Goal: Task Accomplishment & Management: Manage account settings

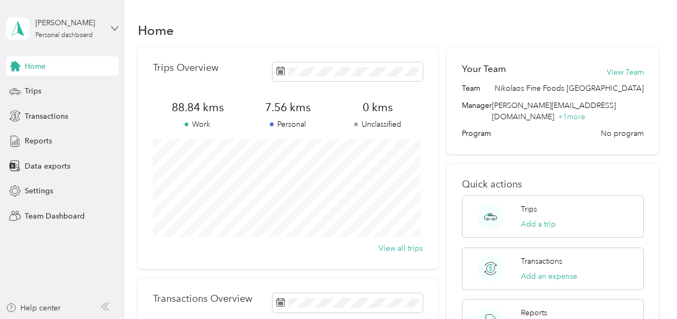
click at [113, 27] on icon at bounding box center [115, 29] width 8 height 8
click at [50, 91] on div "Team dashboard" at bounding box center [148, 88] width 271 height 19
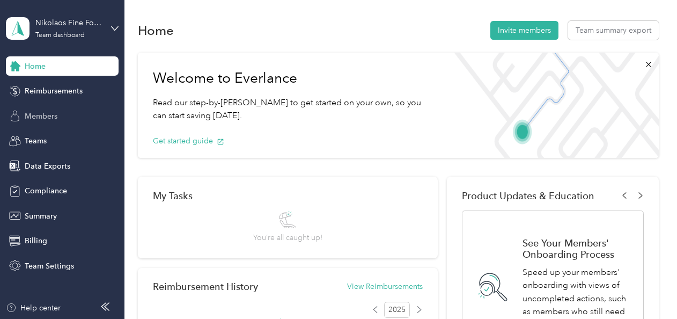
click at [60, 112] on div "Members" at bounding box center [62, 115] width 113 height 19
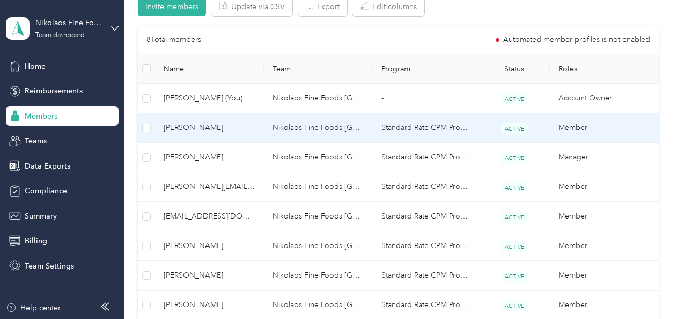
scroll to position [44, 0]
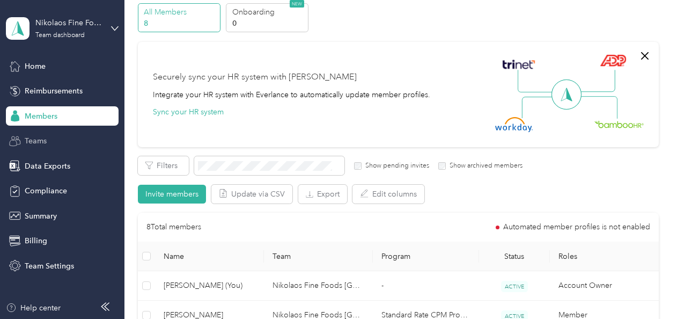
click at [60, 139] on div "Teams" at bounding box center [62, 140] width 113 height 19
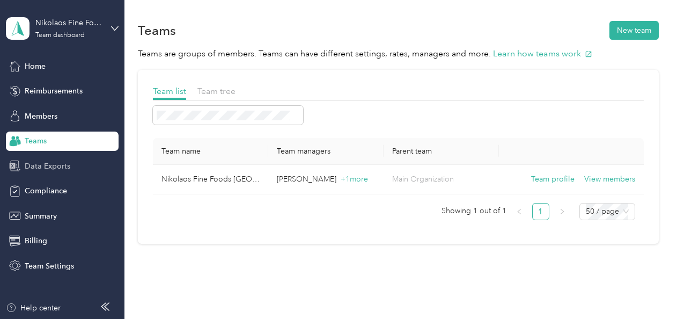
click at [48, 171] on span "Data Exports" at bounding box center [48, 165] width 46 height 11
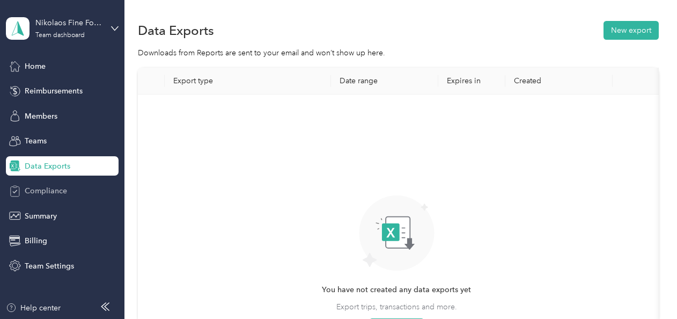
click at [44, 189] on span "Compliance" at bounding box center [46, 190] width 42 height 11
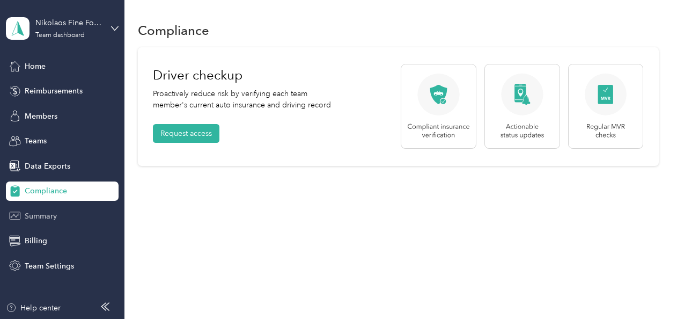
click at [47, 212] on span "Summary" at bounding box center [41, 215] width 32 height 11
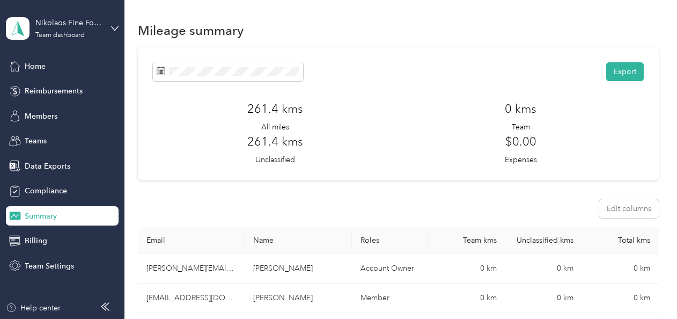
scroll to position [1, 0]
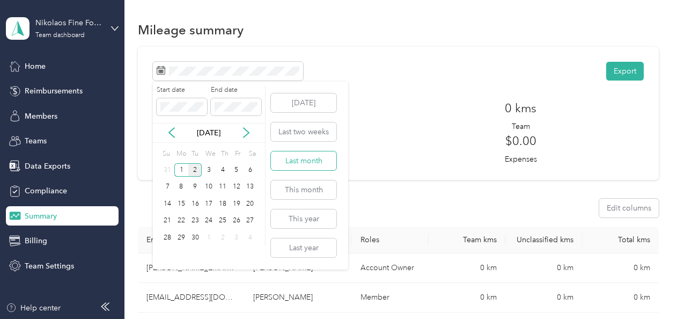
click at [301, 161] on button "Last month" at bounding box center [303, 160] width 65 height 19
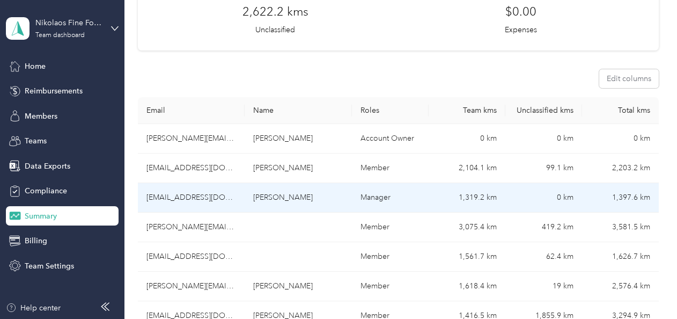
scroll to position [130, 0]
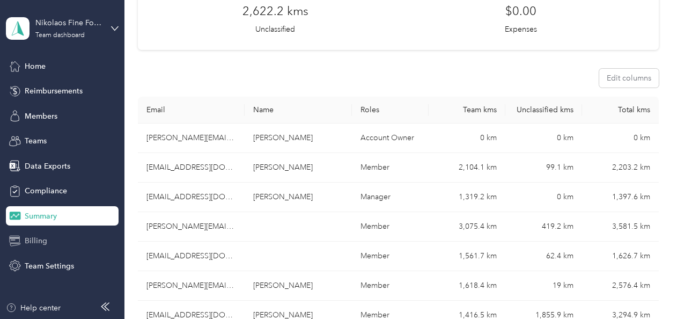
click at [76, 237] on div "Billing" at bounding box center [62, 240] width 113 height 19
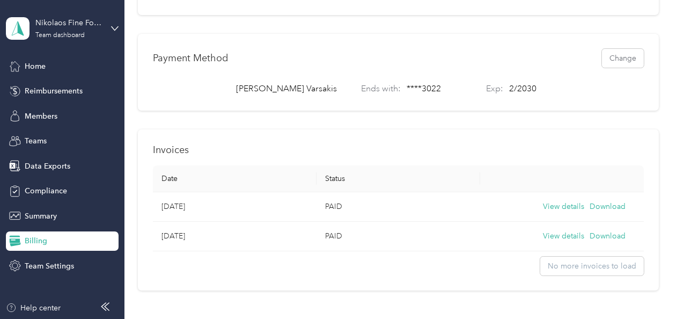
scroll to position [234, 0]
click at [72, 168] on div "Data Exports" at bounding box center [62, 165] width 113 height 19
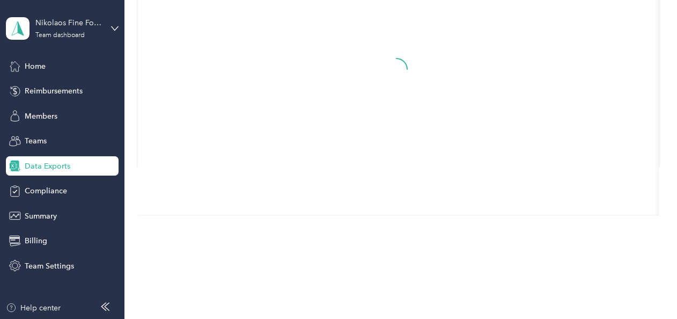
scroll to position [152, 0]
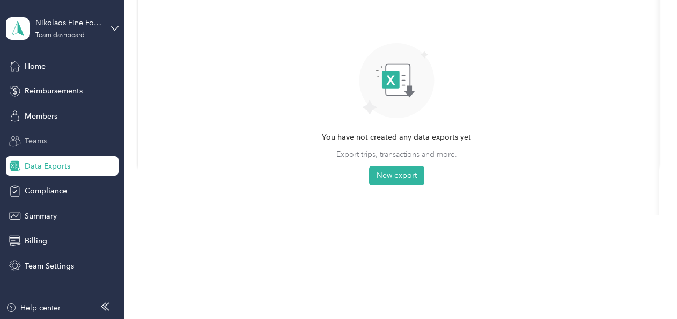
click at [36, 138] on span "Teams" at bounding box center [36, 140] width 22 height 11
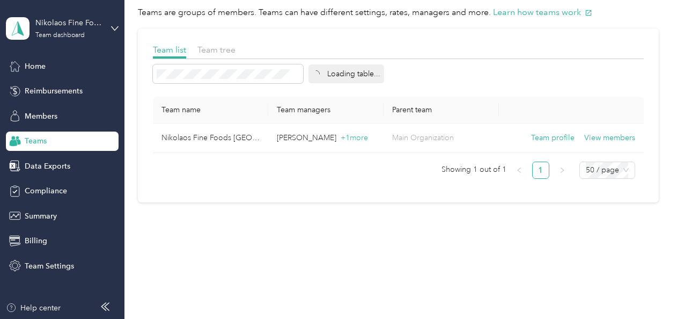
scroll to position [40, 0]
click at [28, 120] on span "Members" at bounding box center [41, 115] width 33 height 11
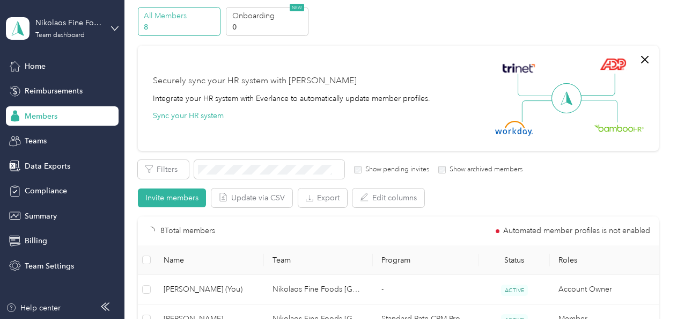
scroll to position [234, 0]
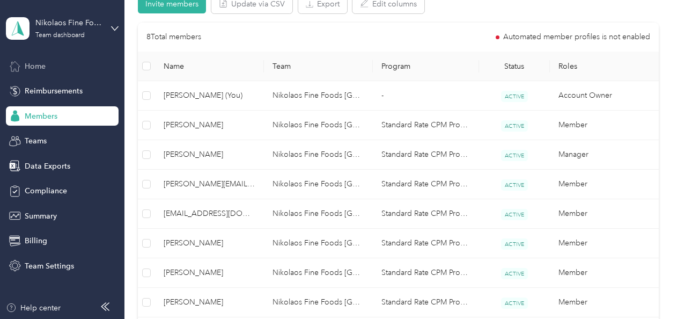
click at [36, 71] on span "Home" at bounding box center [35, 66] width 21 height 11
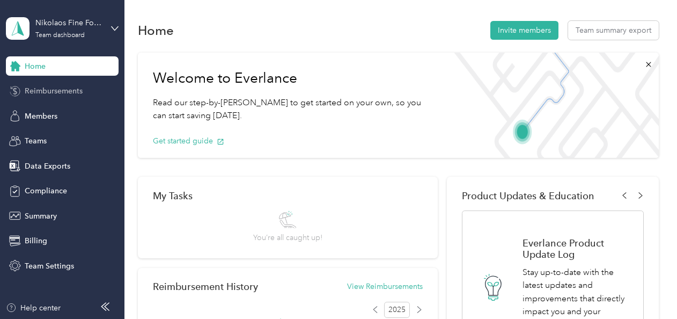
click at [84, 92] on div "Reimbursements" at bounding box center [62, 91] width 113 height 19
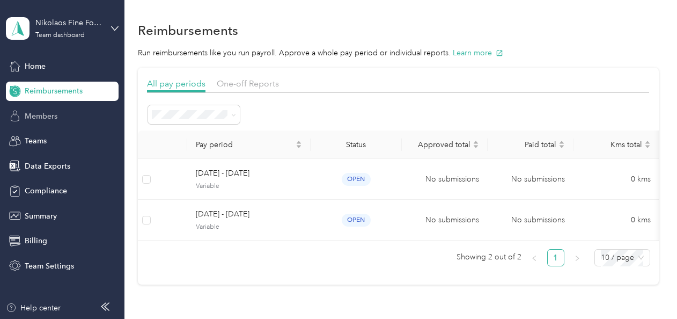
click at [63, 116] on div "Members" at bounding box center [62, 115] width 113 height 19
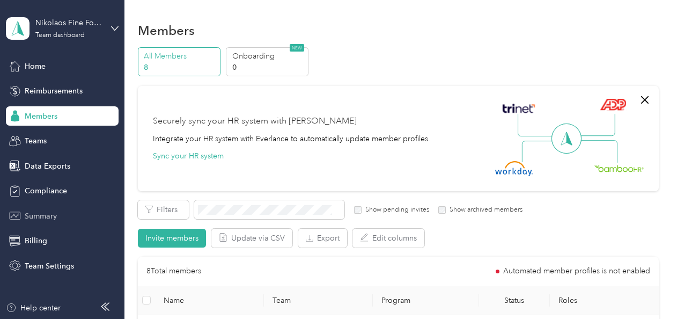
click at [56, 213] on span "Summary" at bounding box center [41, 215] width 32 height 11
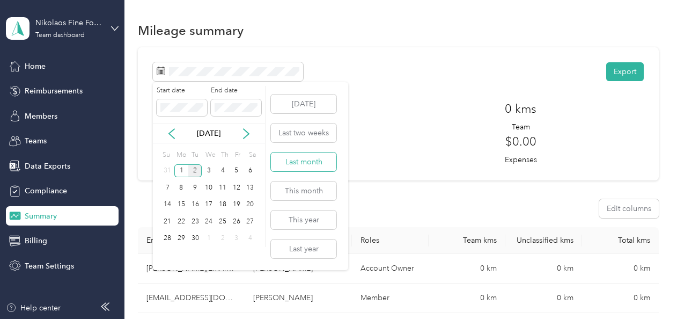
click at [295, 158] on button "Last month" at bounding box center [303, 161] width 65 height 19
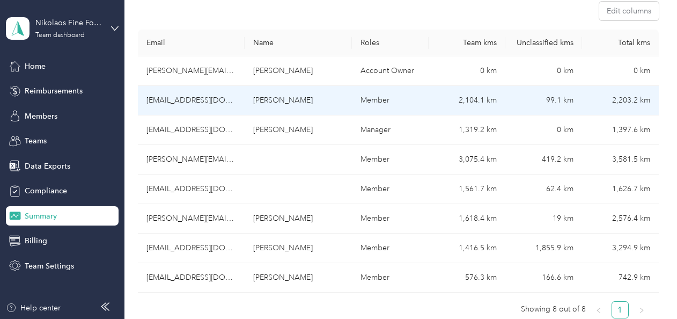
scroll to position [201, 0]
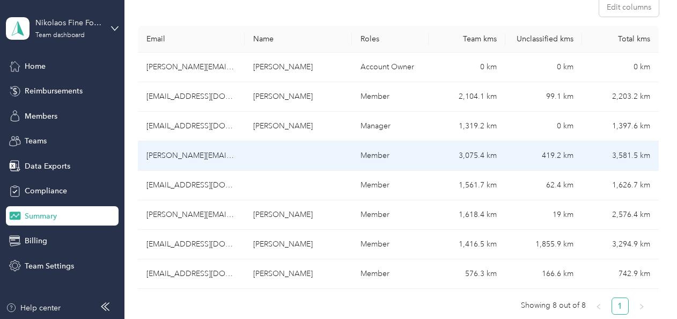
click at [213, 137] on td "lorinad@nikolaos.ca" at bounding box center [191, 126] width 107 height 29
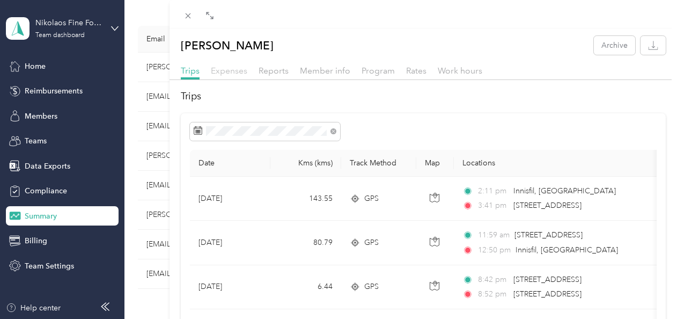
click at [227, 69] on span "Expenses" at bounding box center [229, 70] width 36 height 10
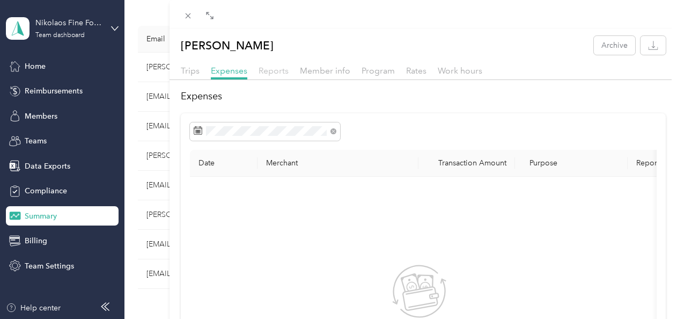
click at [274, 70] on span "Reports" at bounding box center [273, 70] width 30 height 10
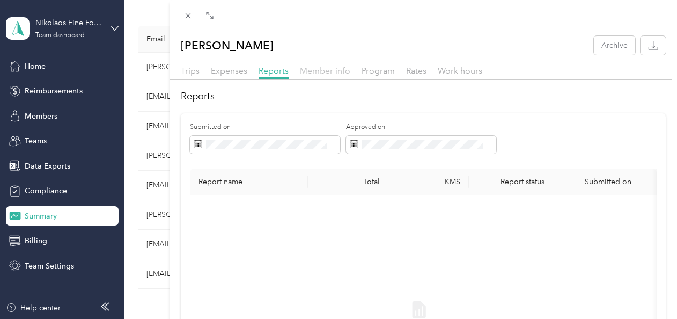
click at [309, 73] on span "Member info" at bounding box center [325, 70] width 50 height 10
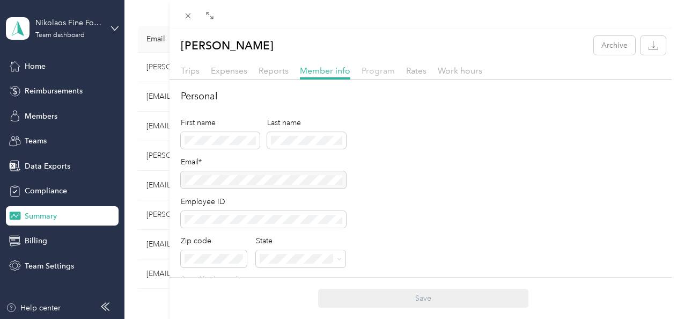
click at [368, 69] on span "Program" at bounding box center [377, 70] width 33 height 10
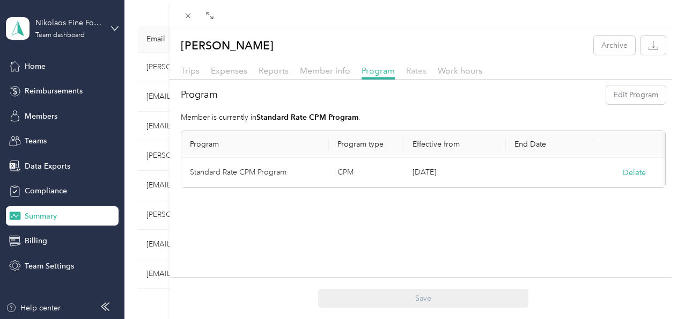
click at [413, 68] on span "Rates" at bounding box center [416, 70] width 20 height 10
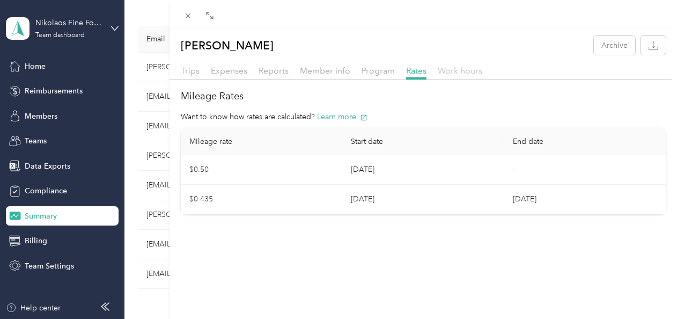
click at [448, 72] on span "Work hours" at bounding box center [460, 70] width 45 height 10
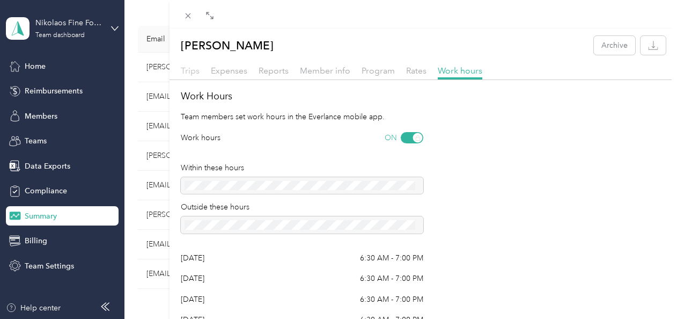
click at [189, 69] on span "Trips" at bounding box center [190, 70] width 19 height 10
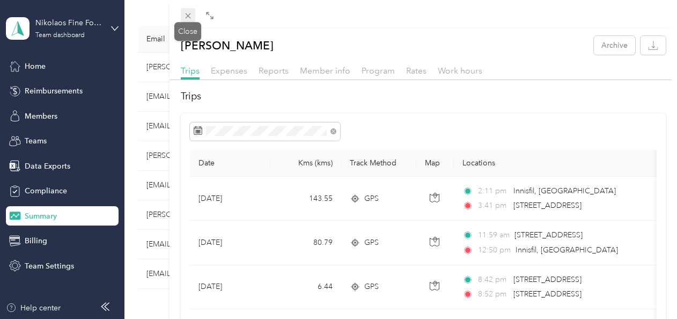
click at [189, 15] on icon at bounding box center [187, 15] width 9 height 9
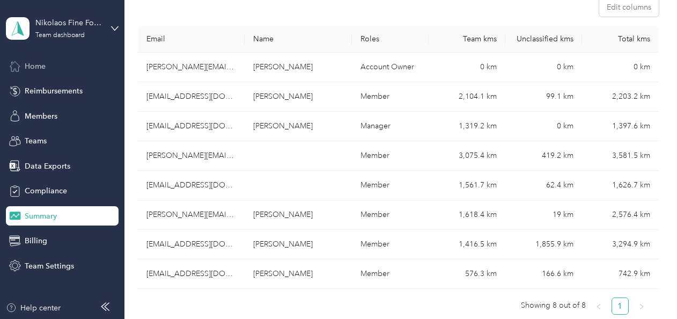
click at [56, 70] on div "Home" at bounding box center [62, 65] width 113 height 19
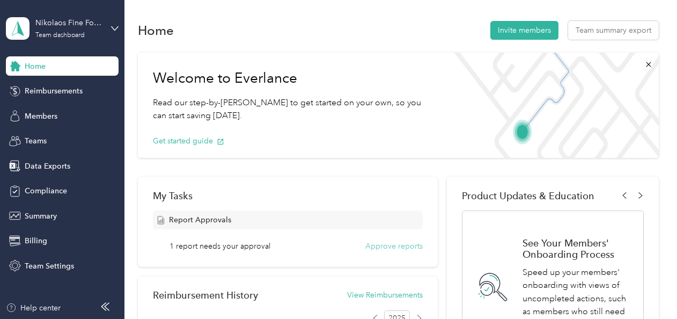
click at [396, 246] on button "Approve reports" at bounding box center [393, 245] width 57 height 11
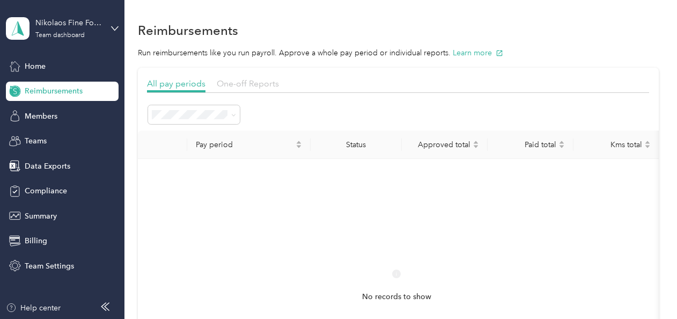
click at [244, 83] on span "One-off Reports" at bounding box center [248, 83] width 62 height 10
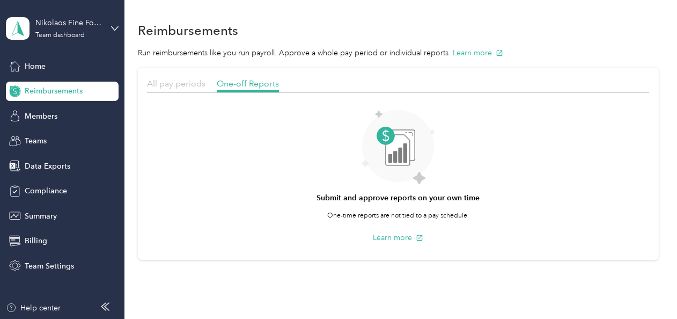
click at [180, 83] on span "All pay periods" at bounding box center [176, 83] width 58 height 10
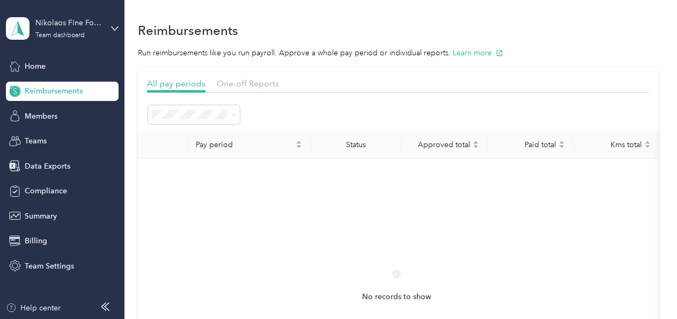
click at [196, 167] on div "Open" at bounding box center [194, 170] width 77 height 11
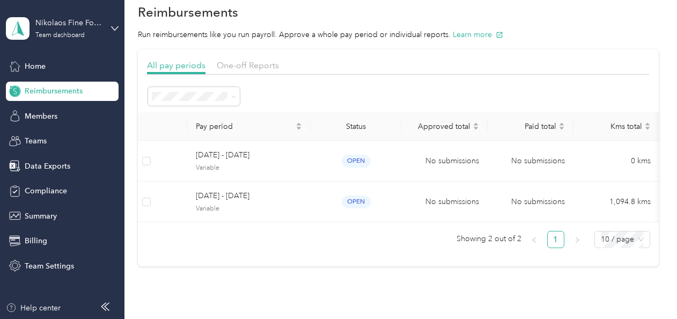
click at [198, 172] on span "Needs approval" at bounding box center [183, 172] width 55 height 9
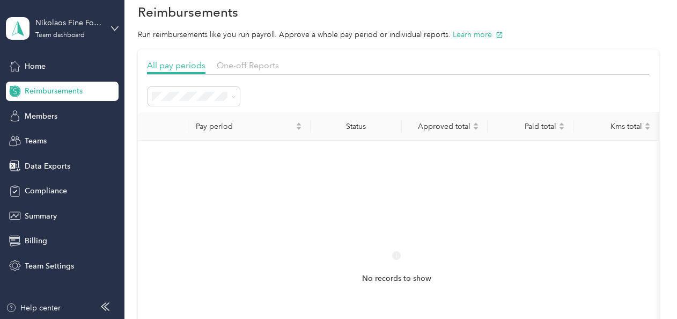
click at [62, 85] on span "Reimbursements" at bounding box center [54, 90] width 58 height 11
click at [48, 69] on div "Home" at bounding box center [62, 65] width 113 height 19
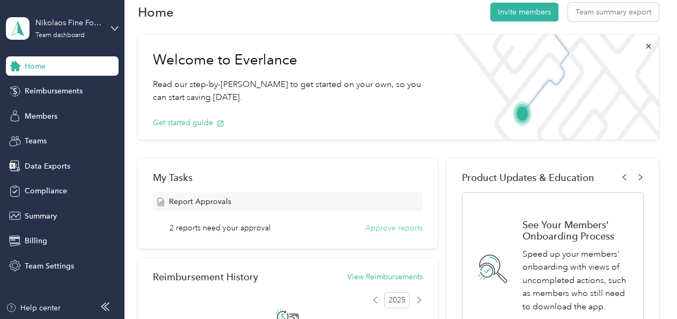
click at [376, 229] on button "Approve reports" at bounding box center [393, 227] width 57 height 11
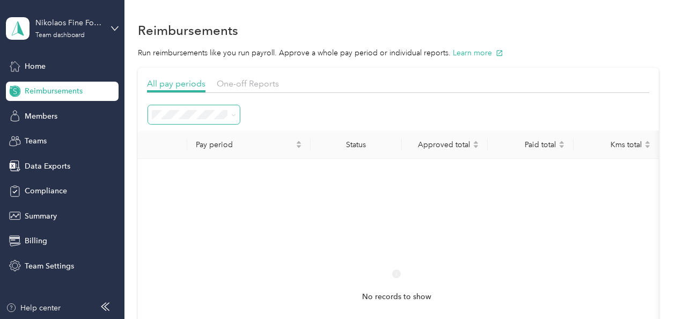
click at [187, 120] on span at bounding box center [194, 114] width 92 height 19
click at [189, 179] on ol "All periods Active periods Open Needs approval Approved Needs payment Scheduled…" at bounding box center [194, 218] width 92 height 189
click at [183, 174] on div "Open" at bounding box center [194, 170] width 77 height 11
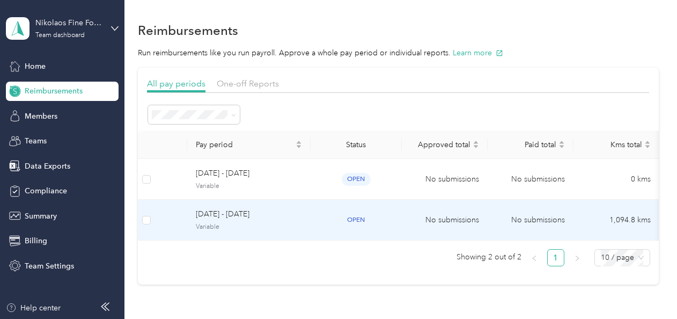
click at [158, 216] on td at bounding box center [171, 220] width 32 height 41
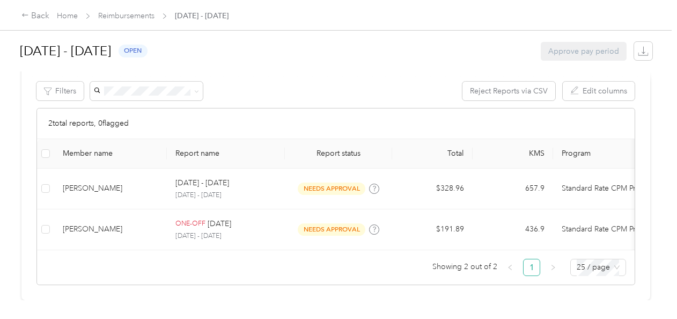
scroll to position [327, 0]
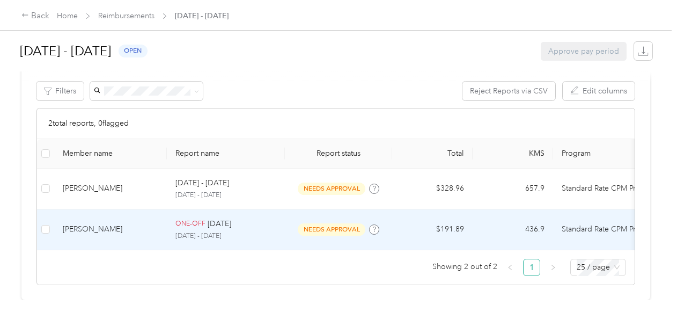
click at [69, 223] on div "[PERSON_NAME]" at bounding box center [110, 229] width 95 height 12
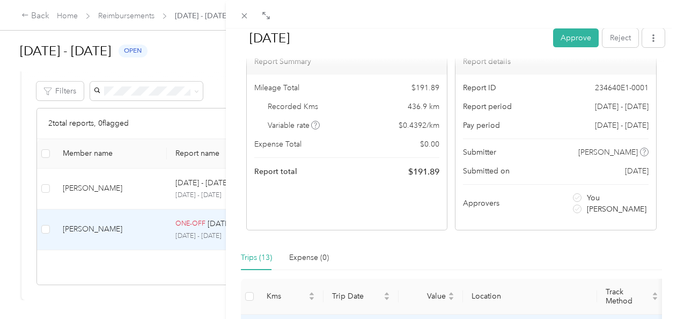
scroll to position [61, 0]
click at [118, 169] on div "Aug 2025 Approve Reject Needs Approval Needs approval from Michelle Varsakis Vi…" at bounding box center [338, 159] width 677 height 319
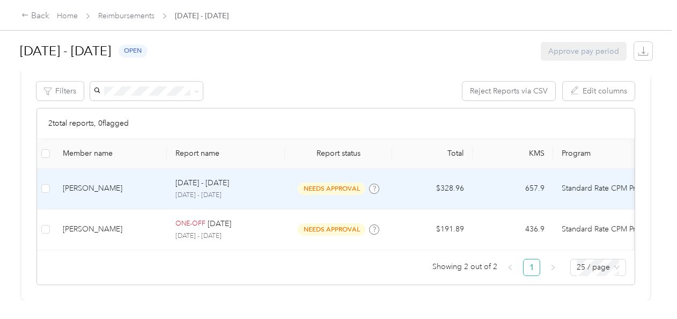
click at [110, 182] on div "[PERSON_NAME]" at bounding box center [110, 188] width 95 height 12
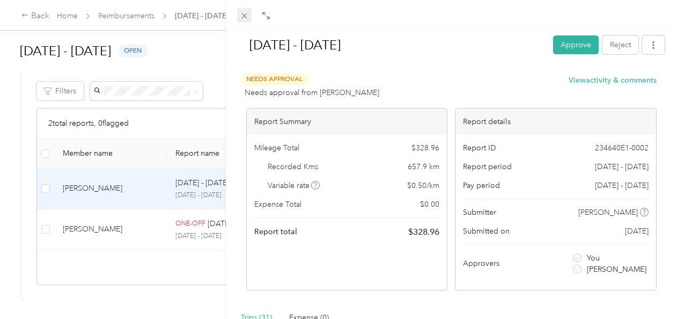
click at [243, 17] on icon at bounding box center [243, 15] width 5 height 5
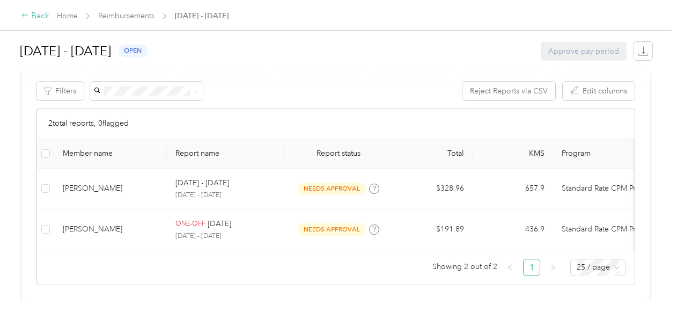
click at [26, 12] on icon at bounding box center [25, 15] width 8 height 8
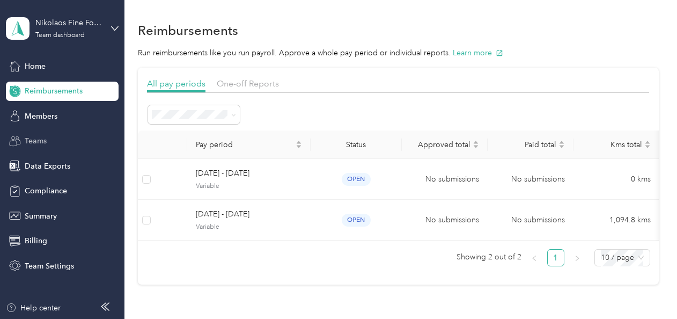
click at [73, 139] on div "Teams" at bounding box center [62, 140] width 113 height 19
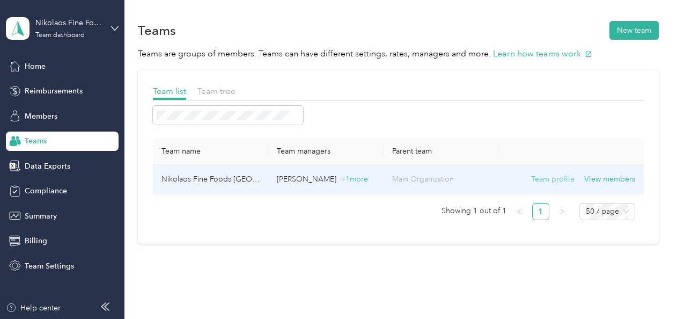
click at [557, 177] on button "Team profile" at bounding box center [552, 179] width 43 height 12
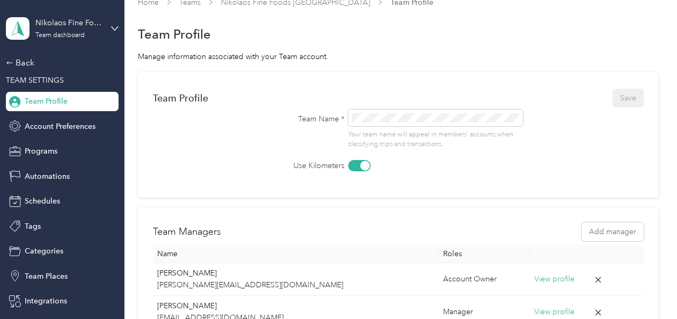
scroll to position [54, 0]
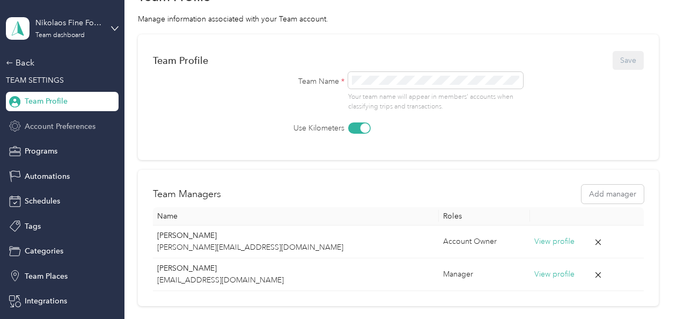
click at [75, 127] on span "Account Preferences" at bounding box center [60, 126] width 71 height 11
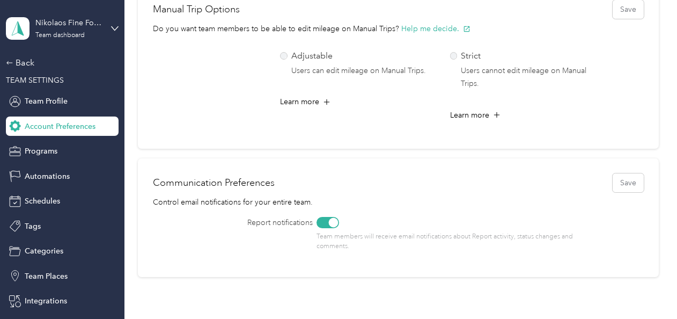
scroll to position [570, 0]
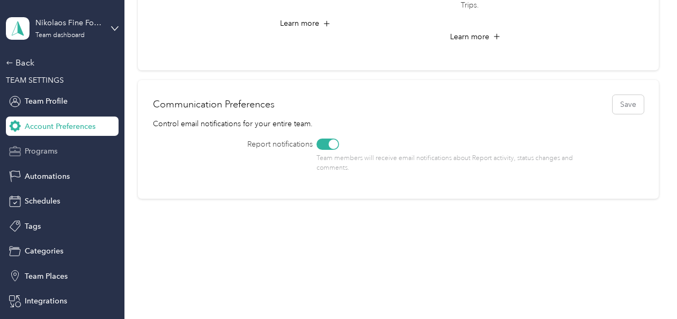
click at [68, 153] on div "Programs" at bounding box center [62, 151] width 113 height 19
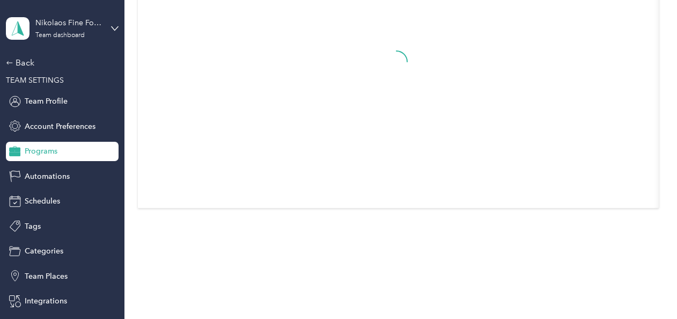
scroll to position [47, 0]
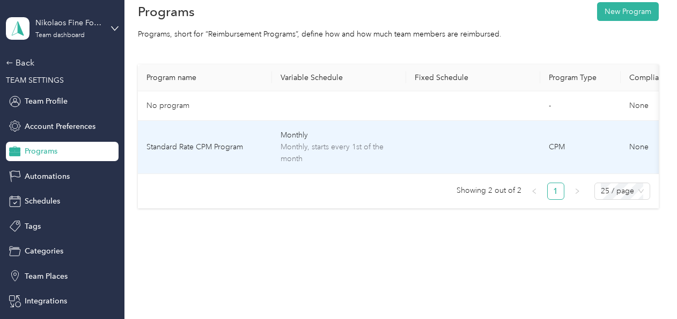
click at [341, 144] on span "Monthly, starts every 1st of the month" at bounding box center [338, 153] width 117 height 24
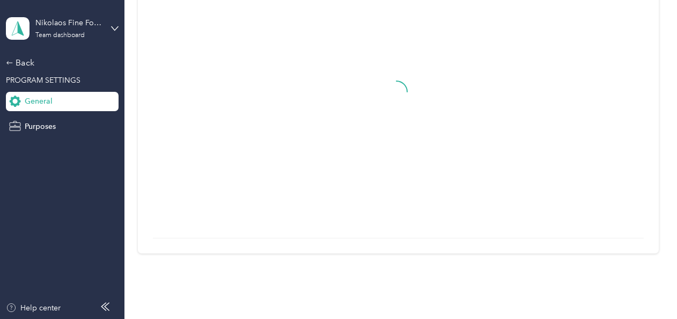
scroll to position [131, 0]
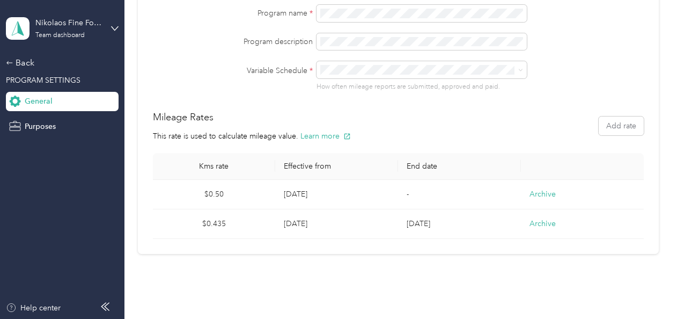
click at [438, 224] on td "Aug 15, 2025" at bounding box center [459, 223] width 123 height 29
click at [607, 129] on button "Add rate" at bounding box center [621, 125] width 45 height 19
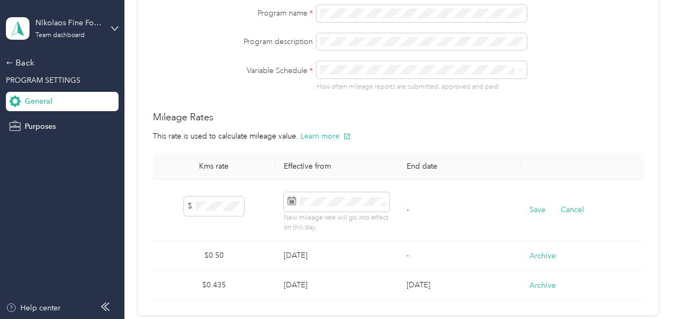
scroll to position [192, 0]
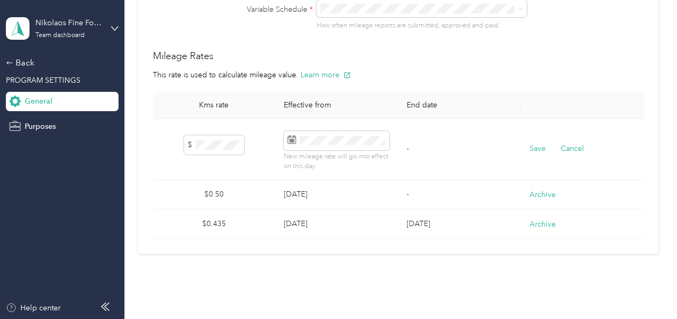
click at [423, 221] on td "Aug 15, 2025" at bounding box center [459, 223] width 123 height 29
click at [408, 218] on td "Aug 15, 2025" at bounding box center [459, 223] width 123 height 29
click at [538, 223] on button "Archive" at bounding box center [542, 223] width 26 height 11
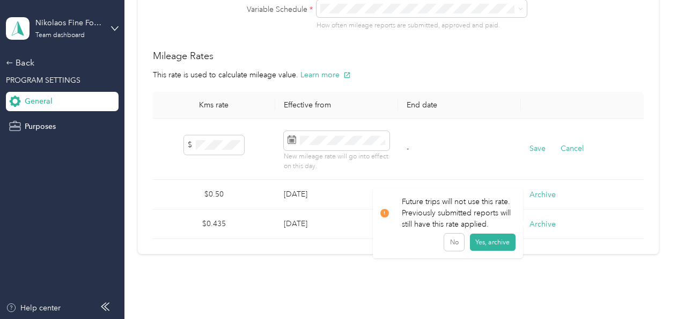
click at [420, 283] on div "Home Teams Nikolaos Fine Foods Canada Programs Edit Program Edit Program Save G…" at bounding box center [397, 159] width 547 height 319
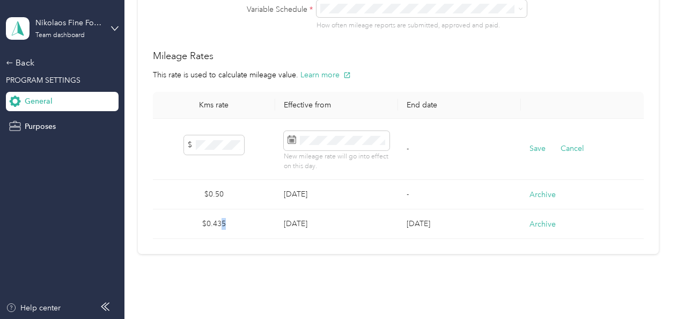
drag, startPoint x: 224, startPoint y: 218, endPoint x: 221, endPoint y: 233, distance: 14.7
click at [221, 233] on td "$0.435" at bounding box center [214, 223] width 123 height 29
drag, startPoint x: 221, startPoint y: 233, endPoint x: 213, endPoint y: 215, distance: 19.2
click at [213, 215] on td "$0.435" at bounding box center [214, 223] width 123 height 29
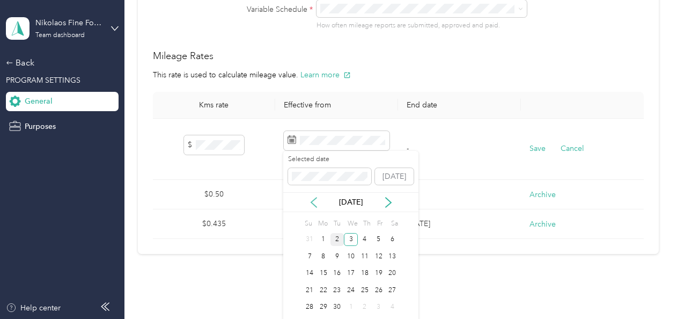
click at [313, 198] on icon at bounding box center [313, 202] width 11 height 11
click at [340, 239] on div "1" at bounding box center [337, 239] width 14 height 13
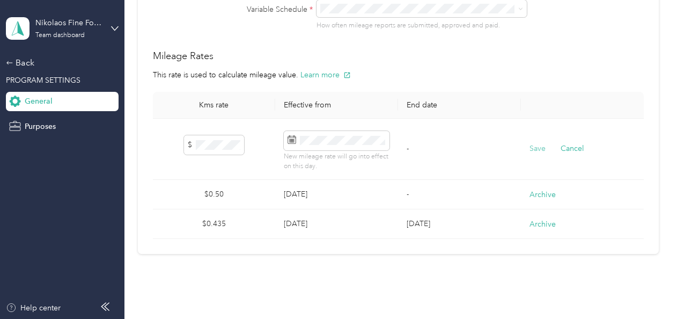
click at [534, 149] on button "Save" at bounding box center [537, 149] width 16 height 12
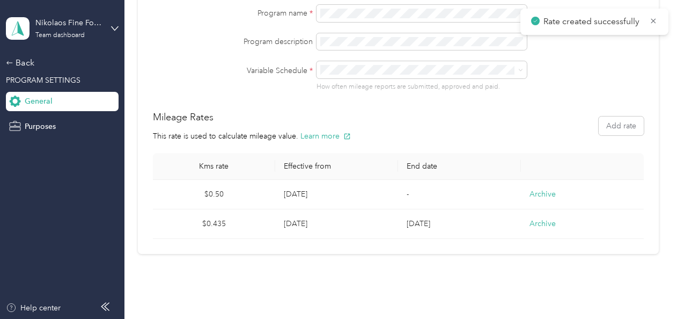
scroll to position [160, 0]
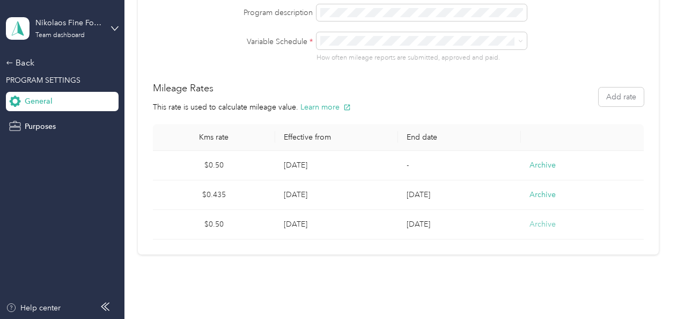
click at [539, 224] on button "Archive" at bounding box center [542, 223] width 26 height 11
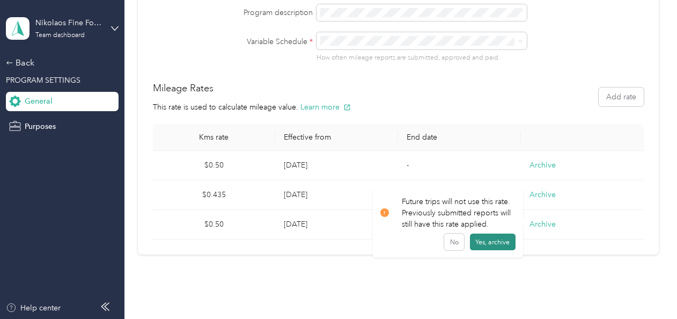
click at [494, 247] on button "Yes, archive" at bounding box center [493, 241] width 46 height 17
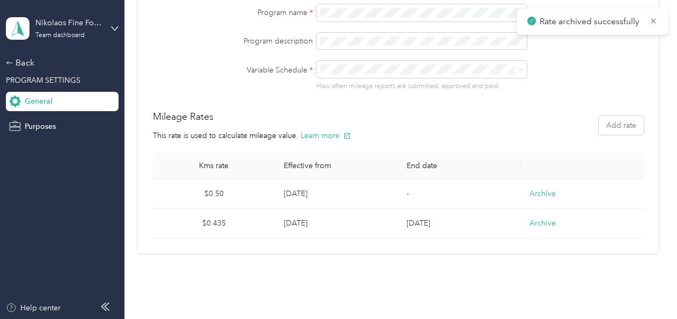
scroll to position [131, 0]
click at [618, 127] on button "Add rate" at bounding box center [621, 125] width 45 height 19
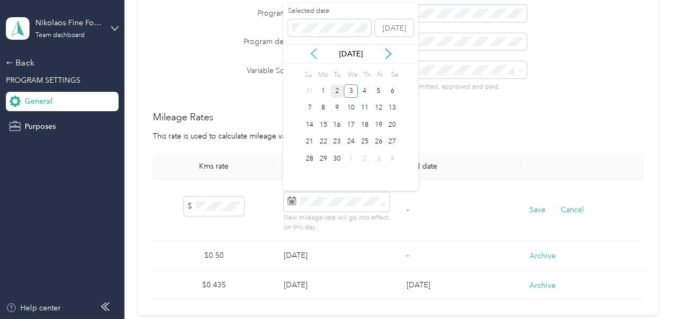
click at [314, 53] on icon at bounding box center [313, 53] width 11 height 11
click at [336, 94] on div "1" at bounding box center [337, 90] width 14 height 13
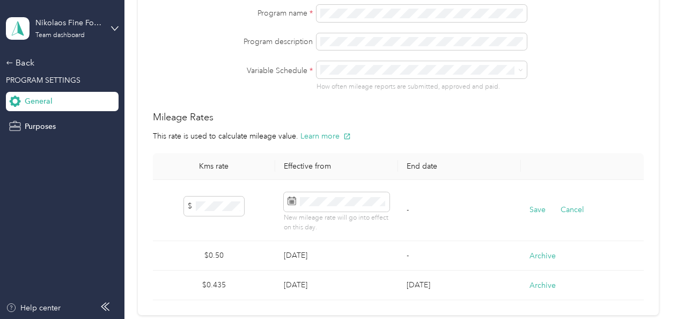
click at [423, 167] on th "End date" at bounding box center [459, 166] width 123 height 27
click at [433, 211] on td "-" at bounding box center [459, 211] width 123 height 62
click at [536, 206] on button "Save" at bounding box center [537, 210] width 16 height 12
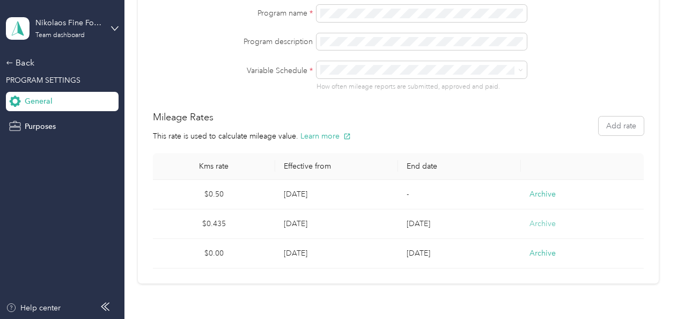
click at [537, 226] on button "Archive" at bounding box center [542, 223] width 26 height 11
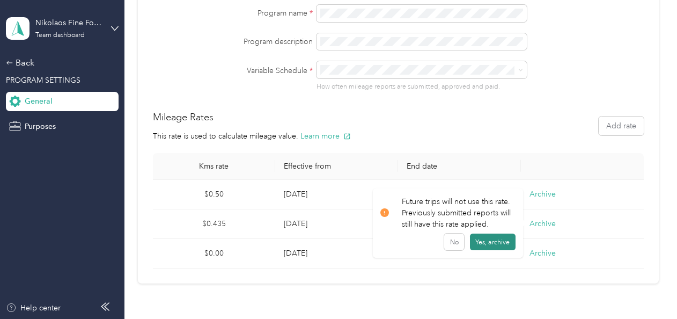
click at [509, 242] on button "Yes, archive" at bounding box center [493, 241] width 46 height 17
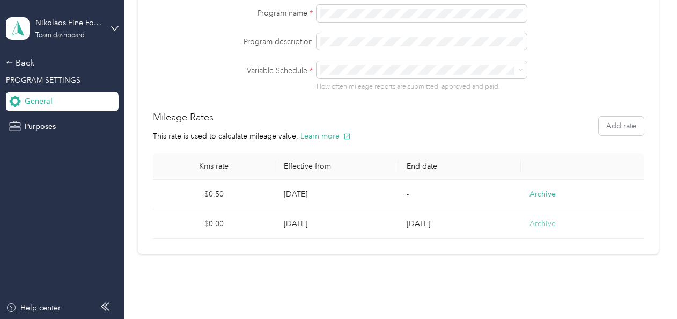
click at [530, 218] on button "Archive" at bounding box center [542, 223] width 26 height 11
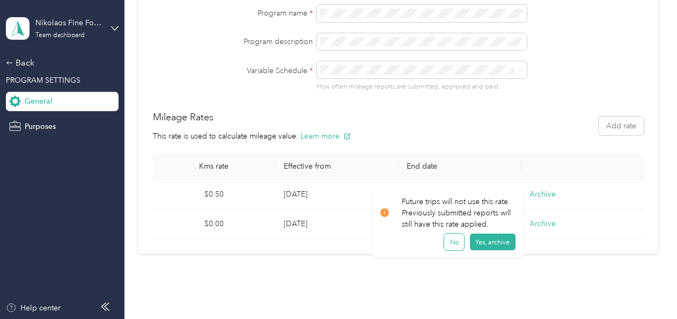
click at [451, 245] on button "No" at bounding box center [454, 241] width 20 height 17
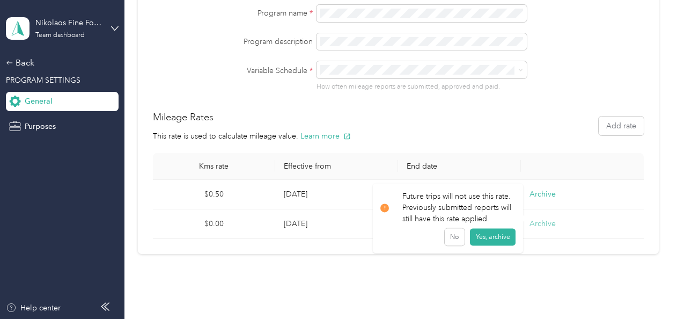
click at [538, 223] on button "Archive" at bounding box center [542, 223] width 26 height 11
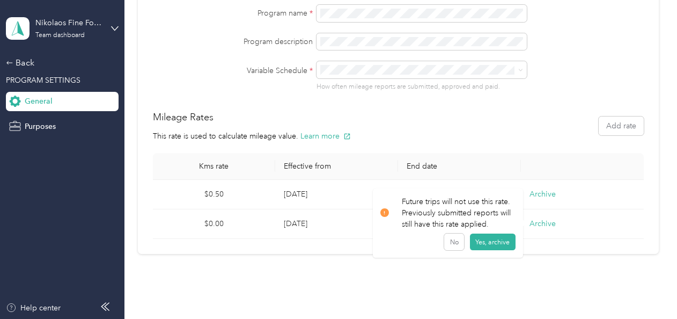
click at [579, 255] on div "Home Teams Nikolaos Fine Foods Canada Programs Edit Program Edit Program Save G…" at bounding box center [397, 67] width 547 height 397
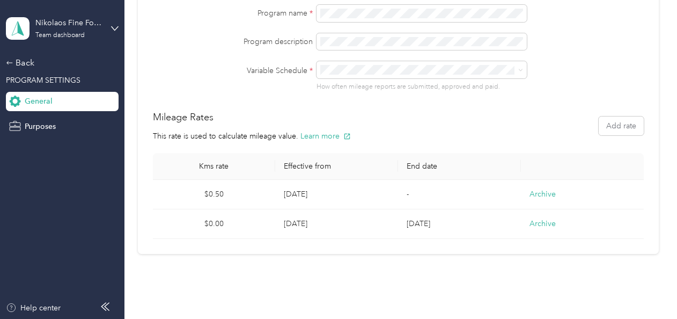
click at [620, 140] on div "Mileage Rates This rate is used to calculate mileage value. Learn more Add rate" at bounding box center [398, 126] width 491 height 32
click at [618, 130] on button "Add rate" at bounding box center [621, 125] width 45 height 19
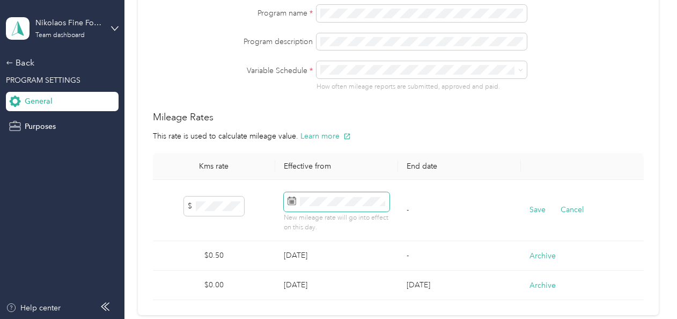
click at [331, 209] on span at bounding box center [337, 201] width 106 height 19
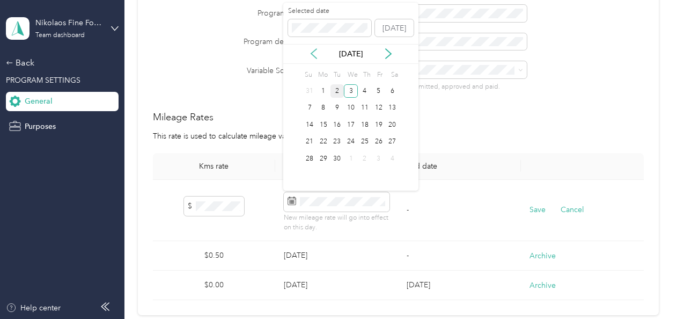
click at [309, 54] on icon at bounding box center [313, 53] width 11 height 11
click at [310, 54] on icon at bounding box center [313, 53] width 11 height 11
click at [311, 88] on div "1" at bounding box center [309, 90] width 14 height 13
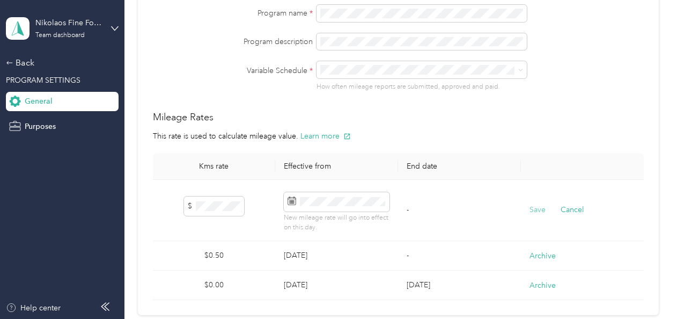
click at [530, 208] on button "Save" at bounding box center [537, 210] width 16 height 12
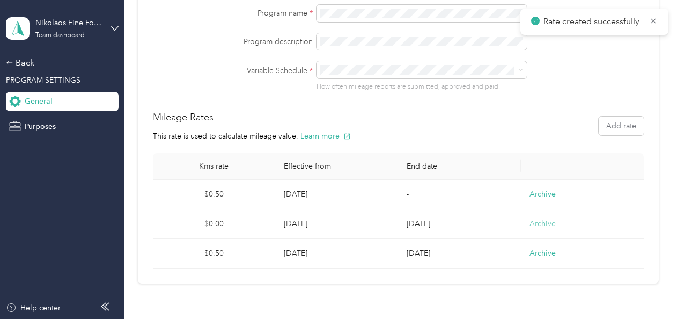
click at [540, 224] on button "Archive" at bounding box center [542, 223] width 26 height 11
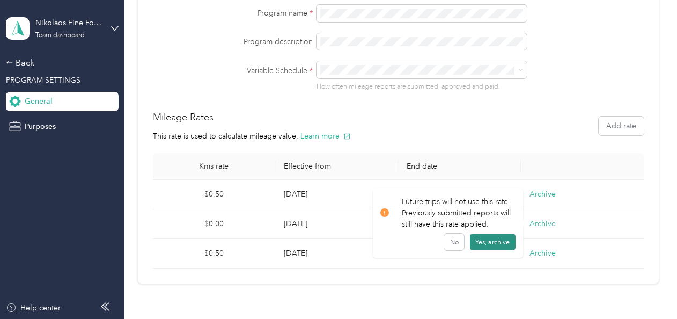
click at [488, 244] on button "Yes, archive" at bounding box center [493, 241] width 46 height 17
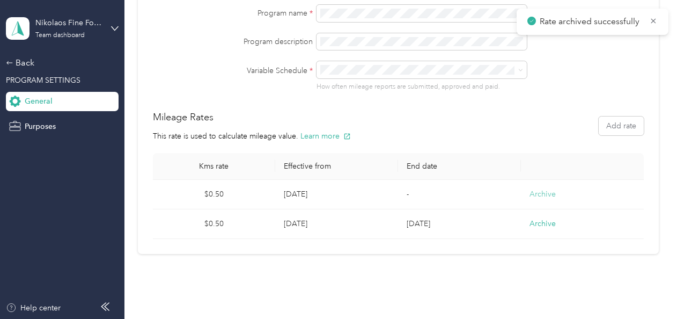
click at [533, 191] on button "Archive" at bounding box center [542, 193] width 26 height 11
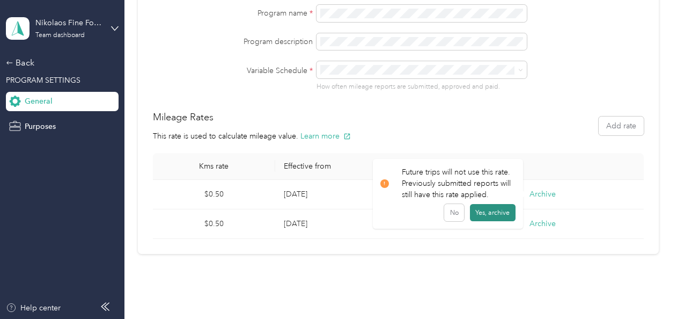
click at [475, 211] on button "Yes, archive" at bounding box center [493, 212] width 46 height 17
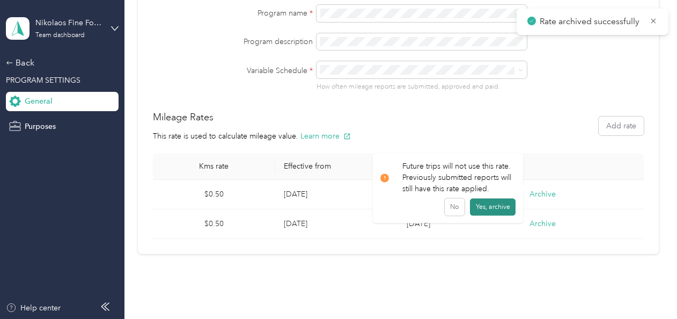
scroll to position [101, 0]
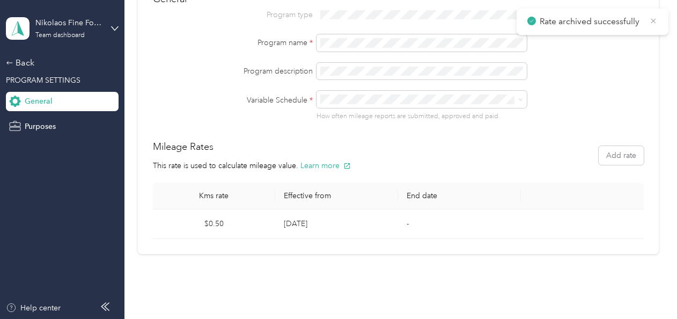
click at [653, 19] on icon at bounding box center [653, 21] width 9 height 10
click at [8, 62] on icon at bounding box center [10, 63] width 8 height 8
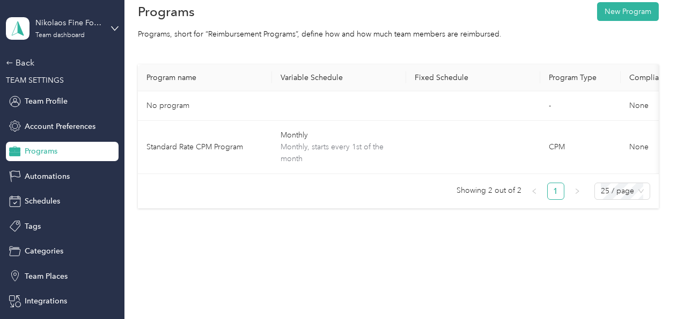
scroll to position [47, 0]
click at [6, 61] on icon at bounding box center [10, 63] width 8 height 8
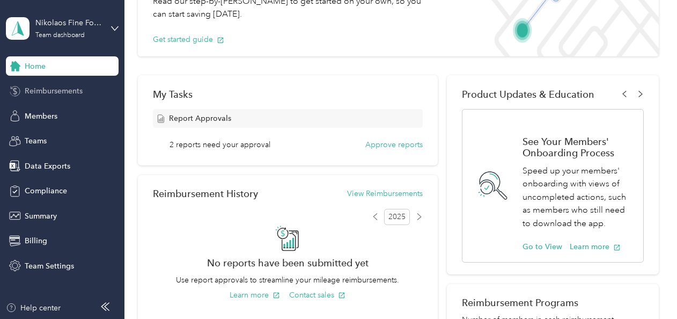
click at [70, 90] on span "Reimbursements" at bounding box center [54, 90] width 58 height 11
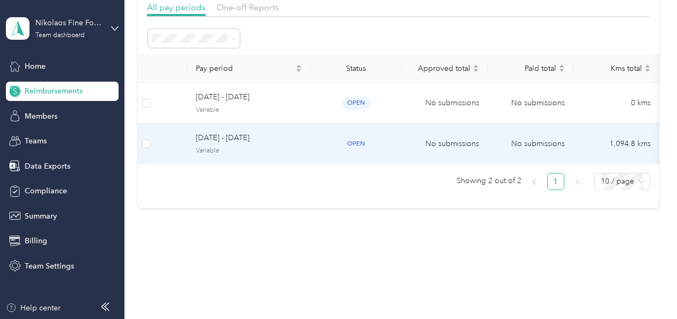
click at [194, 136] on td "[DATE] - [DATE] Variable" at bounding box center [248, 143] width 123 height 41
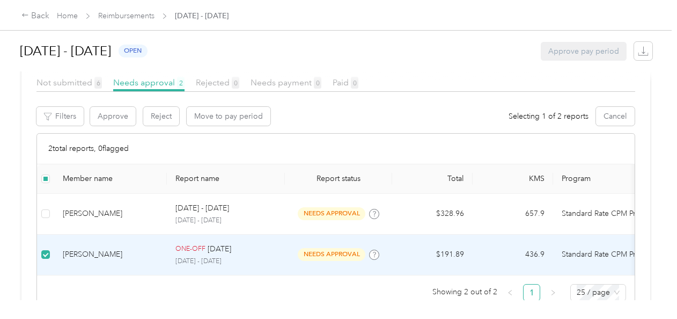
scroll to position [286, 0]
click at [157, 119] on button "Reject" at bounding box center [161, 116] width 36 height 19
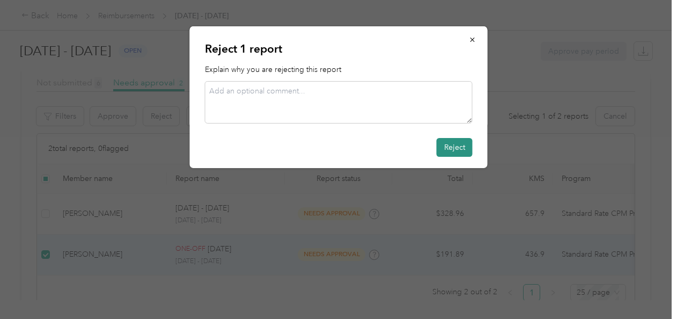
click at [455, 142] on button "Reject" at bounding box center [455, 147] width 36 height 19
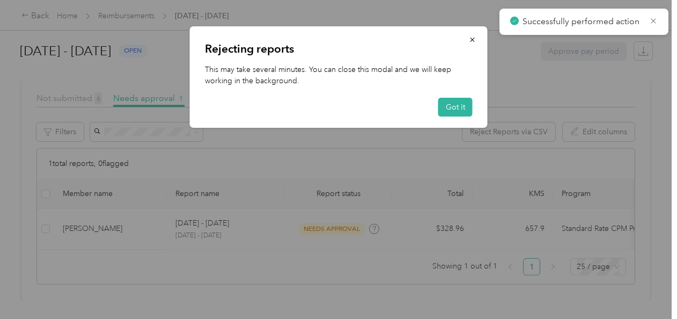
scroll to position [267, 0]
click at [461, 105] on button "Got it" at bounding box center [455, 107] width 34 height 19
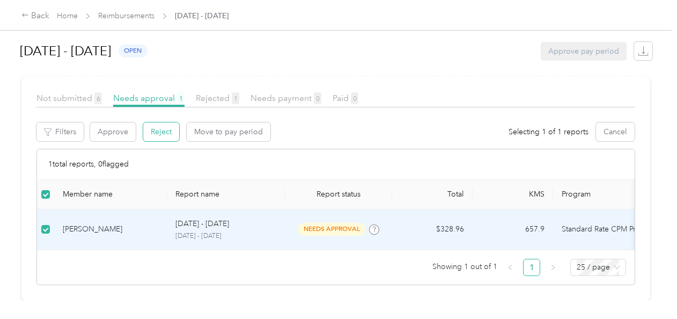
click at [153, 122] on button "Reject" at bounding box center [161, 131] width 36 height 19
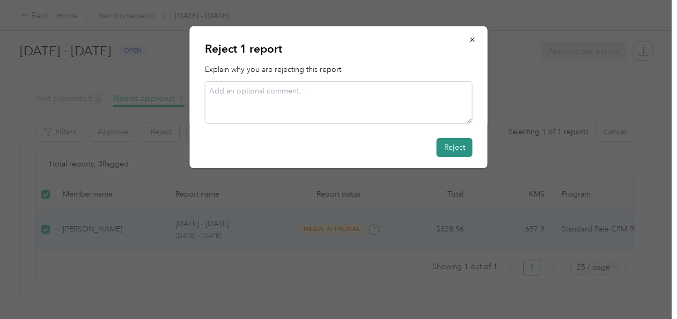
click at [452, 144] on button "Reject" at bounding box center [455, 147] width 36 height 19
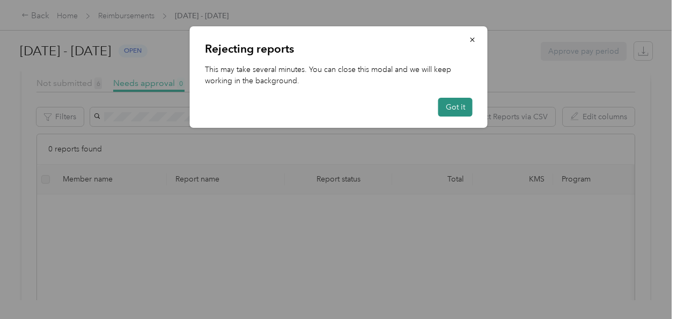
click at [455, 101] on button "Got it" at bounding box center [455, 107] width 34 height 19
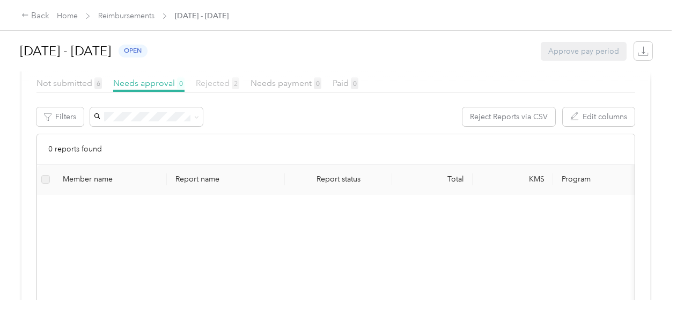
click at [224, 84] on span "Rejected 2" at bounding box center [217, 83] width 43 height 10
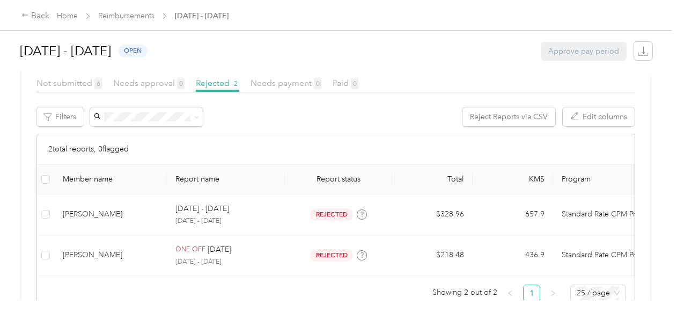
click at [71, 82] on div at bounding box center [338, 76] width 634 height 11
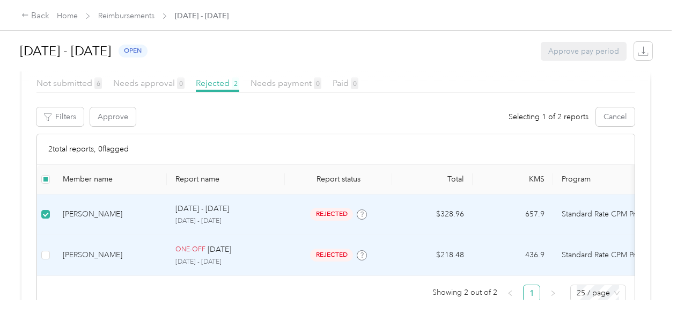
click at [53, 253] on td at bounding box center [45, 255] width 17 height 41
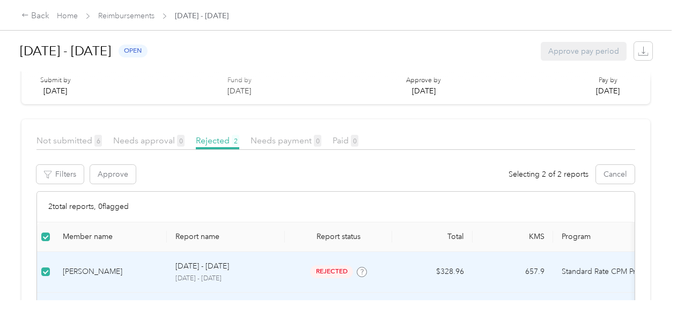
scroll to position [204, 0]
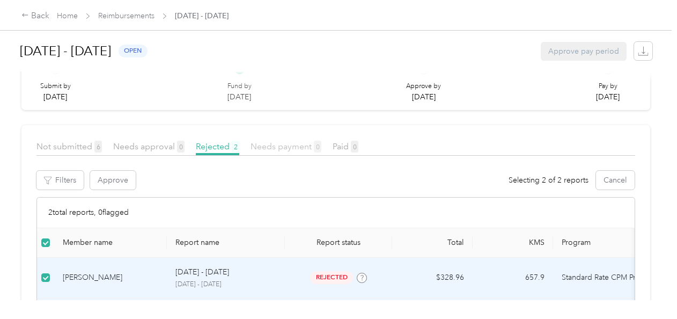
click at [262, 148] on span "Needs payment 0" at bounding box center [285, 146] width 71 height 10
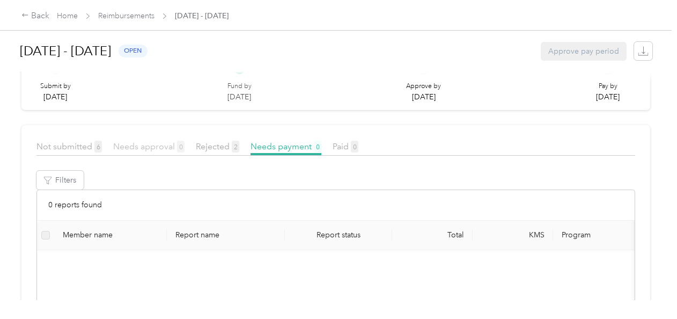
click at [162, 149] on span "Needs approval 0" at bounding box center [148, 146] width 71 height 10
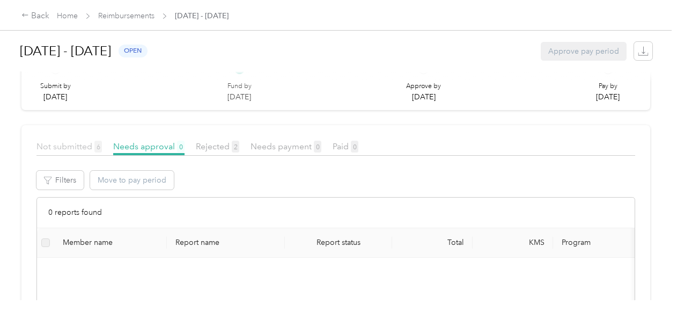
click at [61, 147] on span "Not submitted 6" at bounding box center [68, 146] width 65 height 10
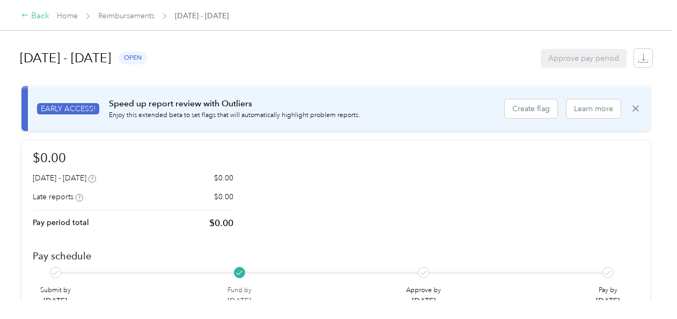
click at [23, 13] on icon at bounding box center [25, 15] width 8 height 8
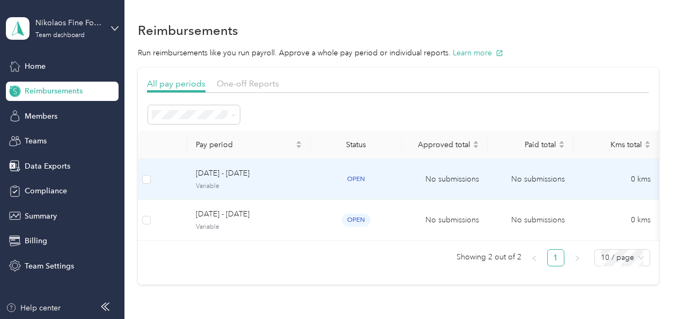
click at [214, 174] on span "[DATE] - [DATE]" at bounding box center [249, 173] width 106 height 12
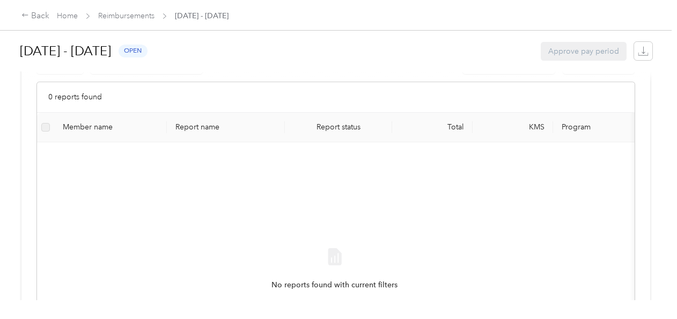
scroll to position [238, 0]
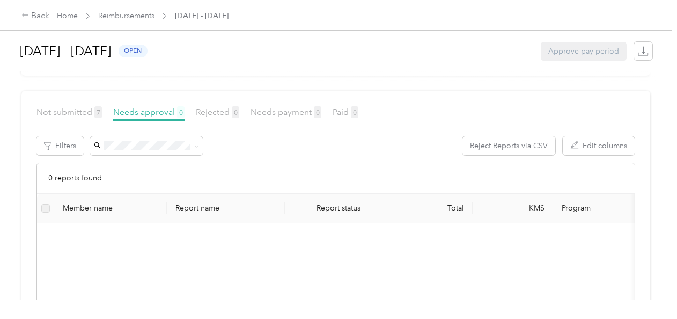
click at [57, 118] on div "Not submitted 7" at bounding box center [68, 112] width 65 height 13
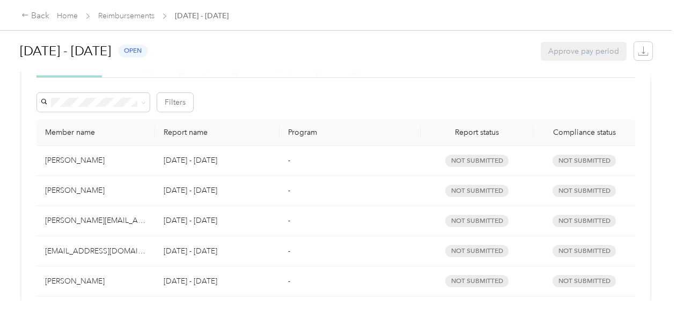
scroll to position [272, 0]
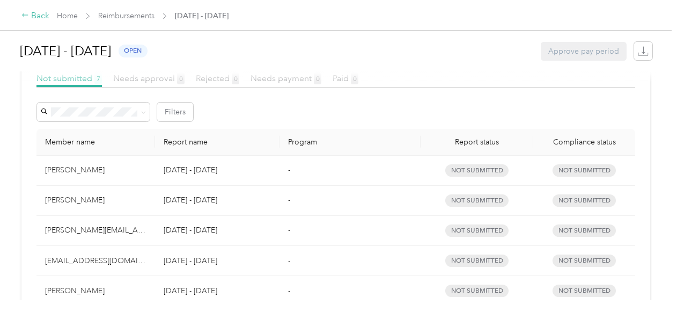
click at [25, 14] on icon at bounding box center [25, 15] width 8 height 8
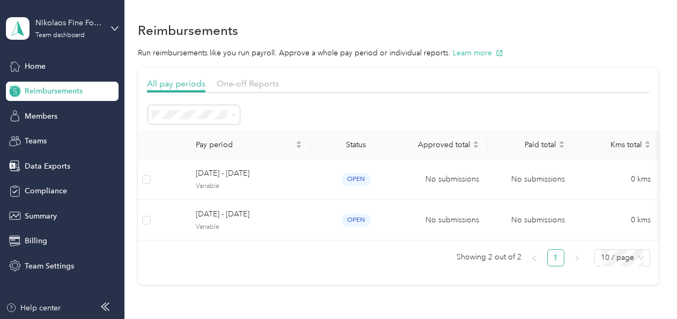
click at [63, 93] on span "Reimbursements" at bounding box center [54, 90] width 58 height 11
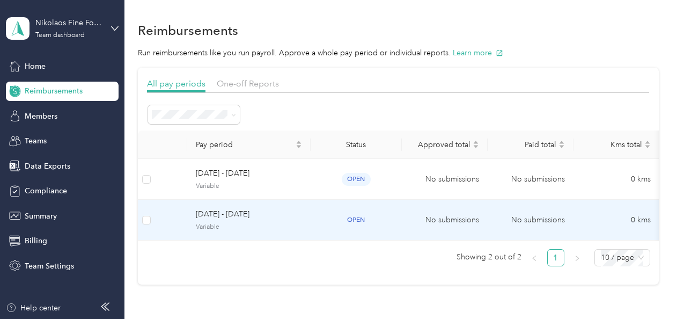
click at [167, 216] on td at bounding box center [171, 220] width 32 height 41
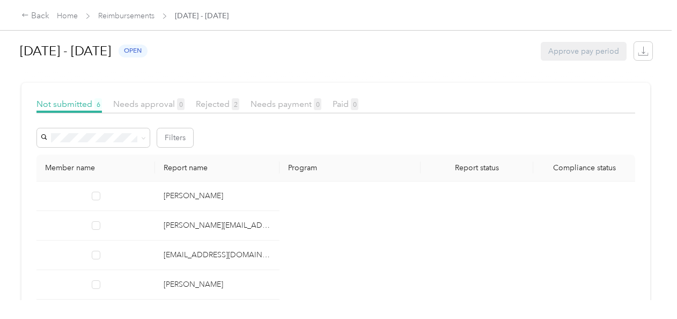
scroll to position [245, 0]
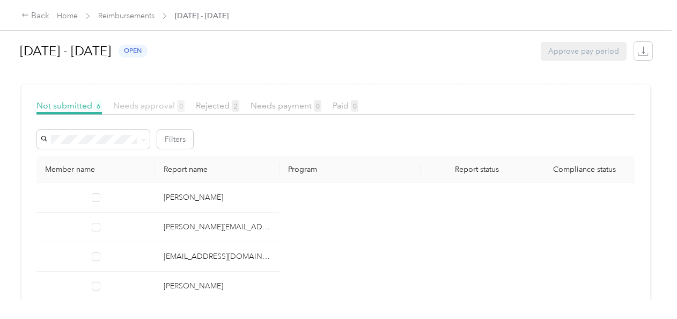
click at [136, 103] on span "Needs approval 0" at bounding box center [148, 105] width 71 height 10
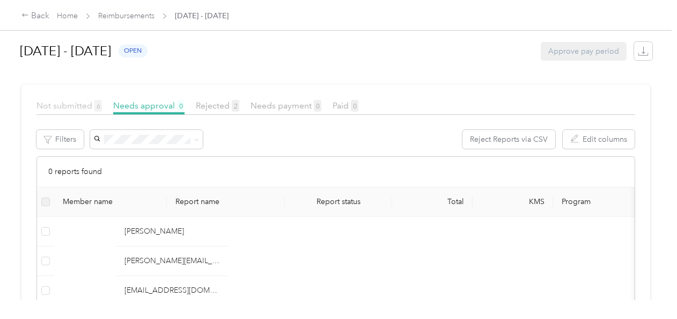
click at [80, 104] on span "Not submitted 6" at bounding box center [68, 105] width 65 height 10
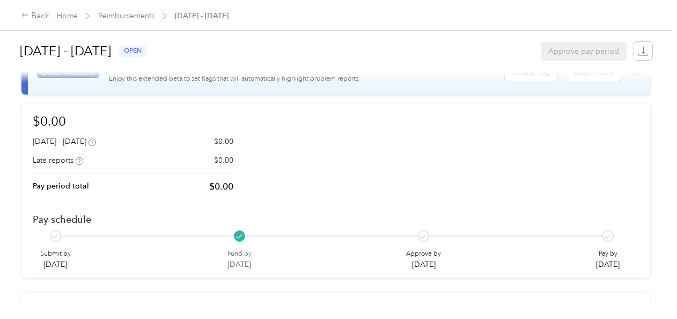
scroll to position [9, 0]
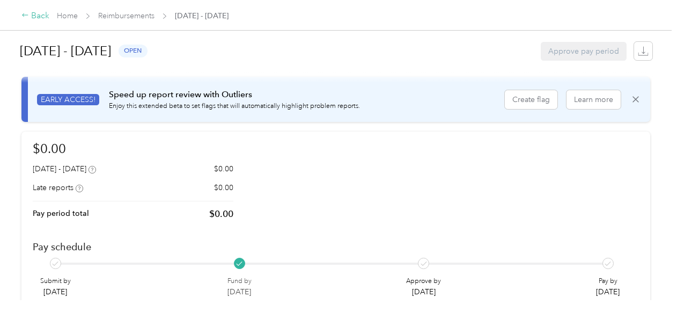
click at [25, 12] on icon at bounding box center [25, 15] width 8 height 8
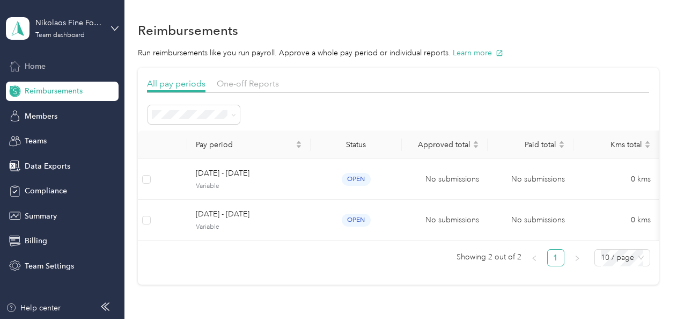
click at [73, 63] on div "Home" at bounding box center [62, 65] width 113 height 19
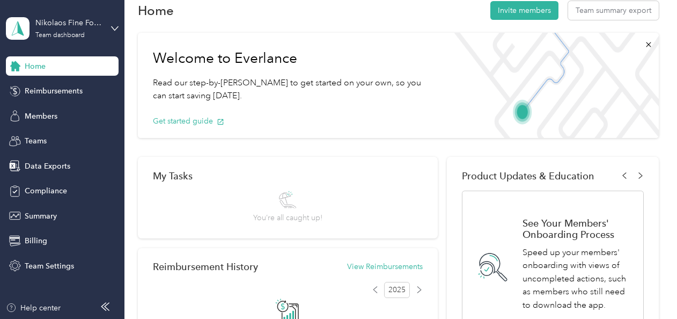
scroll to position [20, 0]
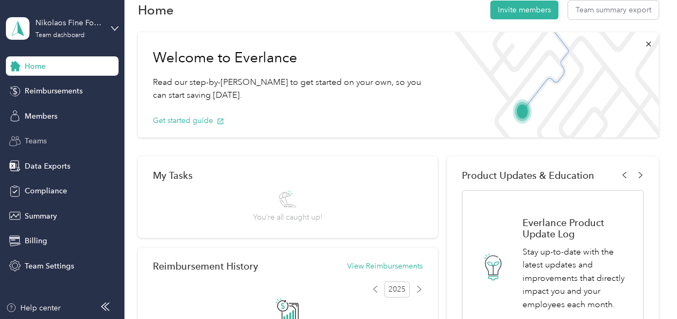
click at [54, 135] on div "Teams" at bounding box center [62, 140] width 113 height 19
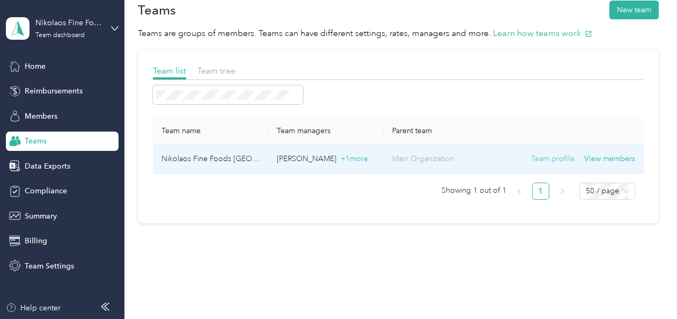
click at [564, 154] on button "Team profile" at bounding box center [552, 159] width 43 height 12
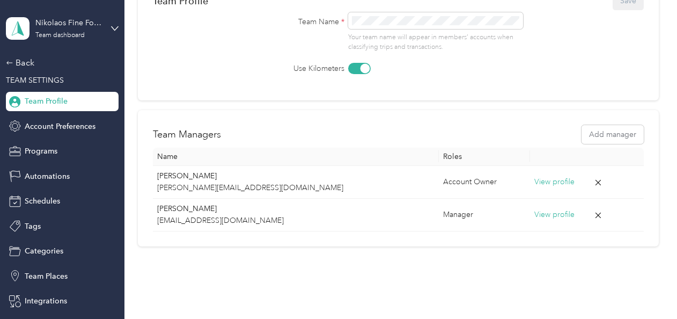
scroll to position [113, 0]
click at [601, 132] on button "Add manager" at bounding box center [612, 134] width 62 height 19
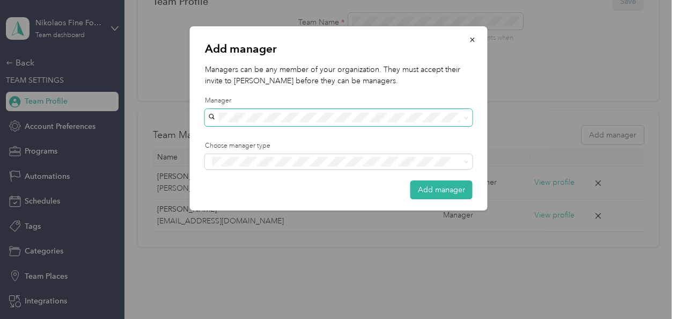
click at [304, 122] on span at bounding box center [339, 117] width 268 height 17
click at [338, 204] on div "Add manager Managers can be any member of your organization. They must accept t…" at bounding box center [339, 118] width 298 height 184
click at [257, 198] on div "Manager" at bounding box center [338, 201] width 253 height 13
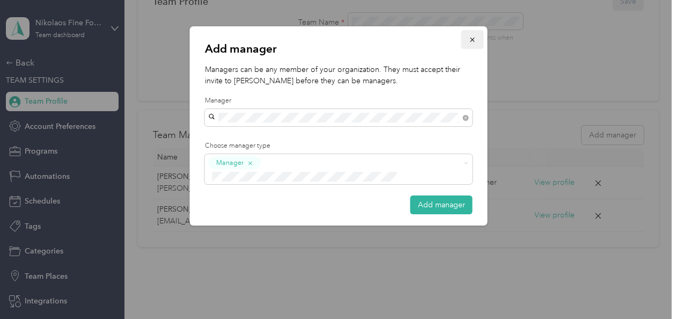
click at [468, 41] on button "button" at bounding box center [472, 39] width 23 height 19
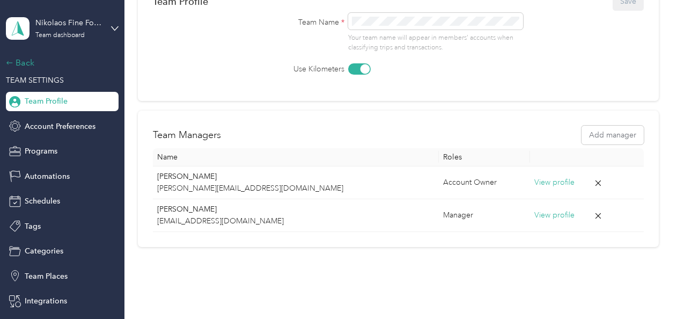
click at [8, 61] on icon at bounding box center [10, 63] width 8 height 8
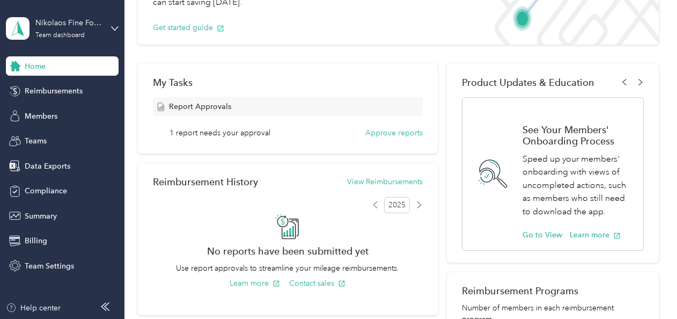
click at [228, 131] on span "1 report needs your approval" at bounding box center [219, 132] width 101 height 11
click at [393, 130] on button "Approve reports" at bounding box center [393, 132] width 57 height 11
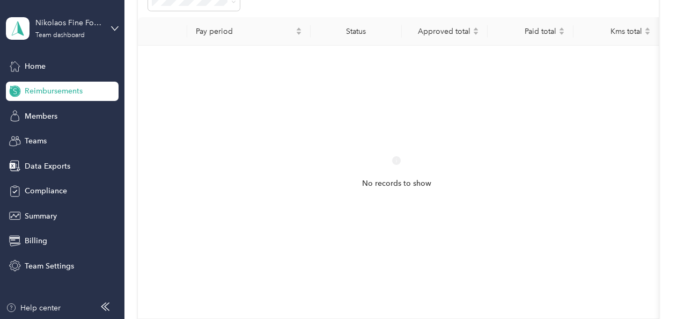
click at [57, 92] on span "Reimbursements" at bounding box center [54, 90] width 58 height 11
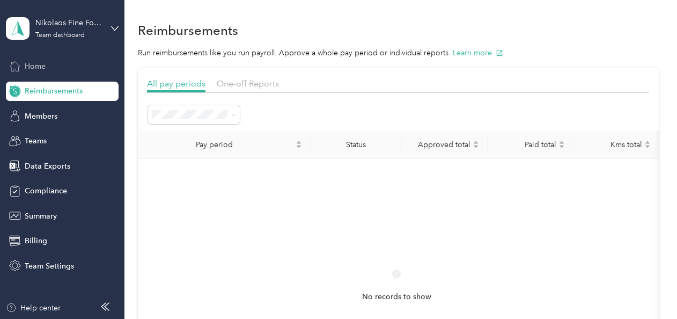
click at [66, 68] on div "Home" at bounding box center [62, 65] width 113 height 19
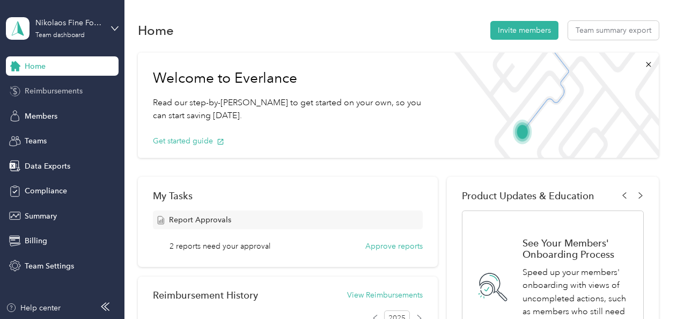
click at [66, 86] on span "Reimbursements" at bounding box center [54, 90] width 58 height 11
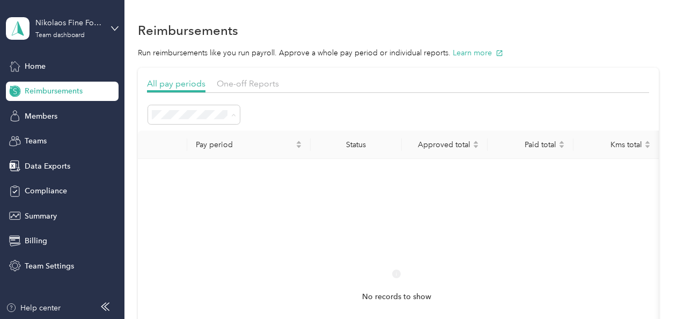
click at [180, 132] on span "All periods" at bounding box center [174, 133] width 37 height 9
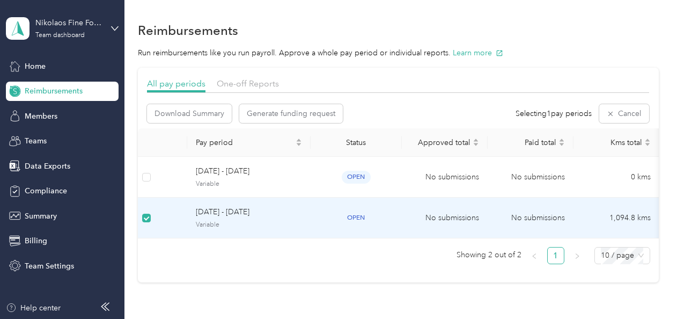
click at [249, 223] on span "Variable" at bounding box center [249, 225] width 106 height 10
click at [199, 209] on span "[DATE] - [DATE]" at bounding box center [249, 212] width 106 height 12
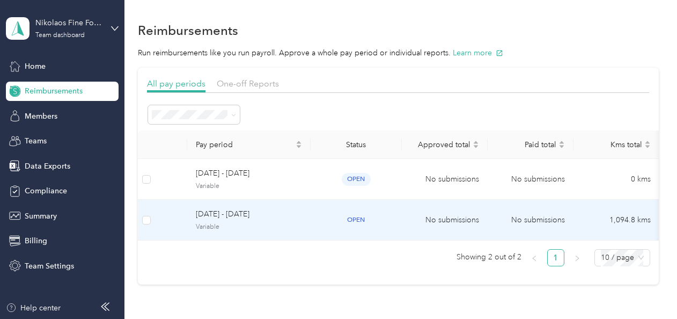
click at [215, 216] on span "[DATE] - [DATE]" at bounding box center [249, 214] width 106 height 12
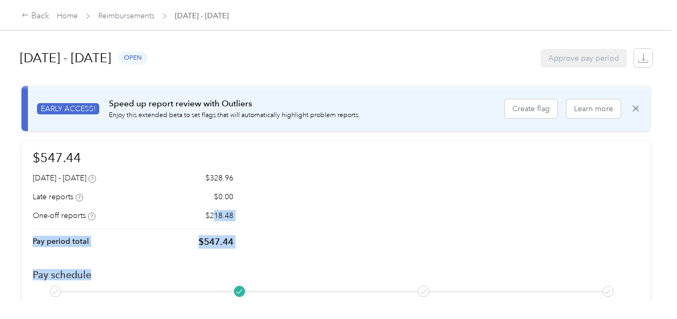
click at [315, 247] on div "$547.44 August 1 - 31, 2025 $328.96 Late reports $0.00 One-off reports $218.48 …" at bounding box center [336, 236] width 606 height 177
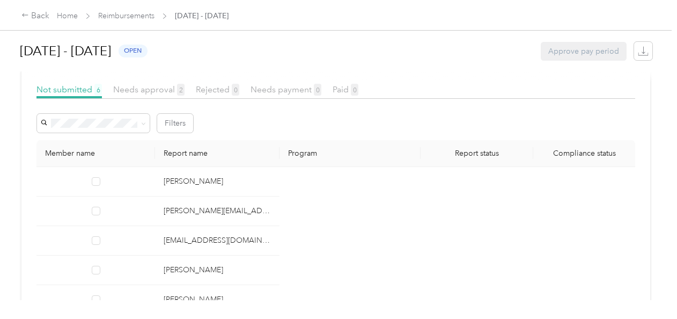
scroll to position [224, 0]
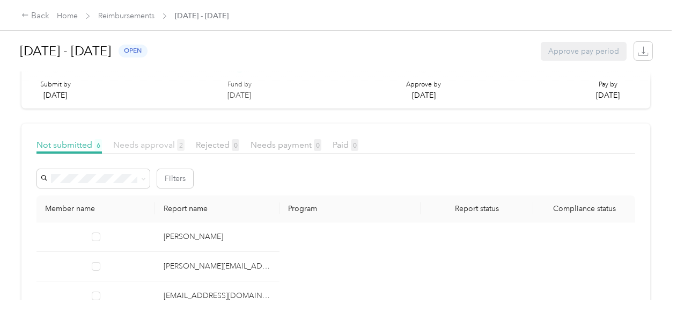
click at [139, 146] on span "Needs approval 2" at bounding box center [148, 144] width 71 height 10
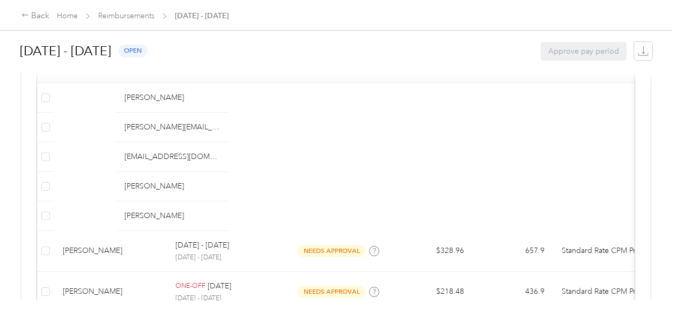
scroll to position [473, 0]
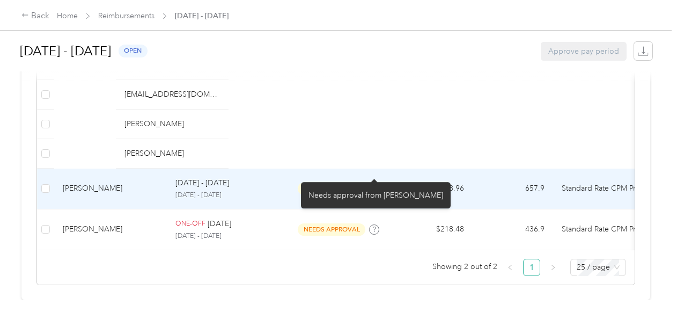
click at [373, 186] on icon at bounding box center [374, 188] width 5 height 5
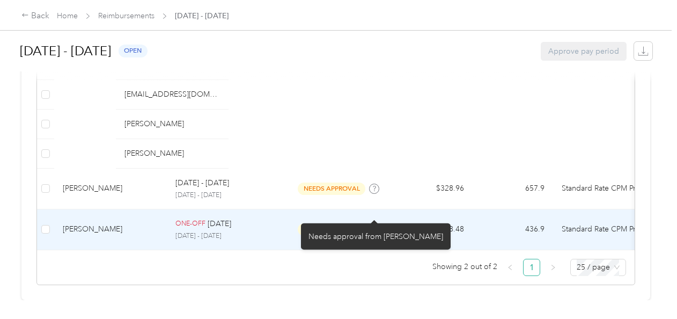
click at [373, 224] on span at bounding box center [374, 229] width 10 height 10
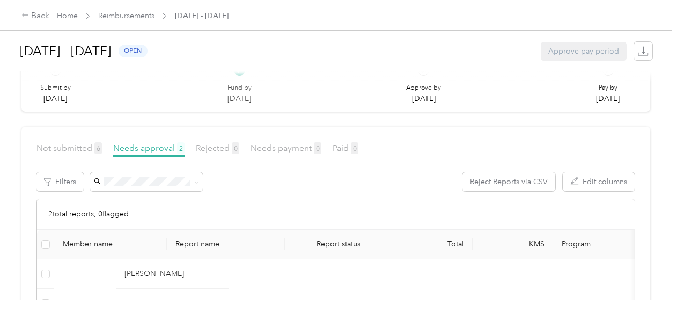
scroll to position [220, 0]
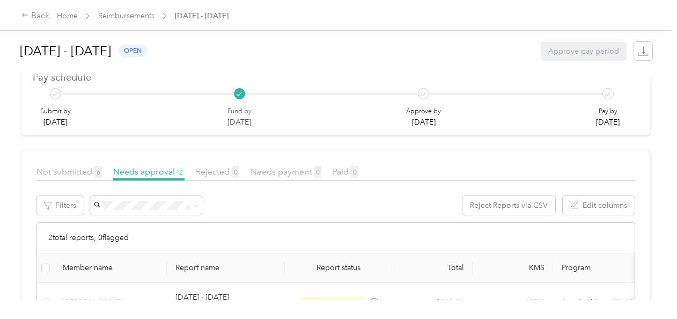
scroll to position [327, 0]
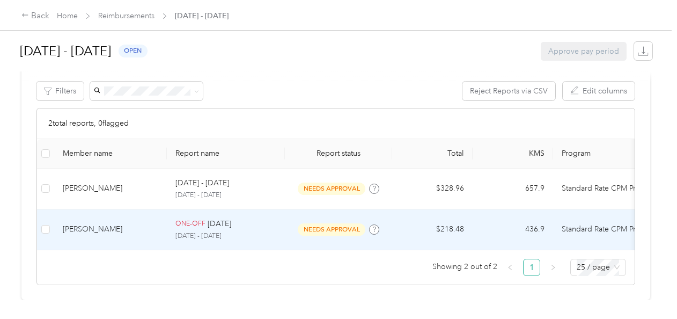
click at [114, 223] on div "[PERSON_NAME]" at bounding box center [110, 229] width 95 height 12
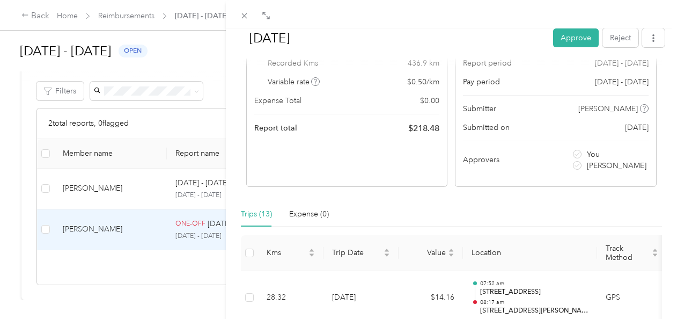
scroll to position [102, 0]
click at [189, 165] on div "Aug 2025 Approve Reject Needs Approval Needs approval from Michelle Varsakis Vi…" at bounding box center [338, 159] width 677 height 319
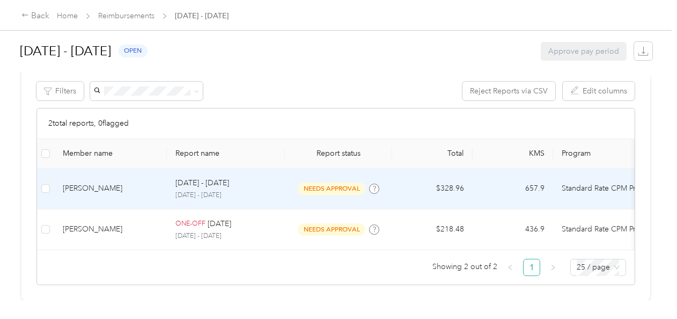
click at [200, 190] on p "[DATE] - [DATE]" at bounding box center [225, 195] width 101 height 10
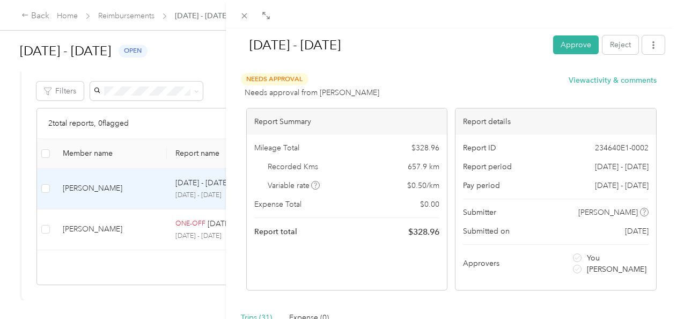
click at [195, 109] on div "Aug 1 - 31, 2025 Approve Reject Needs Approval Needs approval from Michelle Var…" at bounding box center [338, 159] width 677 height 319
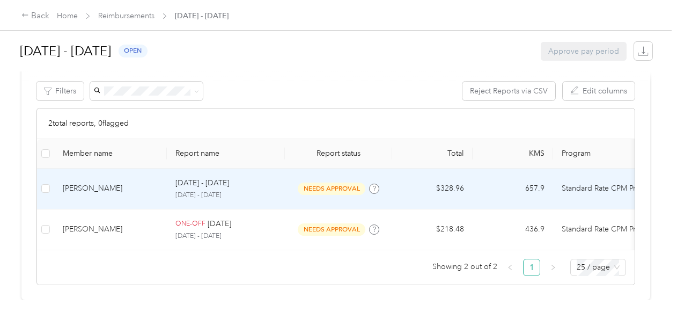
click at [243, 190] on p "[DATE] - [DATE]" at bounding box center [225, 195] width 101 height 10
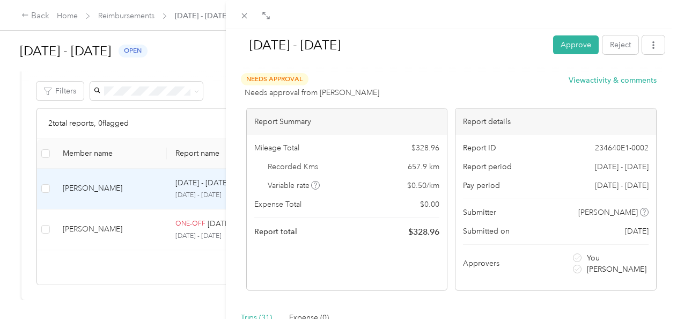
click at [205, 210] on div "Aug 1 - 31, 2025 Approve Reject Needs Approval Needs approval from Michelle Var…" at bounding box center [338, 159] width 677 height 319
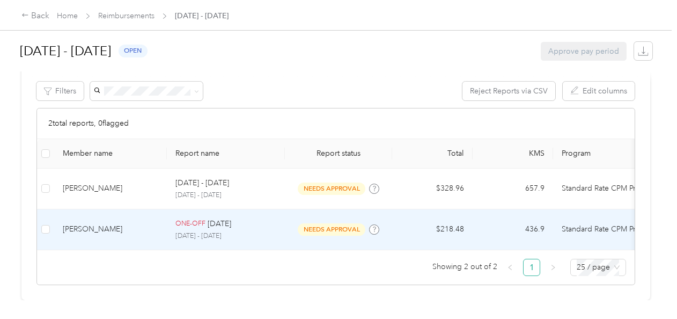
click at [216, 218] on p "[DATE]" at bounding box center [220, 224] width 24 height 12
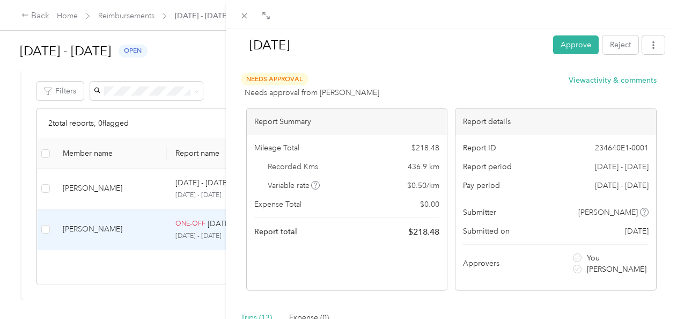
click at [194, 169] on div "Aug 2025 Approve Reject Needs Approval Needs approval from Michelle Varsakis Vi…" at bounding box center [338, 159] width 677 height 319
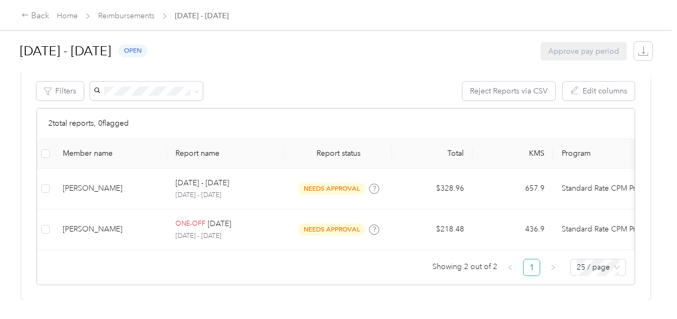
click at [194, 177] on p "[DATE] - [DATE]" at bounding box center [202, 183] width 54 height 12
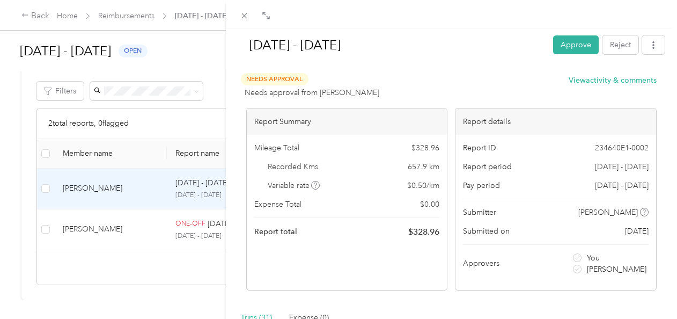
click at [161, 207] on div "Aug 1 - 31, 2025 Approve Reject Needs Approval Needs approval from Michelle Var…" at bounding box center [338, 159] width 677 height 319
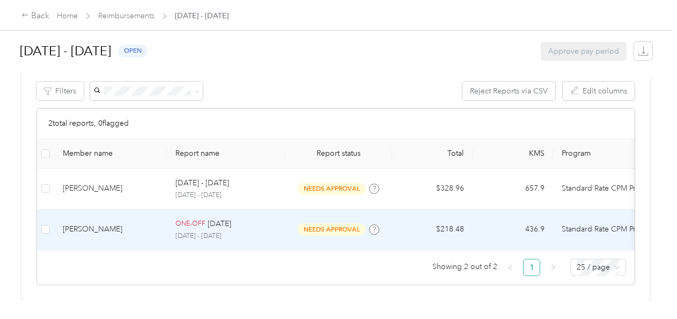
click at [194, 218] on div "ONE-OFF Aug 2025 August 1 - 31, 2025" at bounding box center [225, 229] width 101 height 23
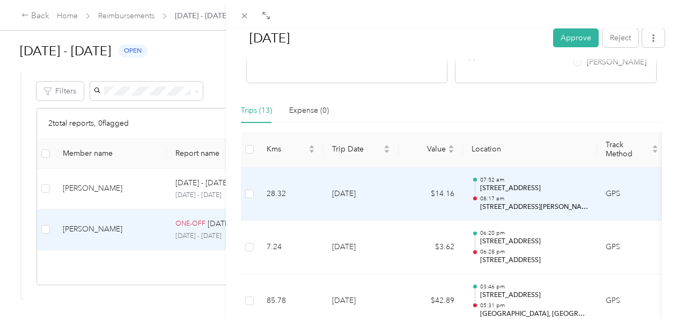
scroll to position [120, 0]
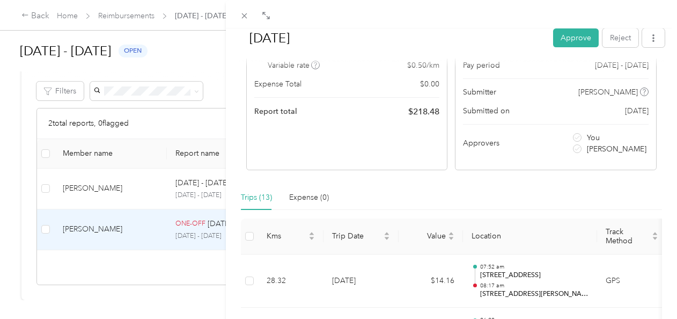
click at [198, 171] on div "Aug 2025 Approve Reject Needs Approval Needs approval from Michelle Varsakis Vi…" at bounding box center [338, 159] width 677 height 319
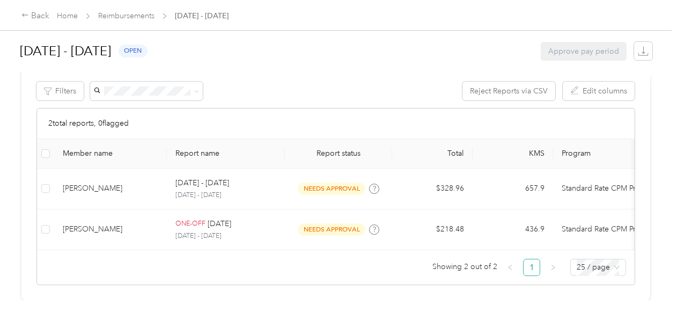
click at [198, 171] on div at bounding box center [338, 159] width 677 height 319
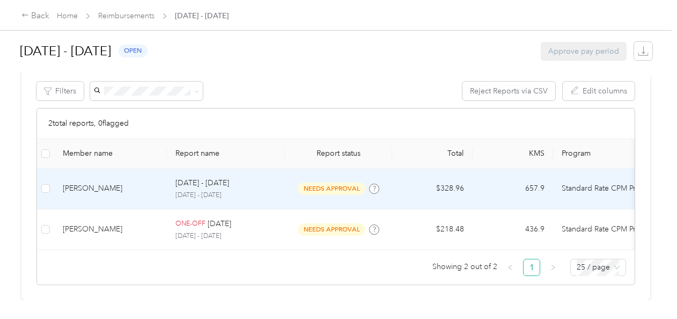
click at [224, 185] on td "Aug 1 - 31, 2025 August 1 - 31, 2025" at bounding box center [226, 188] width 118 height 41
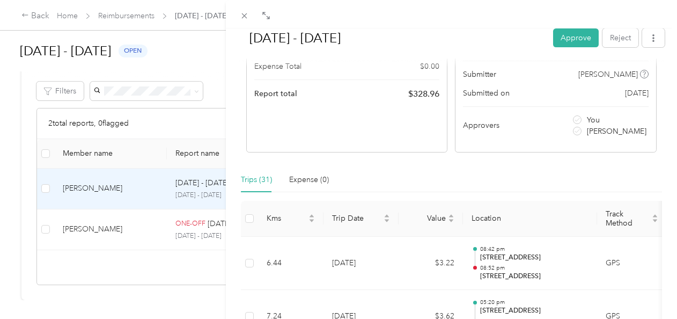
scroll to position [134, 0]
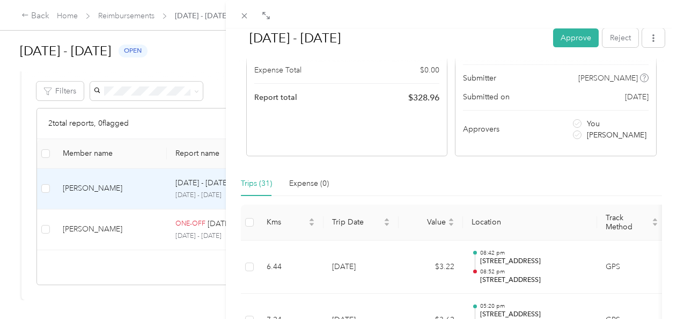
click at [165, 247] on div "Aug 1 - 31, 2025 Approve Reject Needs Approval Needs approval from Michelle Var…" at bounding box center [338, 159] width 677 height 319
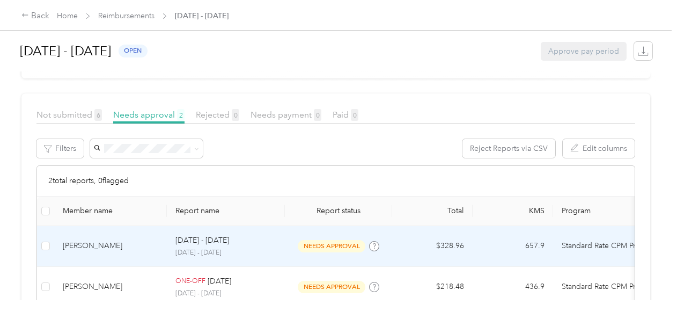
scroll to position [255, 0]
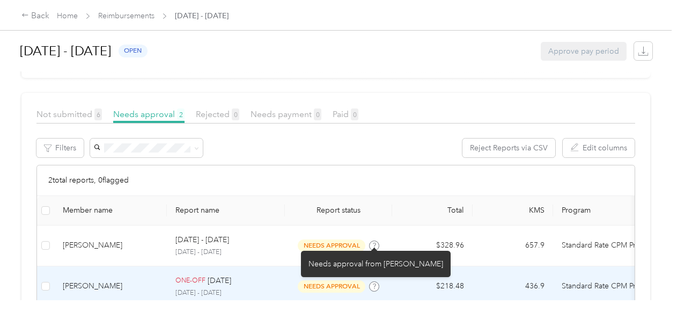
click at [375, 283] on icon at bounding box center [374, 285] width 3 height 5
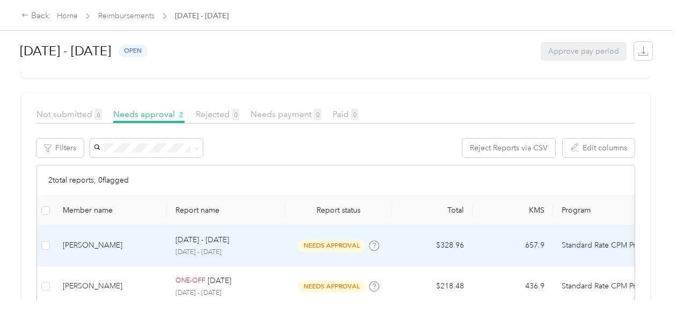
scroll to position [327, 0]
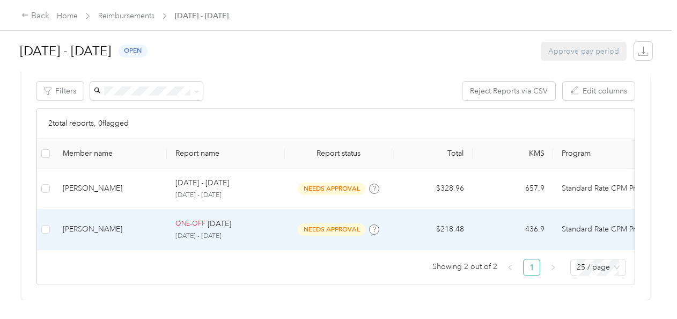
click at [208, 218] on div "ONE-OFF Aug 2025 August 1 - 31, 2025" at bounding box center [225, 229] width 101 height 23
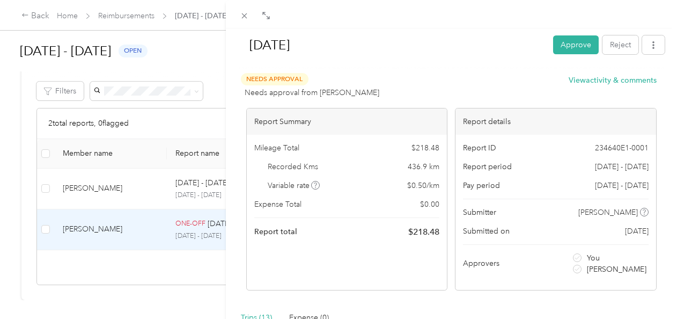
click at [201, 183] on div "Aug 2025 Approve Reject Needs Approval Needs approval from Michelle Varsakis Vi…" at bounding box center [338, 159] width 677 height 319
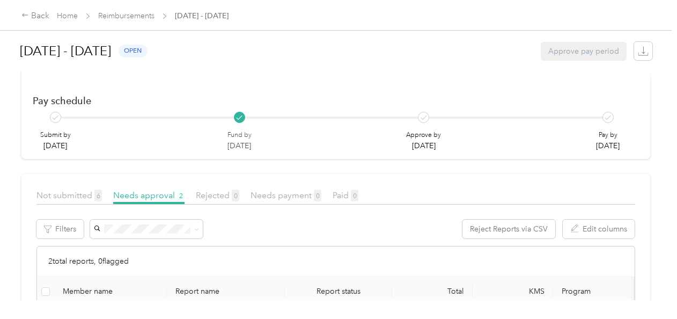
scroll to position [160, 0]
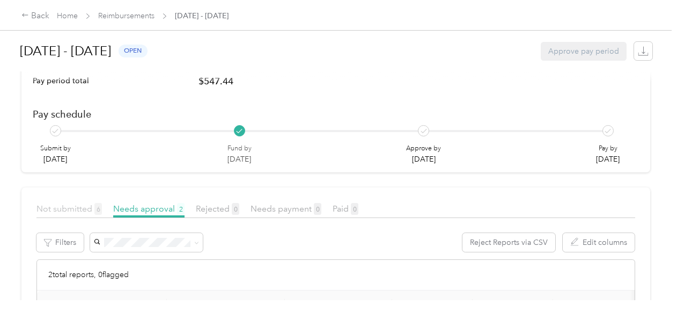
click at [84, 209] on span "Not submitted 6" at bounding box center [68, 208] width 65 height 10
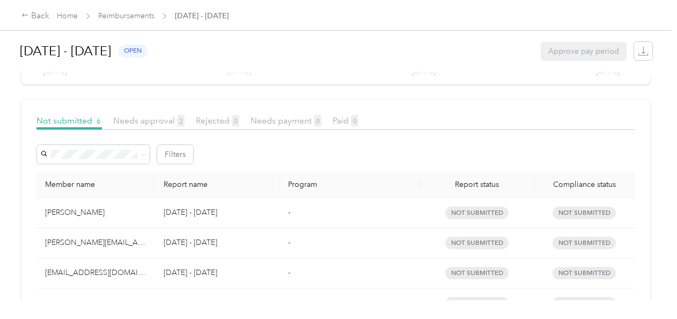
scroll to position [248, 0]
click at [159, 119] on span "Needs approval 2" at bounding box center [148, 121] width 71 height 10
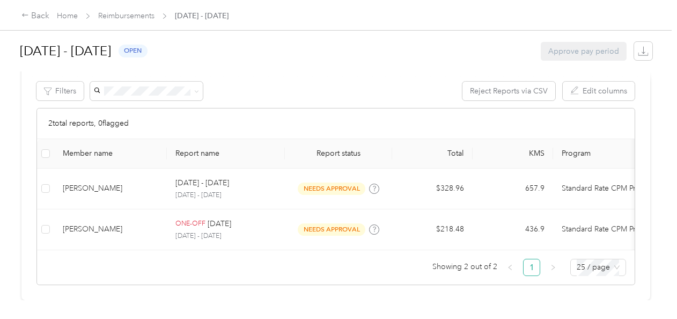
scroll to position [312, 0]
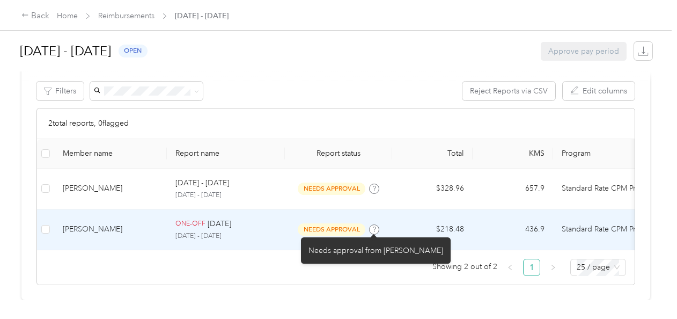
click at [372, 225] on span at bounding box center [374, 229] width 10 height 10
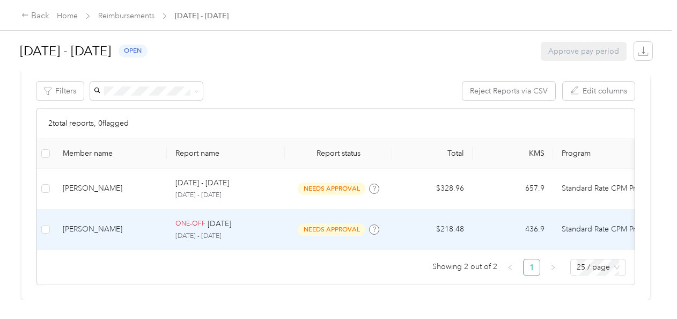
click at [208, 233] on p "[DATE] - [DATE]" at bounding box center [225, 236] width 101 height 10
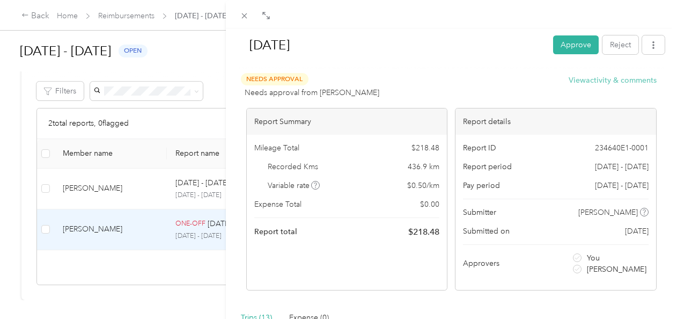
click at [599, 82] on button "View activity & comments" at bounding box center [612, 80] width 88 height 11
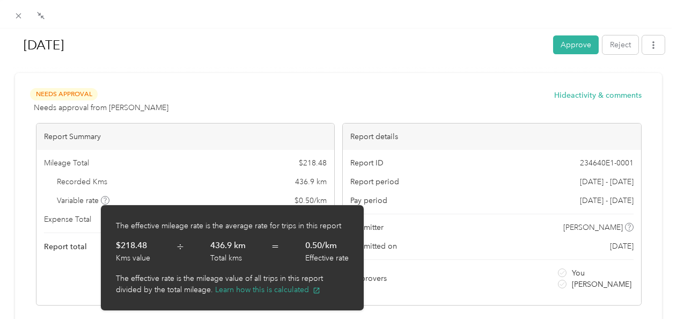
click at [105, 203] on span at bounding box center [105, 200] width 9 height 9
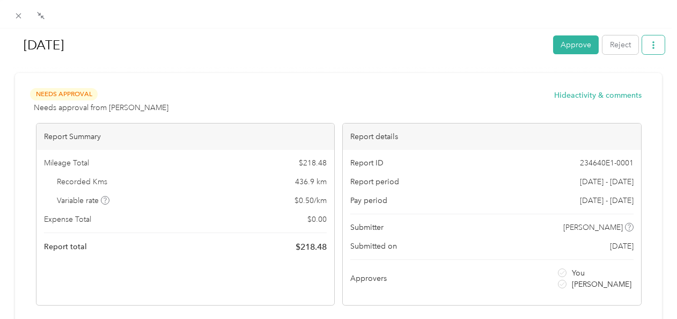
click at [649, 42] on icon "button" at bounding box center [653, 45] width 8 height 8
click at [15, 16] on icon at bounding box center [18, 15] width 9 height 9
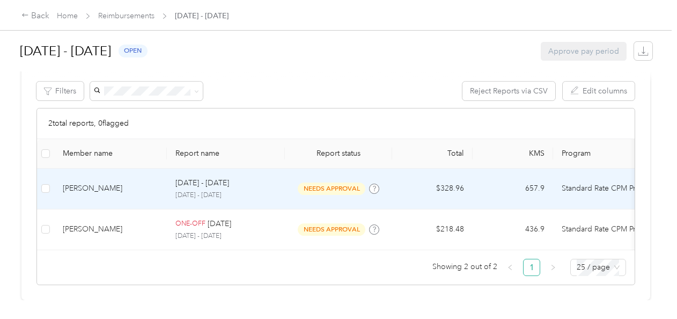
click at [209, 180] on p "[DATE] - [DATE]" at bounding box center [202, 183] width 54 height 12
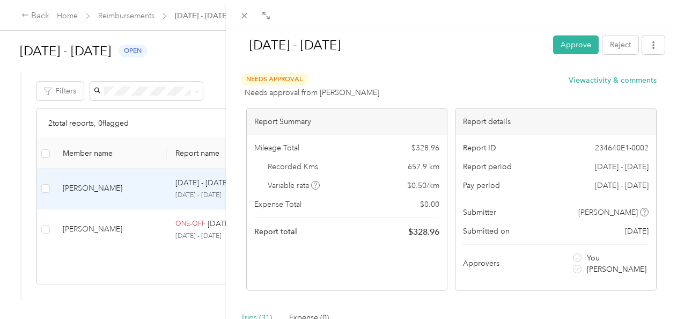
click at [219, 55] on div "Aug 1 - 31, 2025 Approve Reject Needs Approval Needs approval from Michelle Var…" at bounding box center [338, 159] width 677 height 319
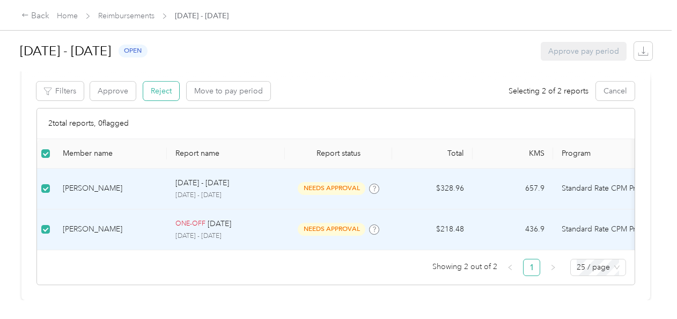
click at [166, 85] on button "Reject" at bounding box center [161, 91] width 36 height 19
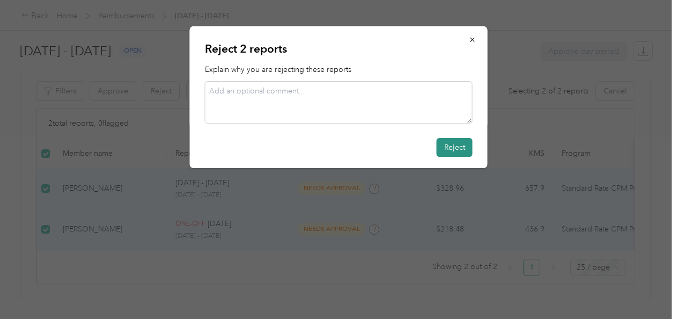
click at [450, 144] on button "Reject" at bounding box center [455, 147] width 36 height 19
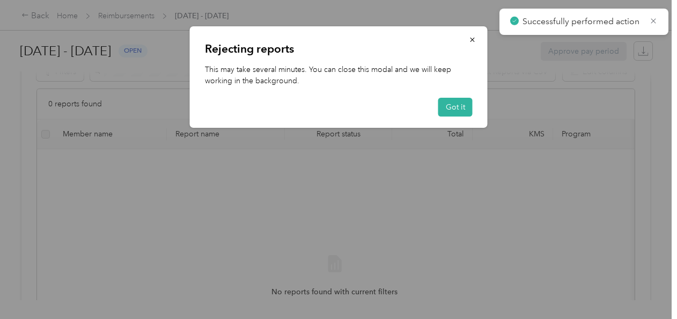
scroll to position [293, 0]
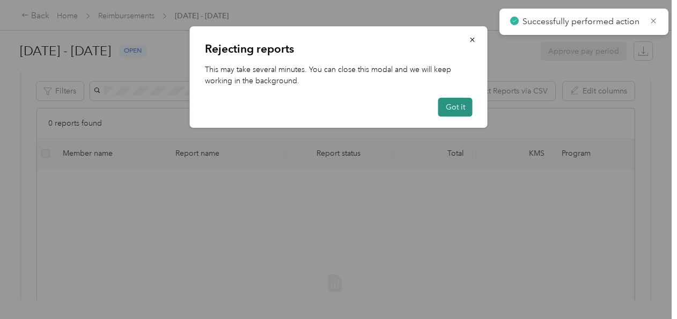
click at [456, 105] on button "Got it" at bounding box center [455, 107] width 34 height 19
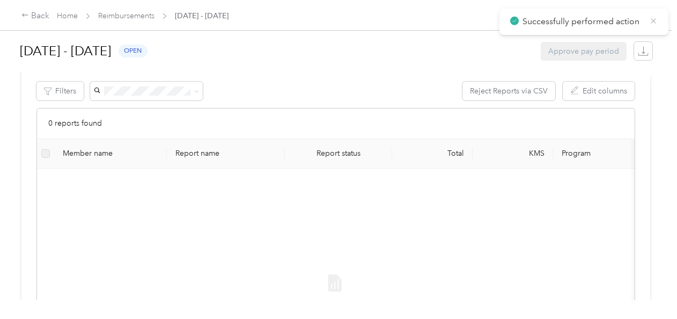
click at [653, 23] on icon at bounding box center [653, 21] width 9 height 10
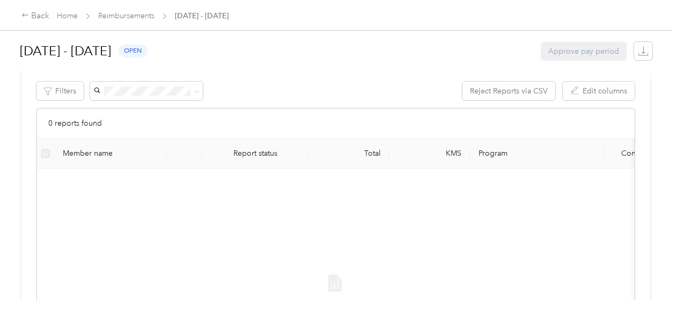
scroll to position [0, 0]
click at [38, 10] on div "Back" at bounding box center [35, 16] width 28 height 13
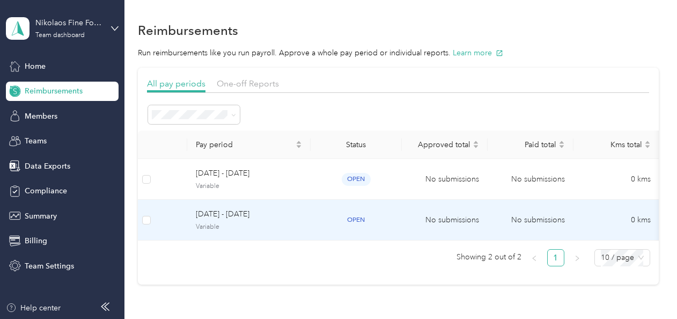
click at [205, 224] on span "Variable" at bounding box center [249, 227] width 106 height 10
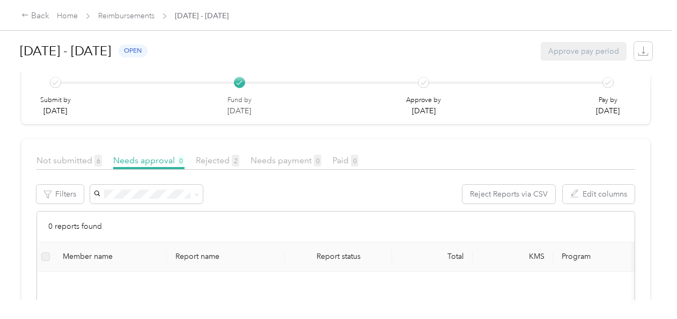
scroll to position [187, 0]
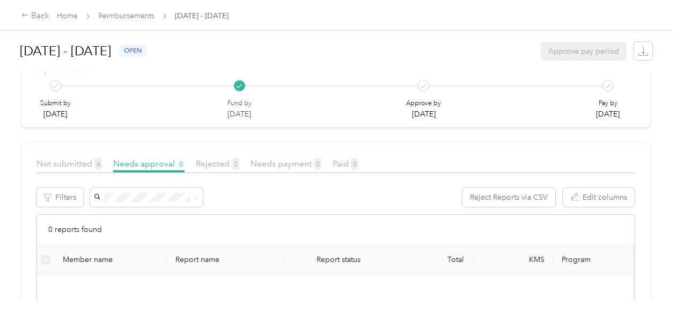
click at [70, 157] on div "Not submitted 6" at bounding box center [68, 163] width 65 height 13
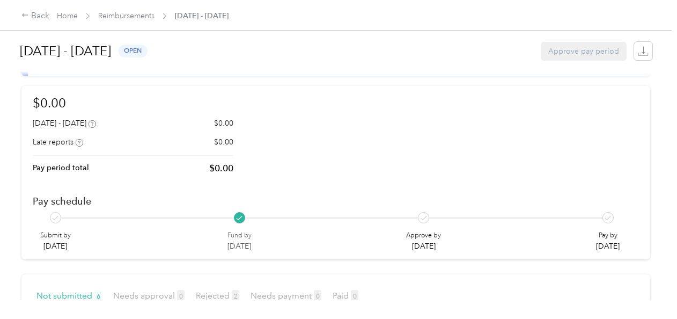
scroll to position [188, 0]
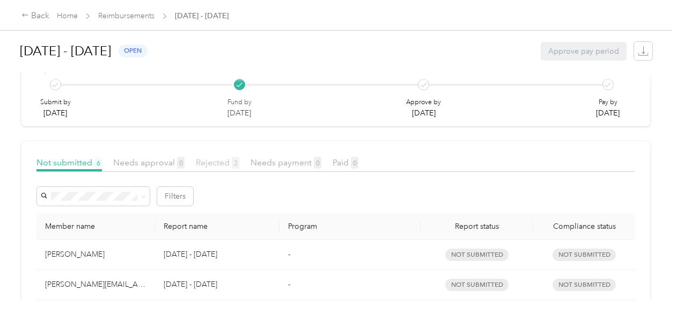
click at [212, 159] on span "Rejected 2" at bounding box center [217, 162] width 43 height 10
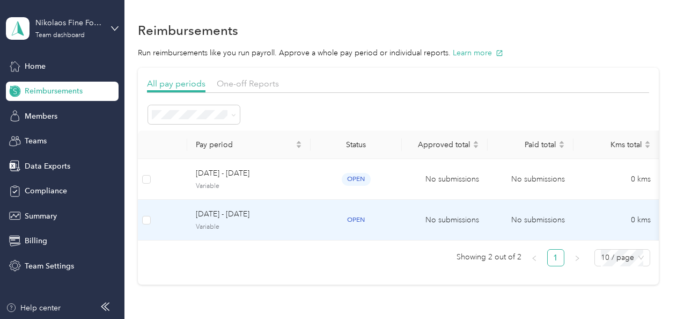
click at [217, 210] on span "[DATE] - [DATE]" at bounding box center [249, 214] width 106 height 12
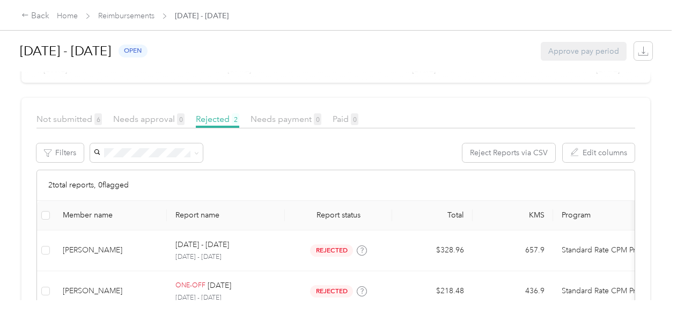
scroll to position [232, 0]
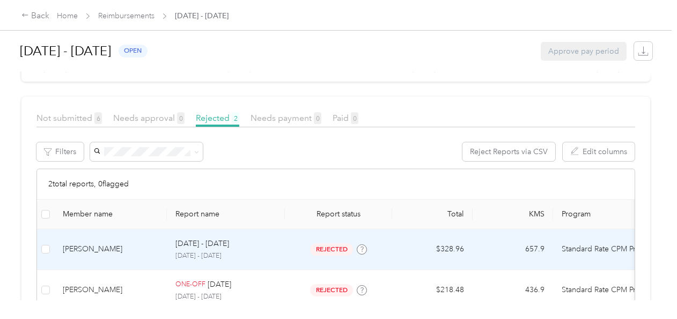
click at [49, 241] on td at bounding box center [45, 249] width 17 height 41
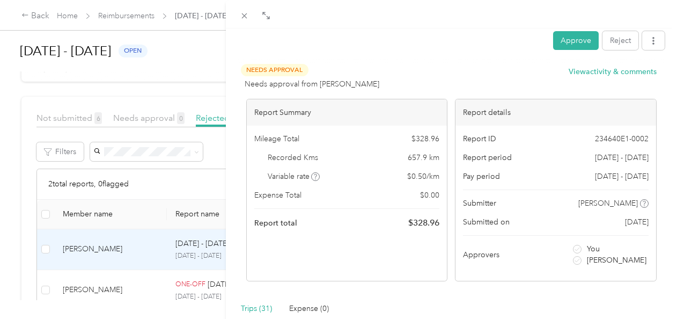
click at [47, 249] on div "Approve Reject Needs Approval Needs approval from Michelle Varsakis View activi…" at bounding box center [338, 159] width 677 height 319
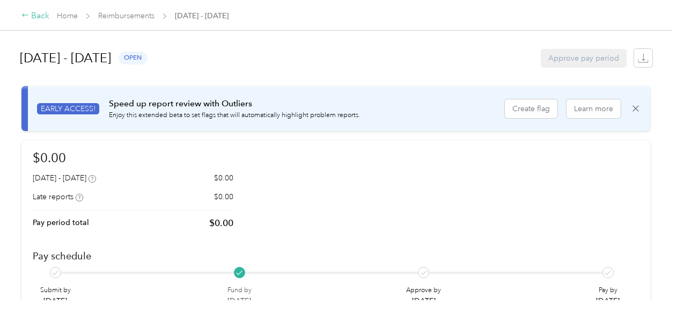
click at [26, 17] on icon at bounding box center [25, 15] width 8 height 8
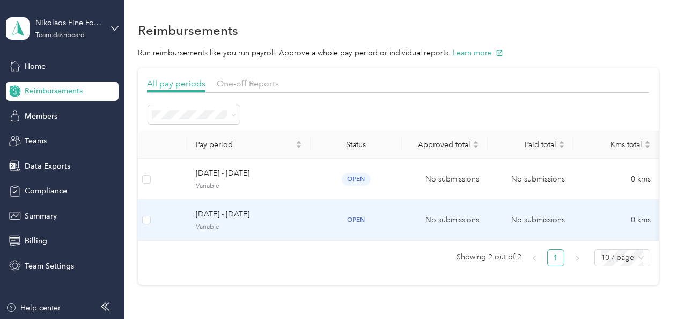
click at [230, 216] on span "[DATE] - [DATE]" at bounding box center [249, 214] width 106 height 12
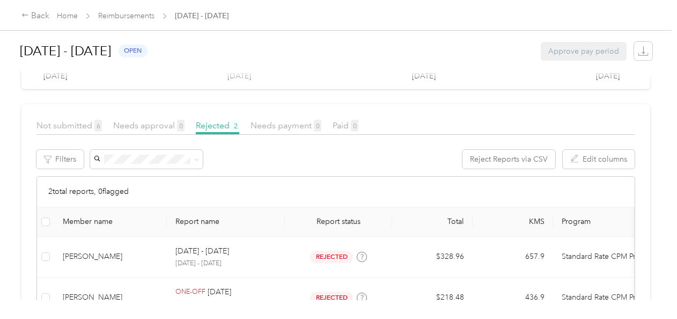
scroll to position [225, 0]
click at [79, 124] on span "Not submitted 6" at bounding box center [68, 125] width 65 height 10
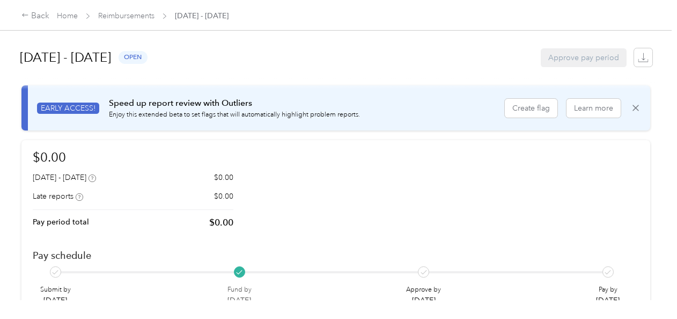
scroll to position [1, 0]
click at [130, 23] on div "Back Home Reimbursements August 1 - 31, 2025" at bounding box center [338, 15] width 677 height 30
click at [136, 20] on span "Reimbursements" at bounding box center [126, 15] width 56 height 11
click at [139, 18] on link "Reimbursements" at bounding box center [126, 15] width 56 height 9
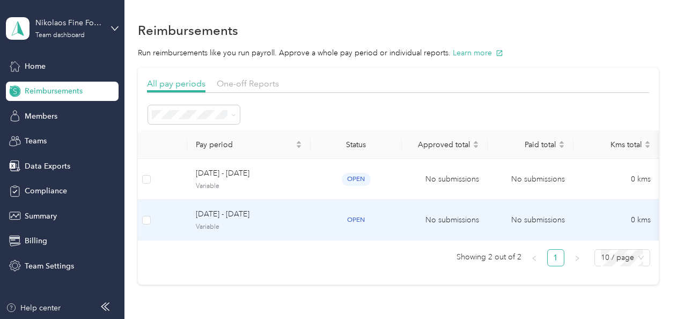
click at [211, 221] on div "[DATE] - [DATE] Variable" at bounding box center [249, 219] width 106 height 23
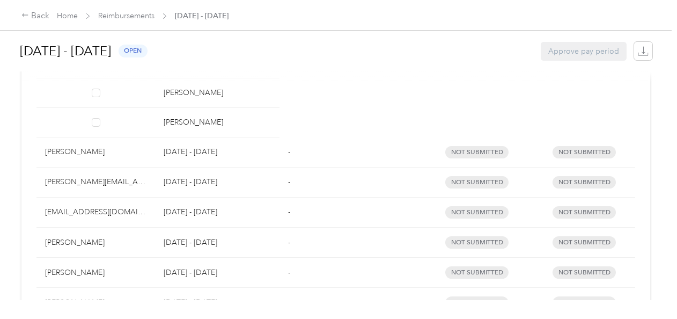
scroll to position [437, 0]
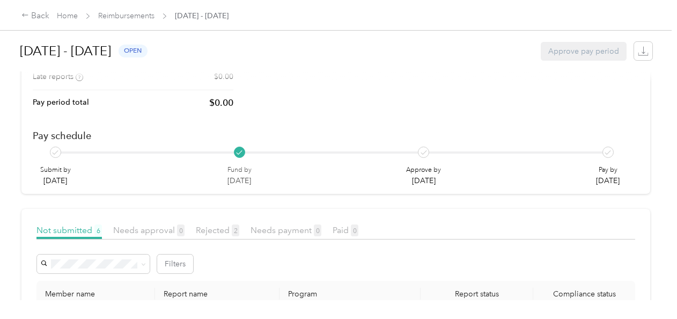
scroll to position [118, 0]
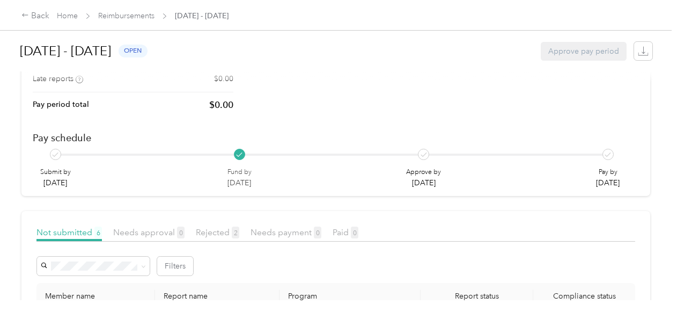
click at [301, 159] on div "Fund by Sep 1" at bounding box center [309, 169] width 184 height 40
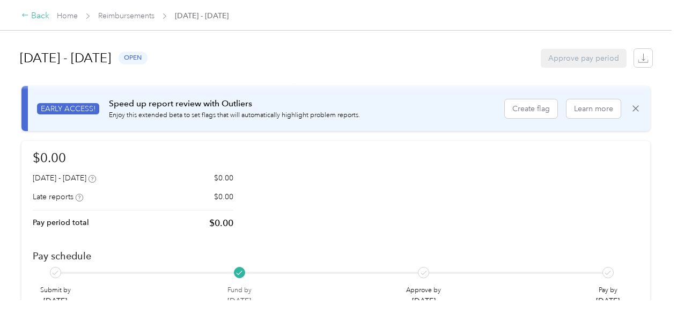
click at [41, 13] on div "Back" at bounding box center [35, 16] width 28 height 13
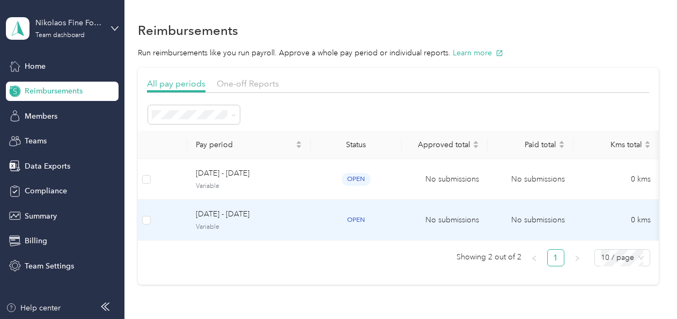
click at [228, 222] on span "Variable" at bounding box center [249, 227] width 106 height 10
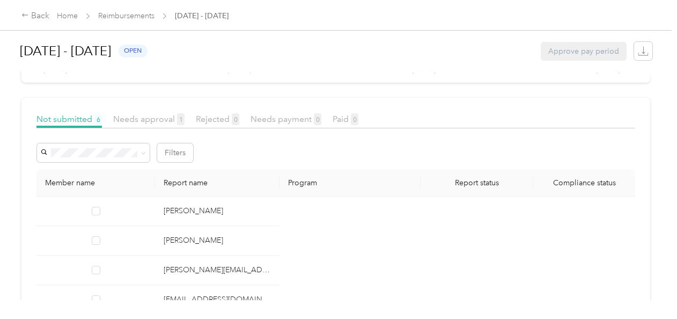
scroll to position [232, 0]
click at [147, 115] on span "Needs approval 1" at bounding box center [148, 118] width 71 height 10
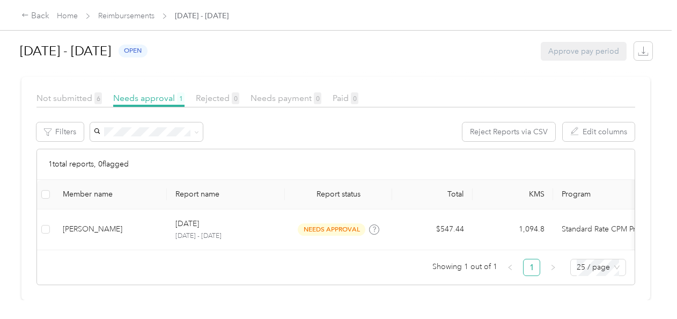
scroll to position [254, 0]
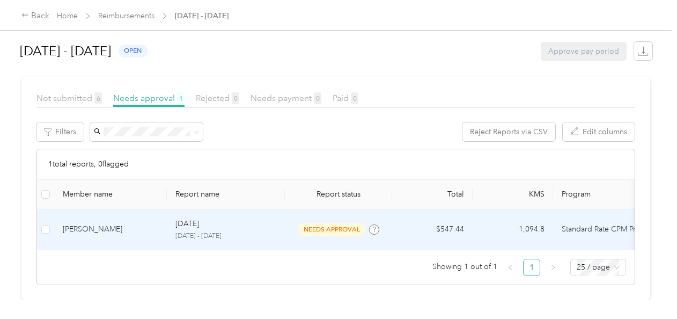
click at [102, 215] on td "[PERSON_NAME]" at bounding box center [110, 229] width 113 height 41
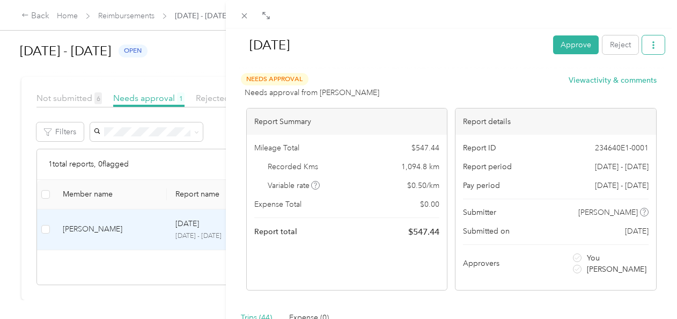
click at [649, 44] on icon "button" at bounding box center [653, 45] width 8 height 8
click at [614, 84] on span "Download" at bounding box center [614, 83] width 35 height 11
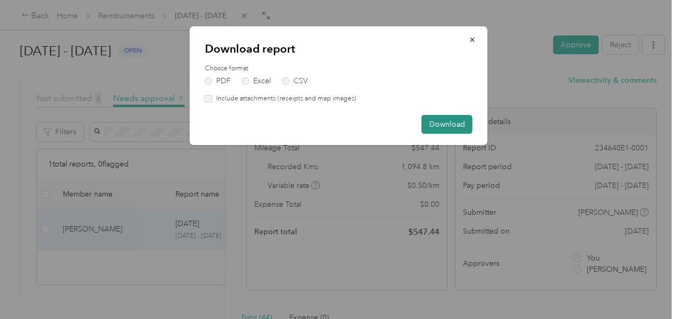
click at [449, 121] on button "Download" at bounding box center [447, 124] width 51 height 19
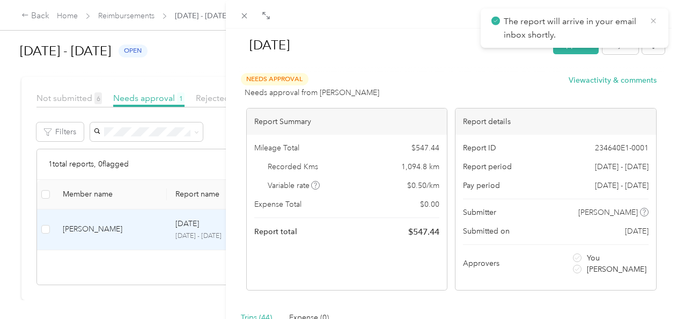
click at [654, 18] on icon at bounding box center [653, 21] width 9 height 10
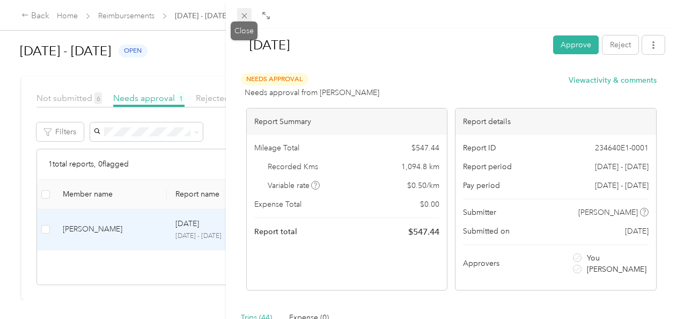
click at [242, 15] on icon at bounding box center [244, 15] width 9 height 9
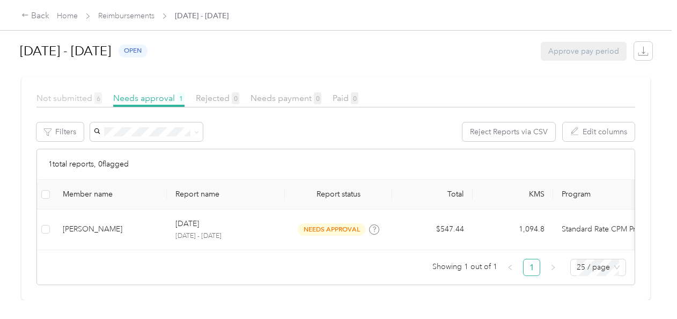
click at [83, 93] on span "Not submitted 6" at bounding box center [68, 98] width 65 height 10
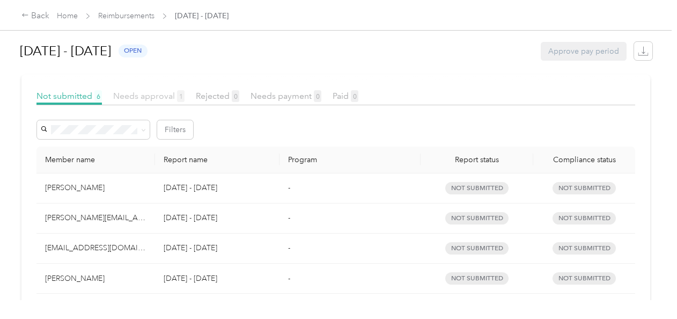
click at [146, 99] on span "Needs approval 1" at bounding box center [148, 96] width 71 height 10
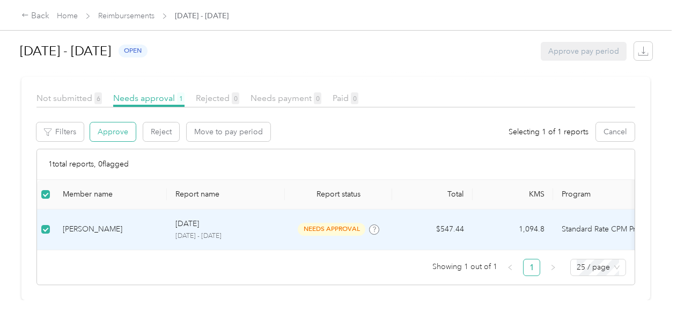
click at [117, 129] on button "Approve" at bounding box center [113, 131] width 46 height 19
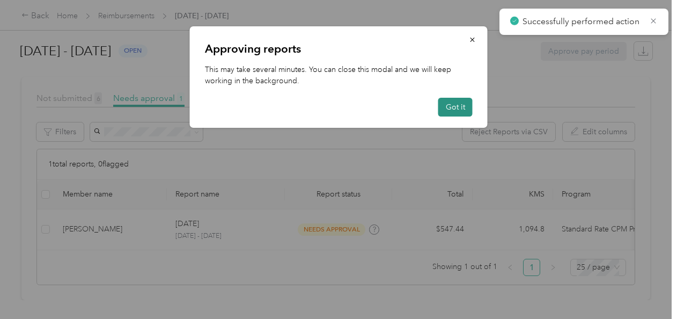
click at [451, 103] on button "Got it" at bounding box center [455, 107] width 34 height 19
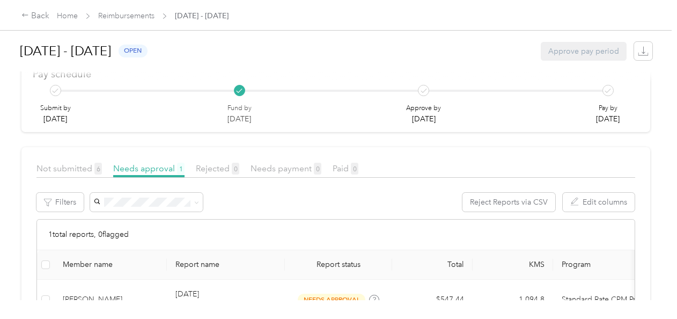
scroll to position [267, 0]
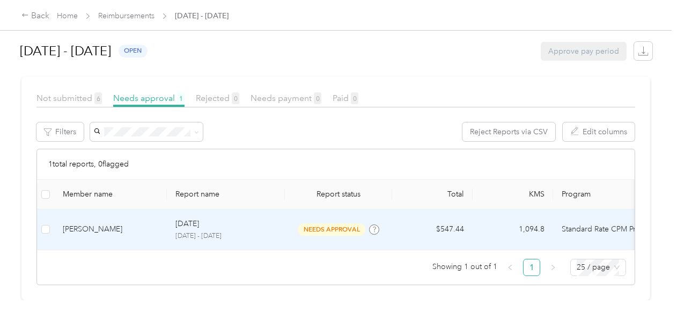
click at [50, 214] on td at bounding box center [45, 229] width 17 height 41
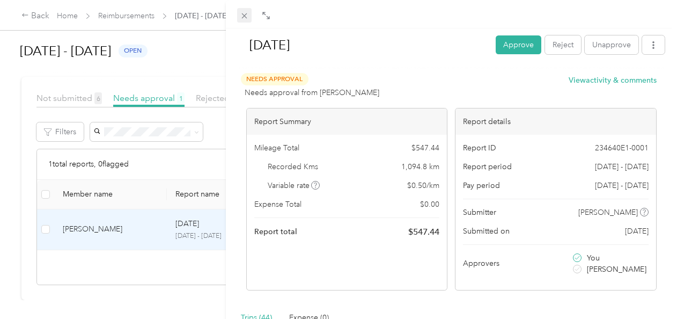
click at [243, 17] on icon at bounding box center [244, 15] width 9 height 9
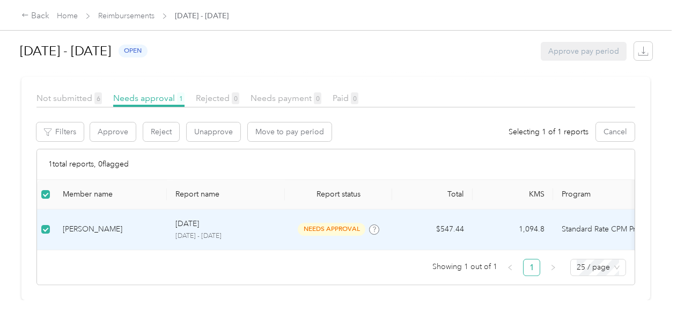
scroll to position [267, 0]
click at [119, 122] on button "Approve" at bounding box center [113, 131] width 46 height 19
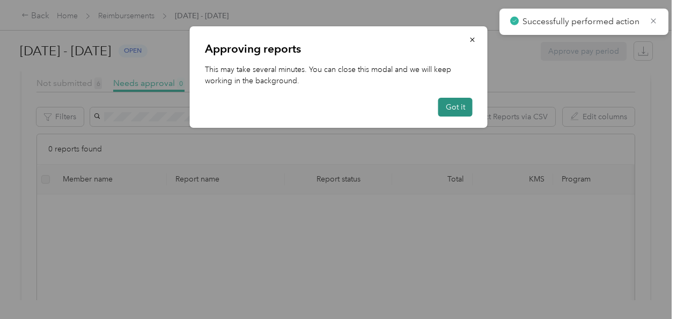
click at [469, 107] on button "Got it" at bounding box center [455, 107] width 34 height 19
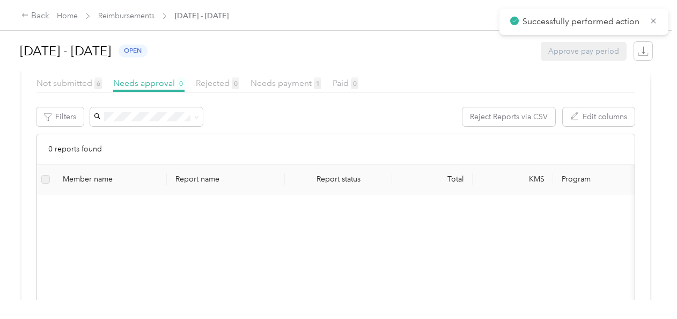
click at [289, 77] on div at bounding box center [338, 76] width 634 height 11
click at [290, 86] on span "Needs payment 1" at bounding box center [285, 83] width 71 height 10
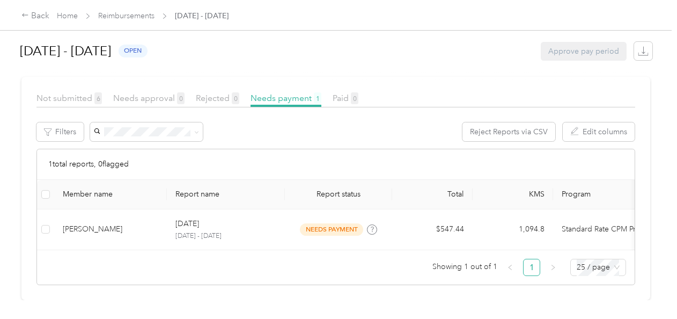
click at [82, 81] on div at bounding box center [338, 76] width 634 height 11
click at [26, 13] on icon at bounding box center [25, 15] width 8 height 8
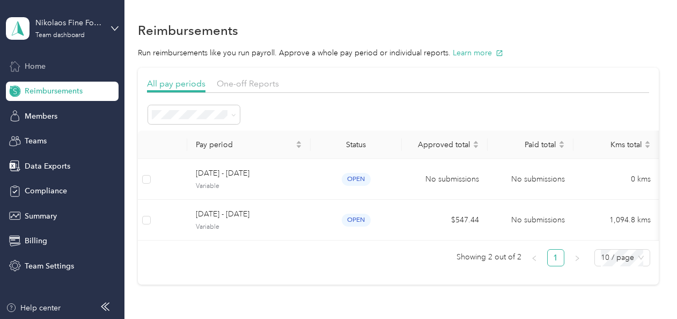
click at [40, 68] on span "Home" at bounding box center [35, 66] width 21 height 11
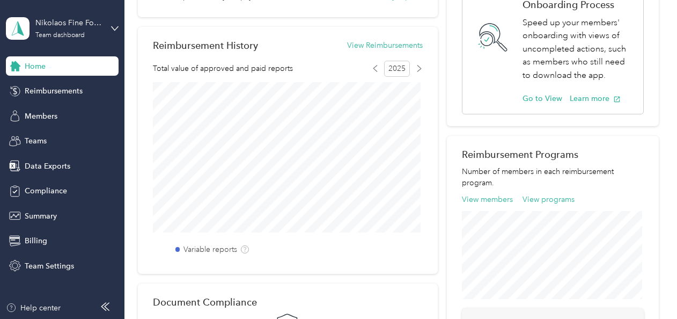
scroll to position [248, 0]
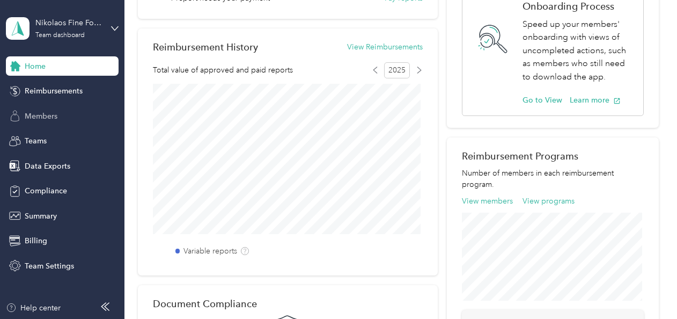
click at [35, 112] on span "Members" at bounding box center [41, 115] width 33 height 11
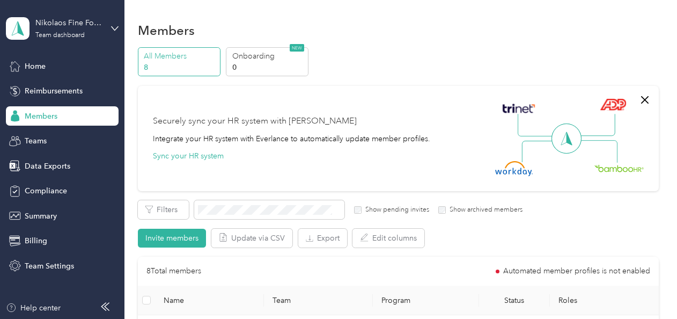
scroll to position [106, 0]
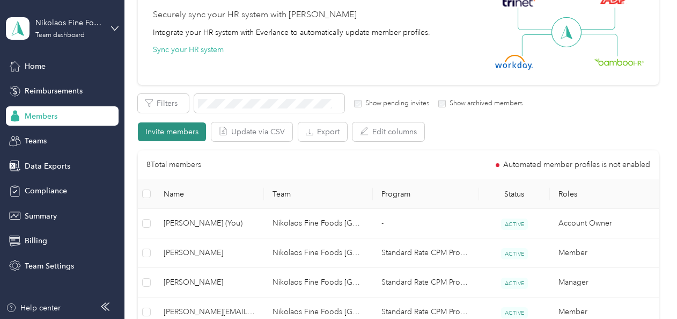
click at [166, 128] on button "Invite members" at bounding box center [172, 131] width 68 height 19
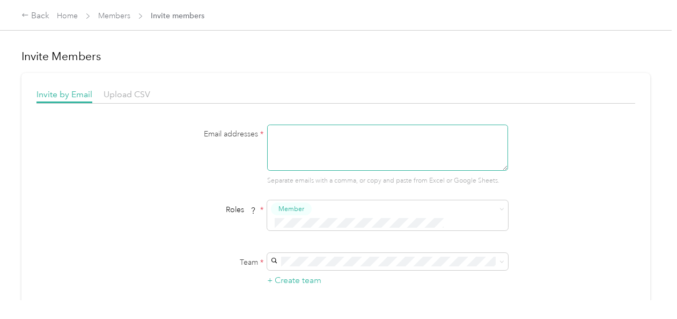
click at [295, 143] on textarea at bounding box center [387, 147] width 241 height 46
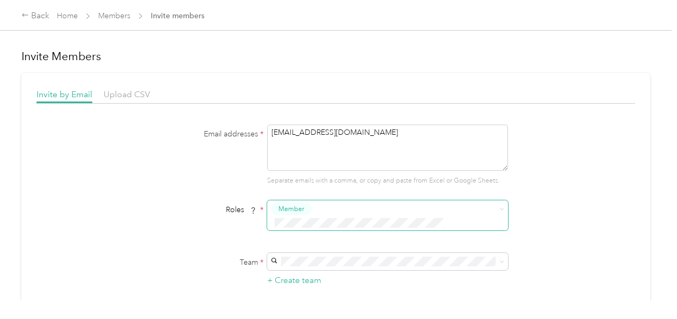
type textarea "[EMAIL_ADDRESS][DOMAIN_NAME]"
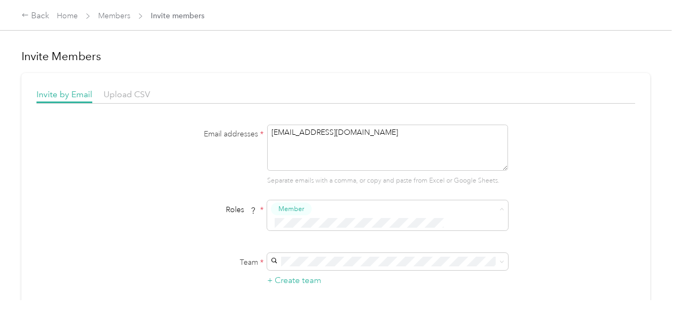
click at [313, 167] on button "Manager" at bounding box center [294, 166] width 42 height 13
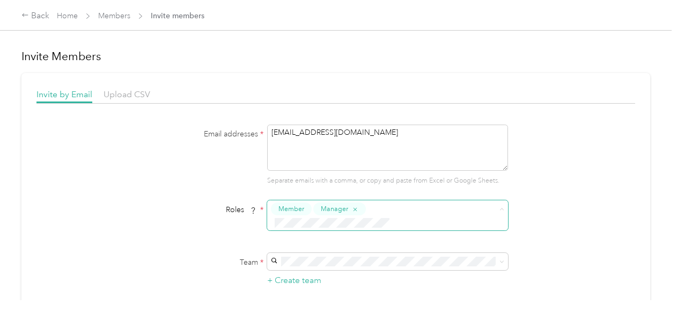
click at [297, 206] on span "Member" at bounding box center [291, 209] width 26 height 10
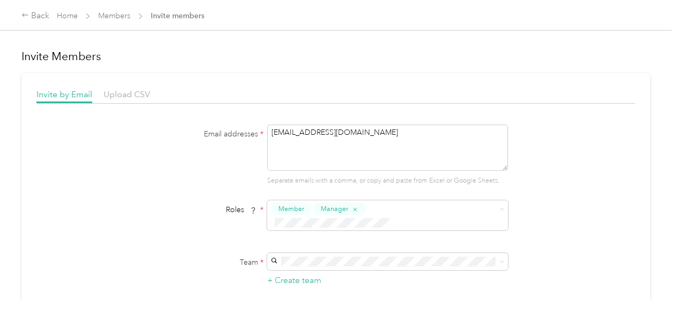
click at [490, 106] on div at bounding box center [492, 105] width 12 height 6
click at [110, 192] on div "Email addresses * [EMAIL_ADDRESS][DOMAIN_NAME] Separate emails with a comma, or…" at bounding box center [335, 253] width 599 height 258
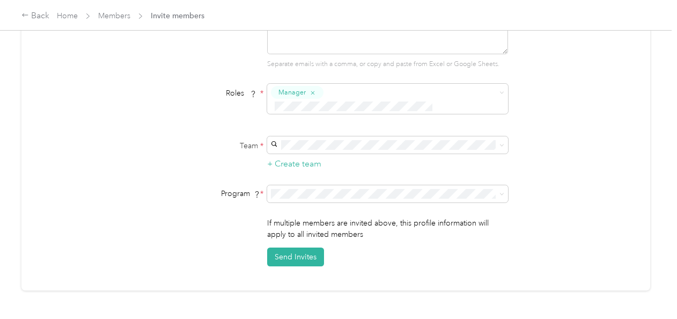
scroll to position [116, 0]
click at [359, 193] on li "CPM Programs" at bounding box center [385, 198] width 241 height 19
click at [37, 8] on div "Back Home Members Invite members" at bounding box center [338, 15] width 677 height 30
click at [30, 13] on div "Back" at bounding box center [35, 16] width 28 height 13
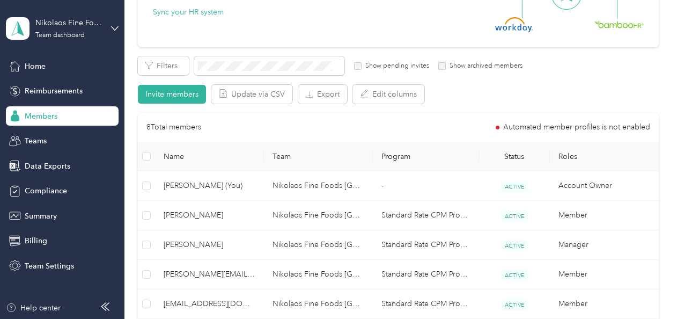
scroll to position [145, 0]
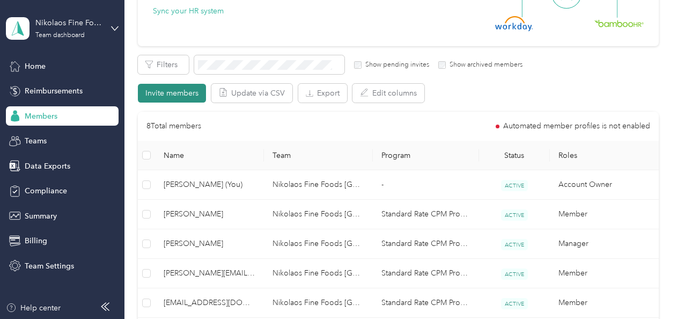
click at [180, 94] on button "Invite members" at bounding box center [172, 93] width 68 height 19
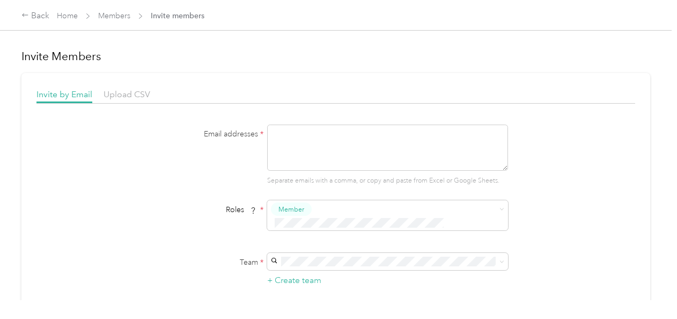
click at [304, 188] on span "Super Admin" at bounding box center [300, 188] width 40 height 10
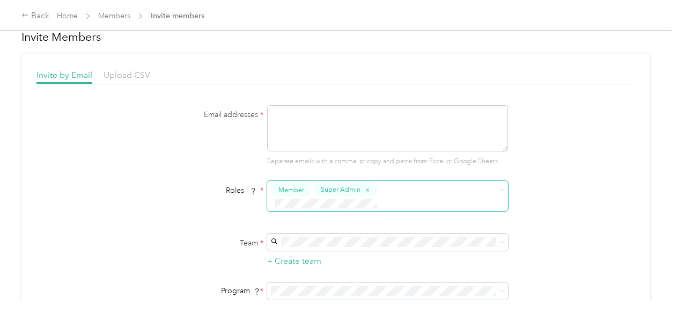
click at [304, 188] on button "Member" at bounding box center [291, 189] width 41 height 13
click at [307, 205] on button "Member" at bounding box center [293, 208] width 41 height 13
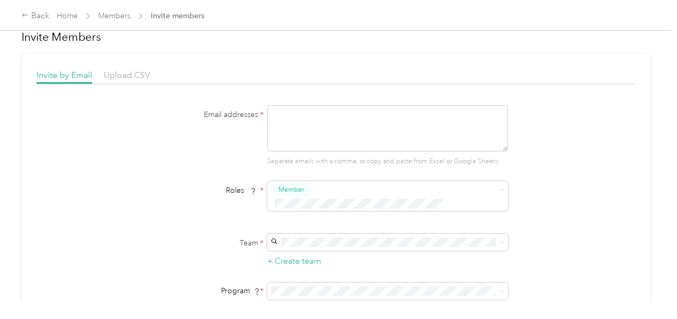
click at [373, 260] on div "No program" at bounding box center [386, 255] width 226 height 11
click at [294, 113] on textarea at bounding box center [387, 128] width 241 height 46
click at [287, 269] on span "Manager" at bounding box center [293, 270] width 27 height 10
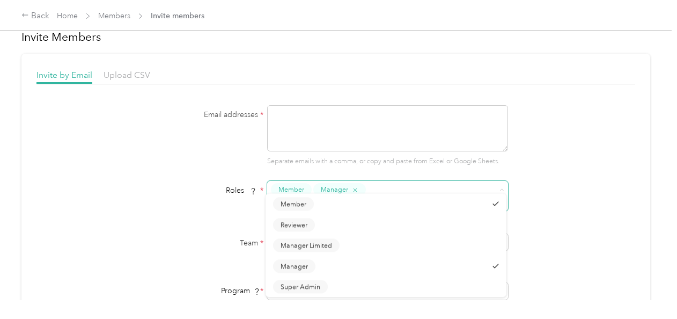
click at [302, 188] on span "Member" at bounding box center [291, 189] width 26 height 10
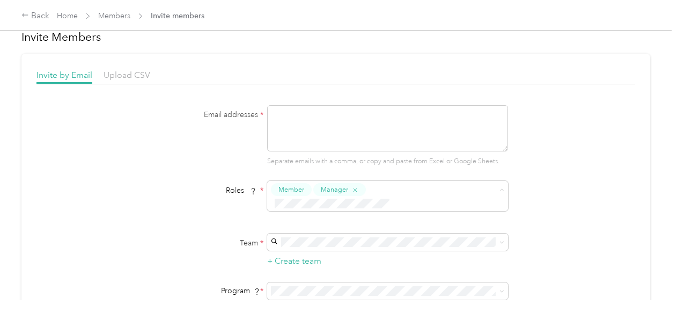
click at [309, 206] on button "Member" at bounding box center [293, 208] width 41 height 13
click at [339, 133] on textarea at bounding box center [387, 128] width 241 height 46
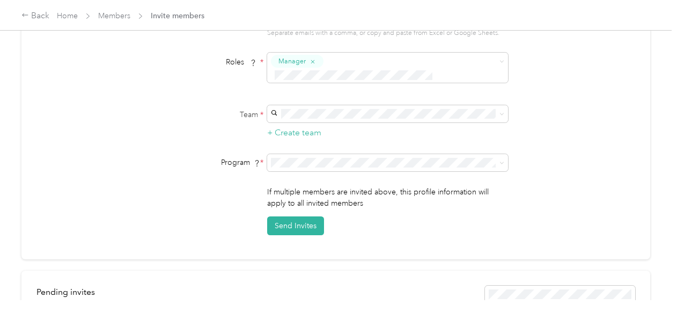
scroll to position [152, 0]
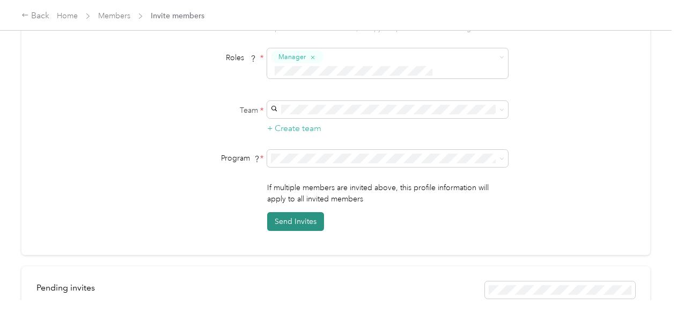
type textarea "[EMAIL_ADDRESS][DOMAIN_NAME]"
click at [318, 212] on button "Send Invites" at bounding box center [295, 221] width 57 height 19
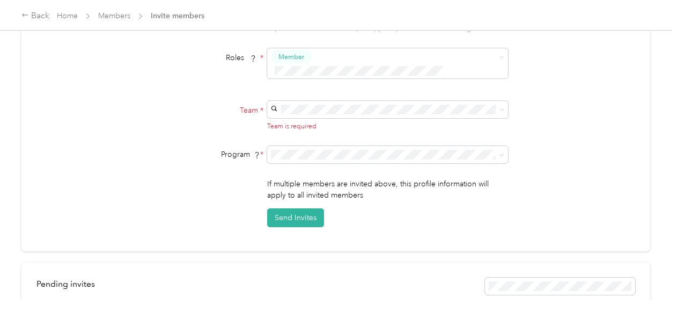
click at [323, 120] on div "Nikolaos Fine Foods Canada (Main organization) [PERSON_NAME] +1 more" at bounding box center [386, 120] width 226 height 25
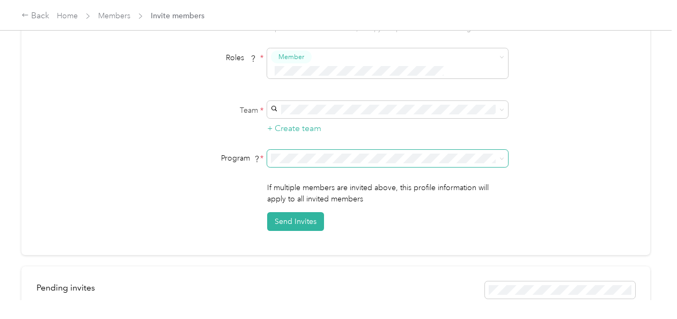
click at [496, 150] on span at bounding box center [387, 158] width 241 height 17
click at [617, 163] on div "Email addresses * [EMAIL_ADDRESS][DOMAIN_NAME] Separate emails with a comma, or…" at bounding box center [335, 102] width 599 height 258
click at [275, 212] on button "Send Invites" at bounding box center [295, 221] width 57 height 19
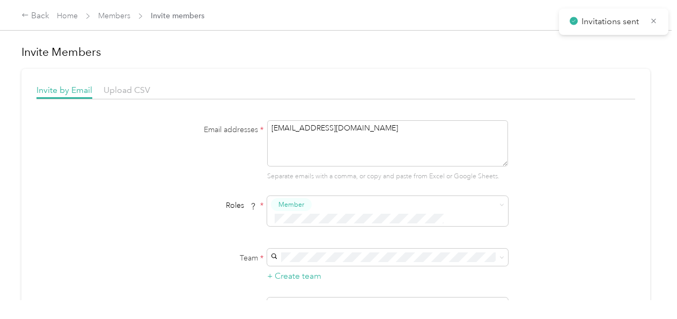
scroll to position [16, 0]
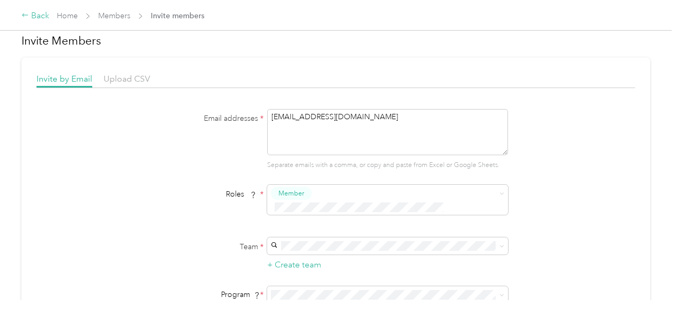
click at [30, 15] on div "Back" at bounding box center [35, 16] width 28 height 13
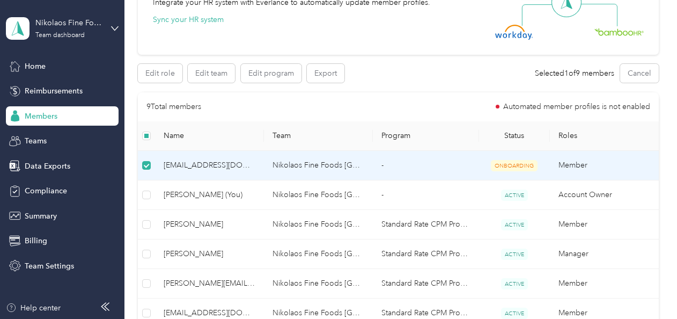
scroll to position [135, 0]
click at [163, 71] on button "Edit role" at bounding box center [160, 74] width 45 height 19
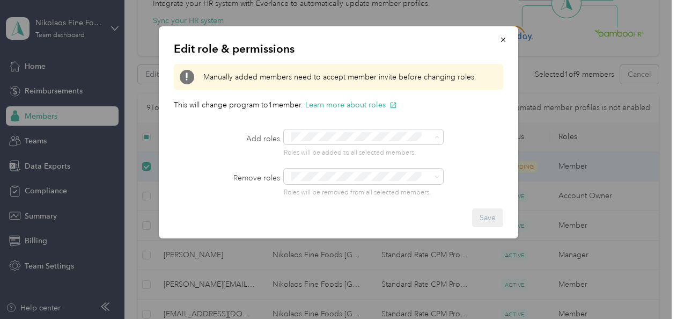
click at [323, 223] on li "Manager" at bounding box center [364, 217] width 160 height 21
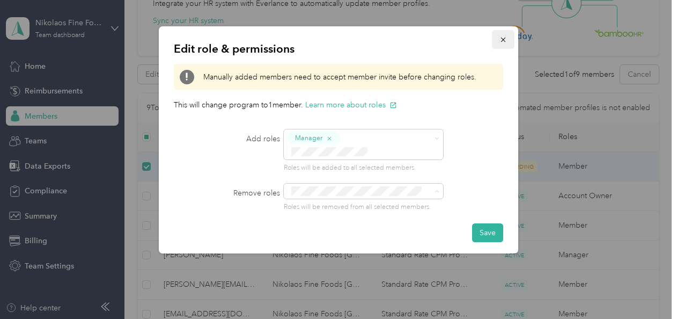
click at [502, 40] on icon "button" at bounding box center [503, 40] width 8 height 8
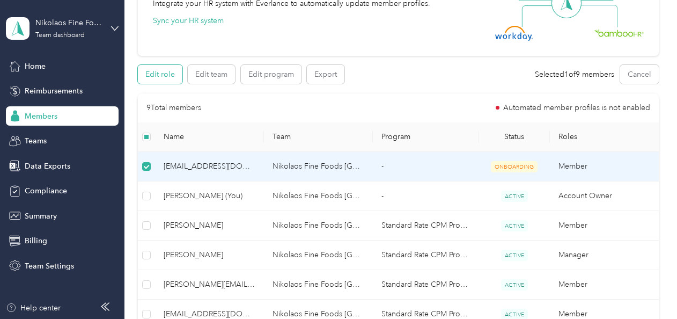
click at [160, 73] on button "Edit role" at bounding box center [160, 74] width 45 height 19
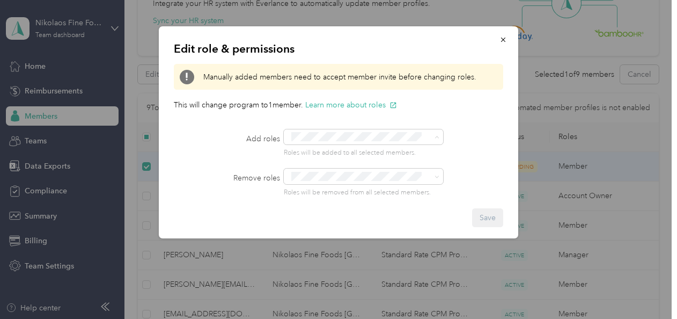
click at [304, 215] on span "Manager" at bounding box center [312, 218] width 27 height 10
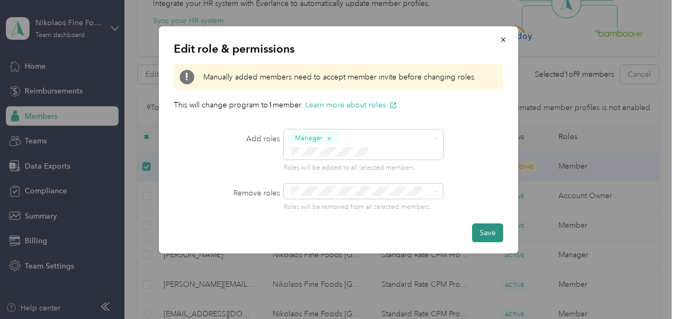
click at [475, 223] on button "Save" at bounding box center [487, 232] width 31 height 19
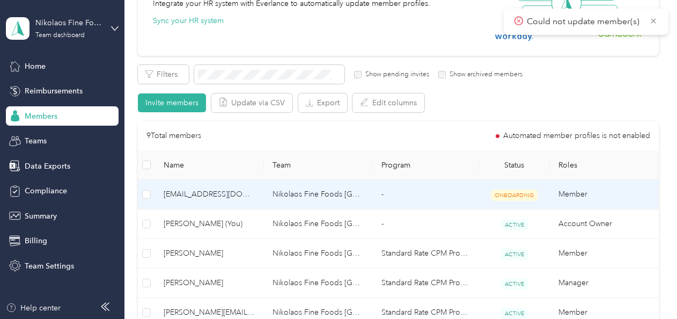
click at [147, 203] on td at bounding box center [146, 194] width 17 height 29
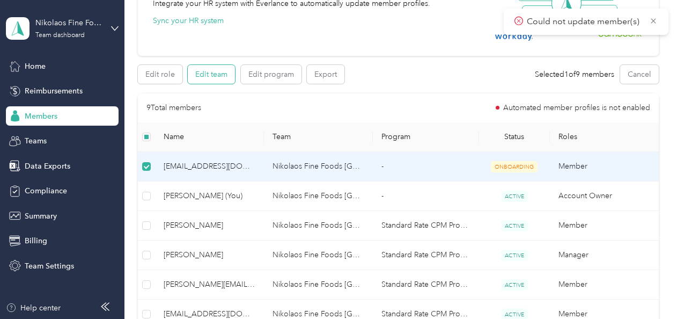
click at [209, 69] on button "Edit team" at bounding box center [211, 74] width 47 height 19
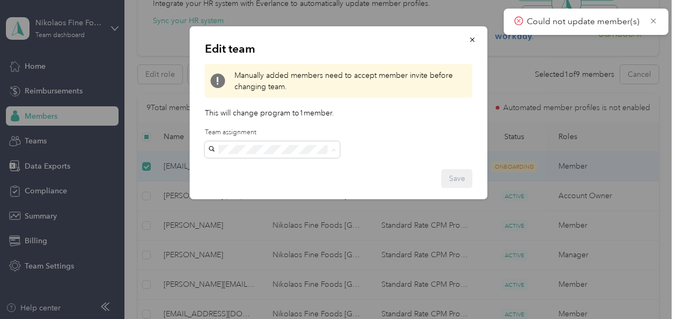
click at [238, 168] on span "Nikolaos Fine Foods Canada (Main organization)" at bounding box center [271, 174] width 118 height 20
click at [271, 263] on div at bounding box center [338, 159] width 677 height 319
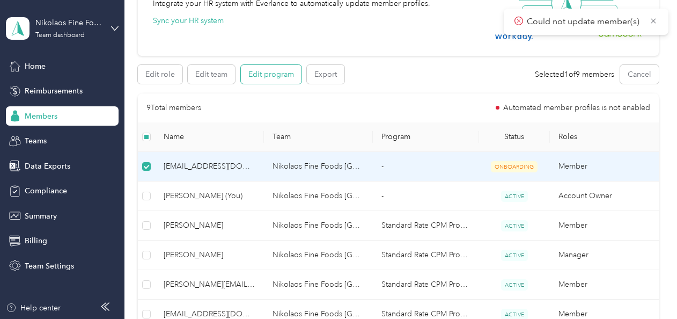
click at [267, 79] on button "Edit program" at bounding box center [271, 74] width 61 height 19
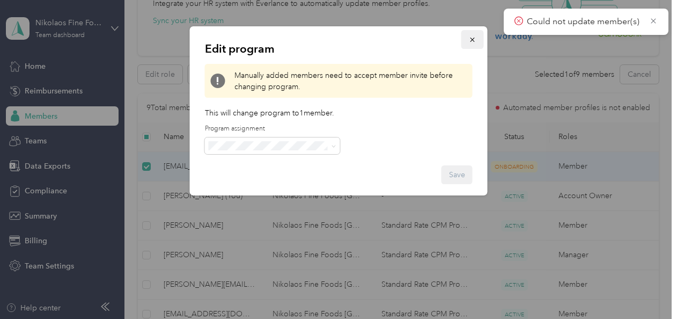
click at [472, 43] on icon "button" at bounding box center [473, 40] width 8 height 8
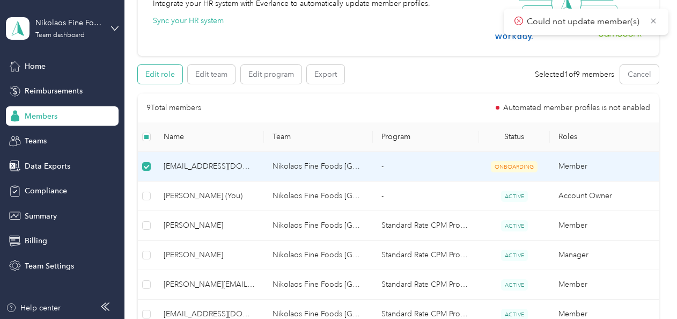
click at [169, 74] on button "Edit role" at bounding box center [160, 74] width 45 height 19
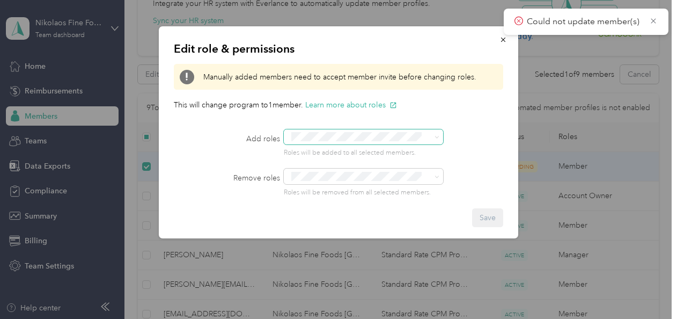
click at [314, 318] on div "Edit role & permissions Manually added members need to accept member invite bef…" at bounding box center [335, 319] width 671 height 0
click at [321, 220] on button "Manager" at bounding box center [312, 217] width 42 height 13
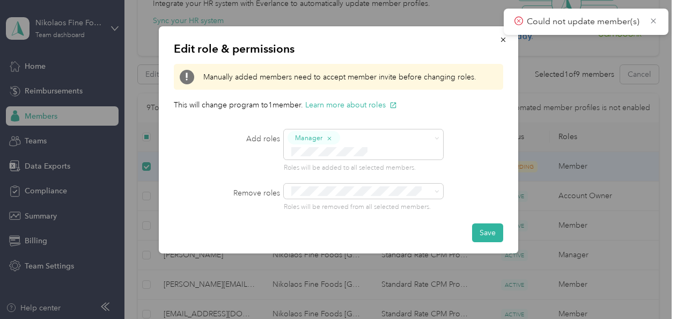
click at [195, 149] on div "Add roles Manager Roles will be added to all selected members." at bounding box center [338, 150] width 329 height 43
click at [561, 123] on div "Edit role & permissions Manually added members need to accept member invite bef…" at bounding box center [517, 141] width 359 height 230
click at [503, 39] on icon "button" at bounding box center [503, 40] width 4 height 4
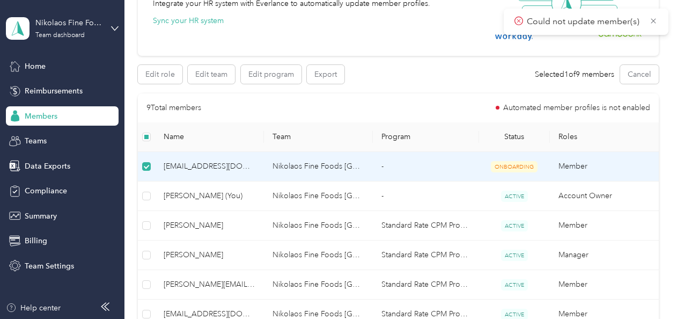
click at [321, 167] on td "Nikolaos Fine Foods [GEOGRAPHIC_DATA]" at bounding box center [318, 166] width 109 height 29
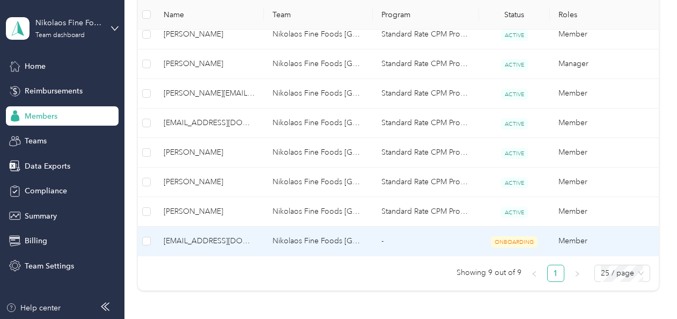
scroll to position [296, 0]
click at [198, 245] on span "[EMAIL_ADDRESS][DOMAIN_NAME]" at bounding box center [210, 241] width 92 height 12
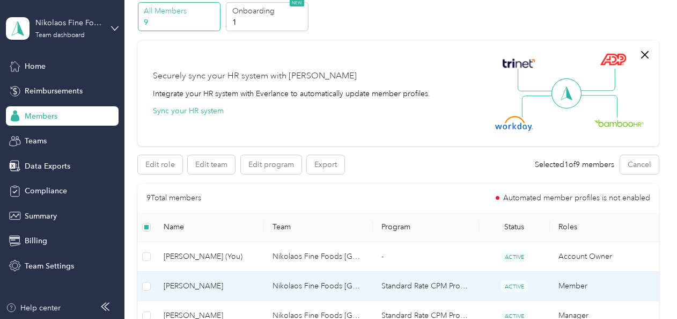
scroll to position [44, 0]
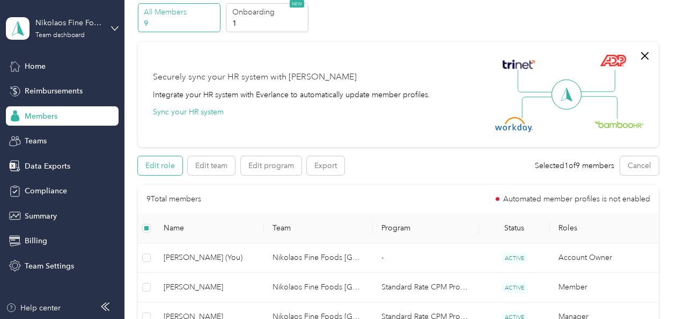
click at [175, 169] on button "Edit role" at bounding box center [160, 165] width 45 height 19
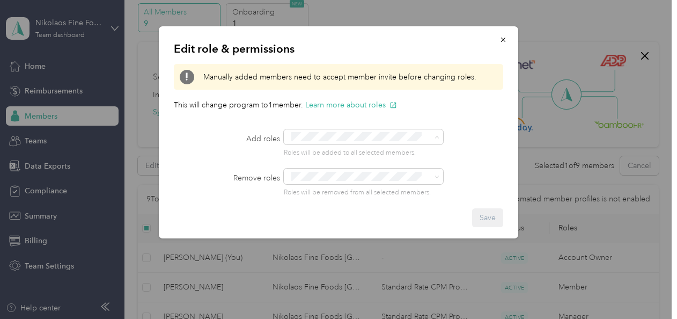
click at [323, 220] on span "Manager" at bounding box center [312, 218] width 27 height 10
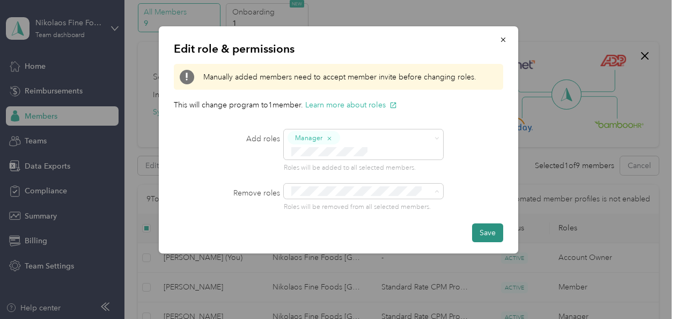
click at [492, 223] on button "Save" at bounding box center [487, 232] width 31 height 19
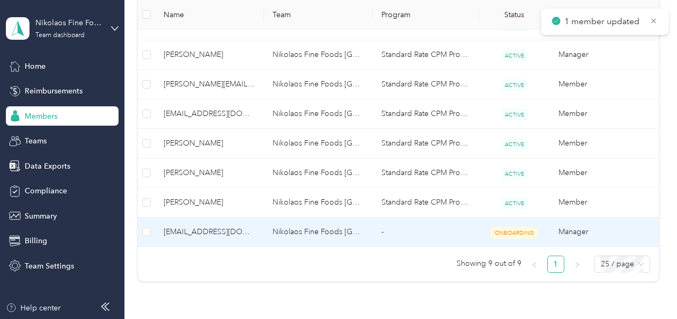
scroll to position [335, 0]
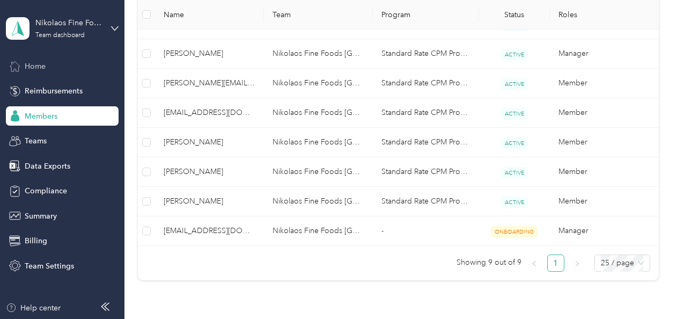
click at [47, 71] on div "Home" at bounding box center [62, 65] width 113 height 19
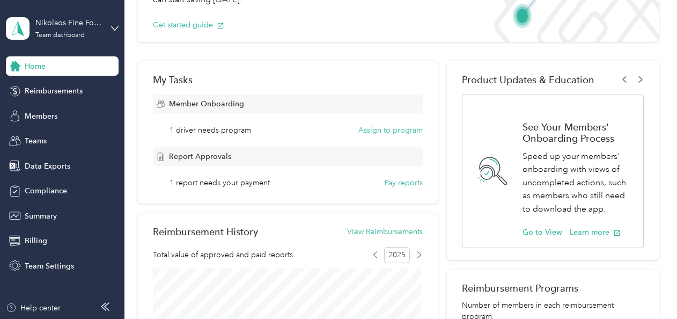
scroll to position [114, 0]
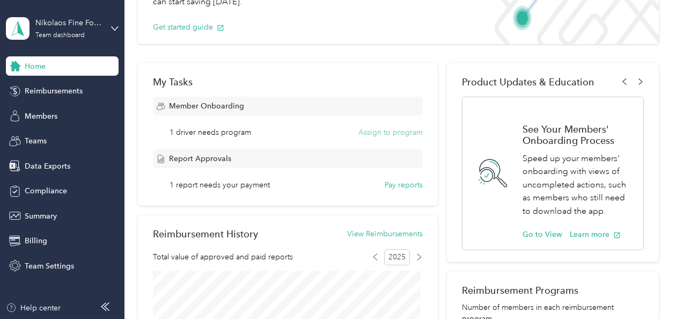
click at [400, 136] on button "Assign to program" at bounding box center [390, 132] width 64 height 11
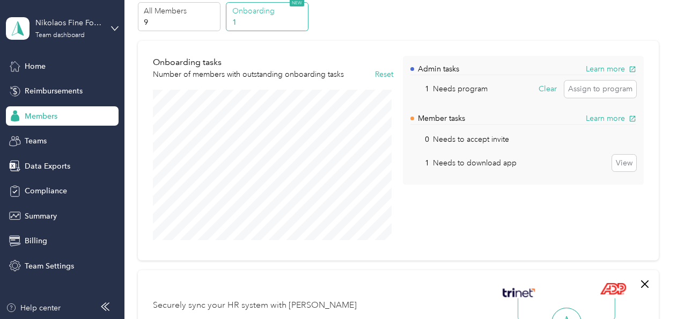
scroll to position [44, 0]
click at [579, 92] on button "Assign to program" at bounding box center [600, 90] width 72 height 17
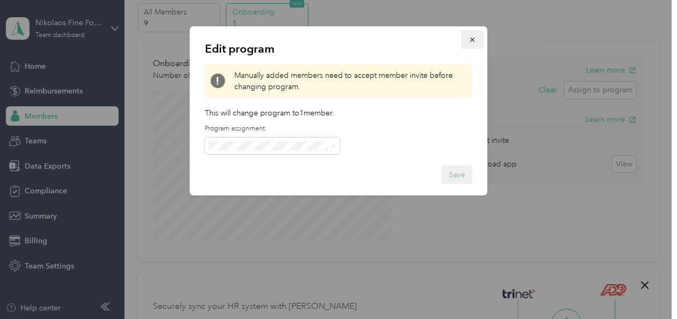
click at [468, 40] on button "button" at bounding box center [472, 39] width 23 height 19
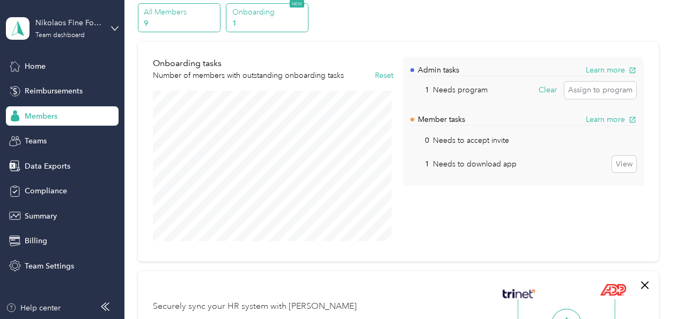
click at [176, 8] on p "All Members" at bounding box center [180, 11] width 73 height 11
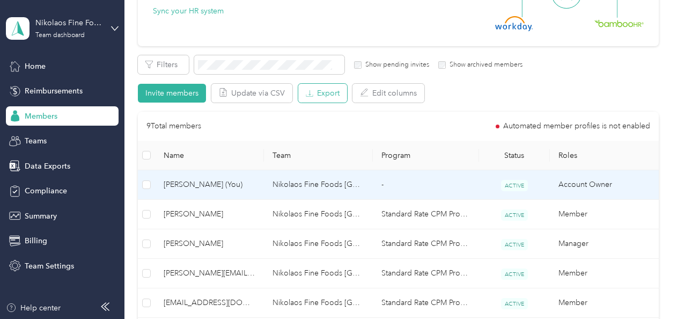
scroll to position [146, 0]
click at [258, 192] on td "[PERSON_NAME] (You)" at bounding box center [209, 183] width 109 height 29
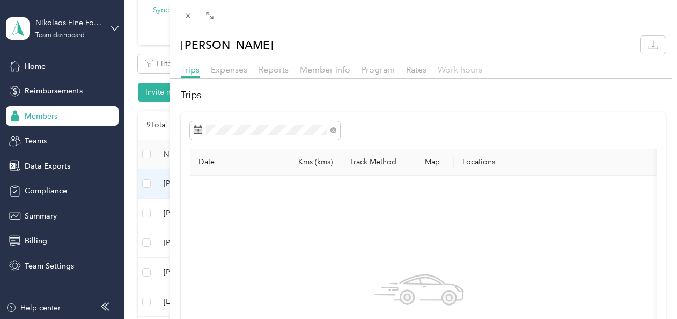
click at [462, 64] on span "Work hours" at bounding box center [460, 69] width 45 height 10
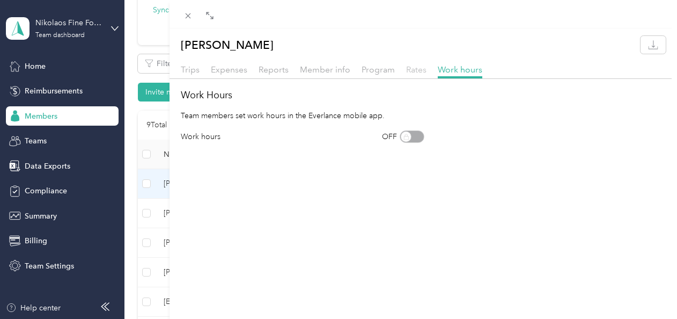
click at [418, 70] on span "Rates" at bounding box center [416, 69] width 20 height 10
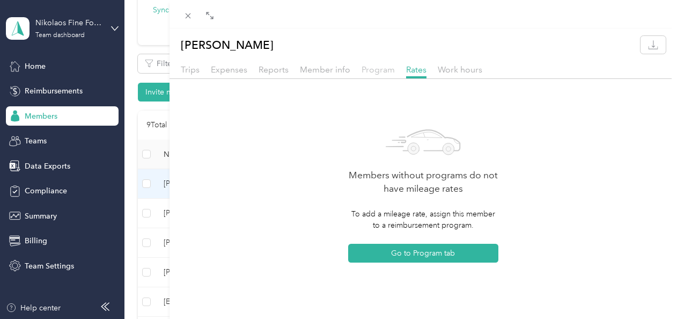
click at [378, 70] on span "Program" at bounding box center [377, 69] width 33 height 10
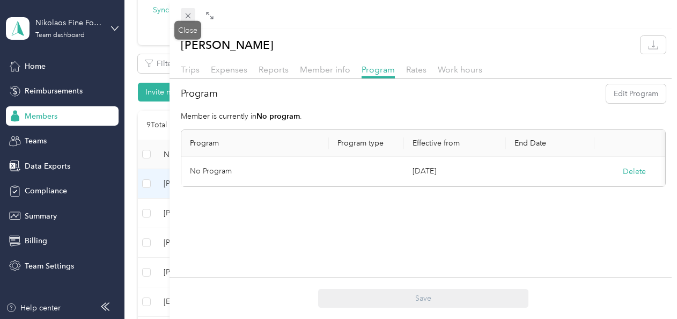
click at [187, 318] on div "Drag to resize Click to close [PERSON_NAME] Trips Expenses Reports Member info …" at bounding box center [335, 319] width 671 height 0
click at [184, 10] on span at bounding box center [188, 15] width 15 height 15
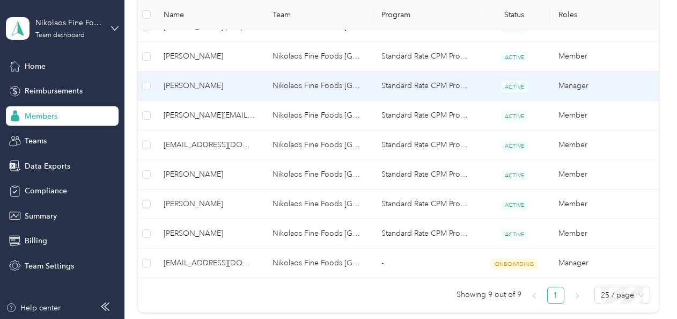
scroll to position [310, 0]
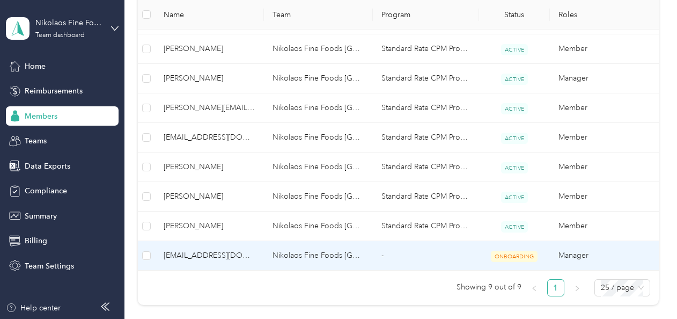
click at [408, 253] on td "-" at bounding box center [426, 255] width 106 height 29
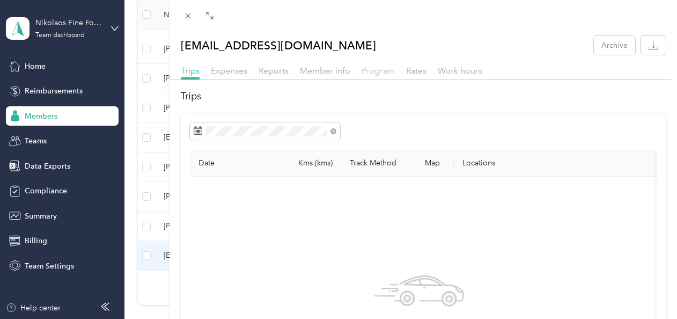
click at [371, 71] on span "Program" at bounding box center [377, 70] width 33 height 10
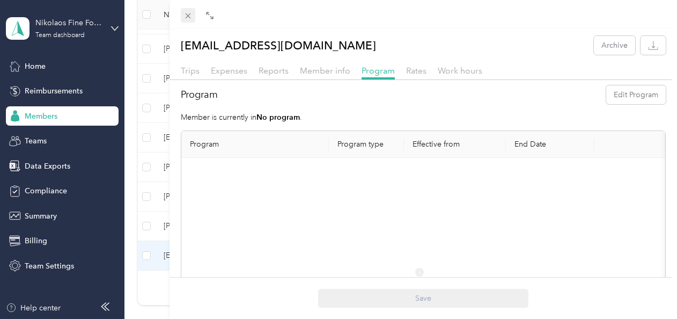
drag, startPoint x: 176, startPoint y: 12, endPoint x: 188, endPoint y: 15, distance: 12.1
click at [188, 15] on div at bounding box center [423, 14] width 508 height 28
click at [87, 65] on div "[EMAIL_ADDRESS][DOMAIN_NAME] Archive Trips Expenses Reports Member info Program…" at bounding box center [338, 159] width 677 height 319
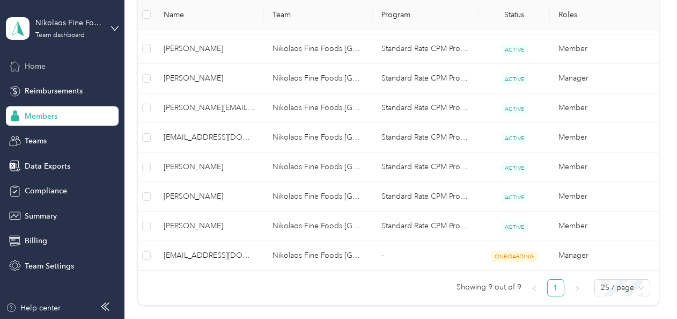
click at [49, 65] on div "Home" at bounding box center [62, 65] width 113 height 19
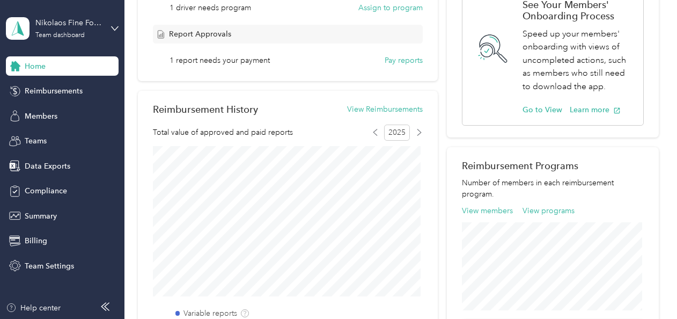
scroll to position [90, 0]
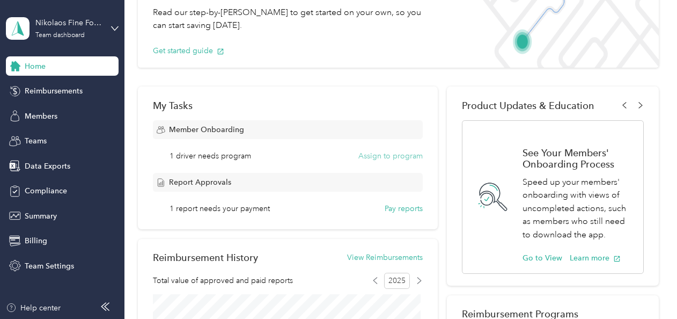
click at [385, 151] on button "Assign to program" at bounding box center [390, 155] width 64 height 11
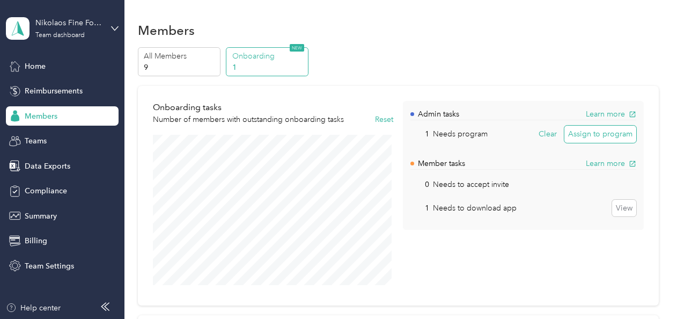
click at [597, 132] on button "Assign to program" at bounding box center [600, 133] width 72 height 17
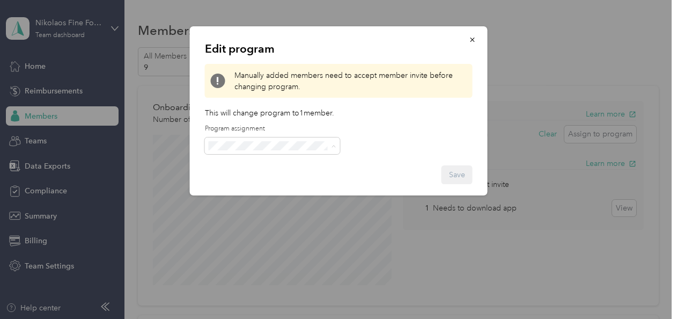
click at [274, 221] on div "No program" at bounding box center [272, 220] width 120 height 11
click at [455, 173] on button "Save" at bounding box center [456, 174] width 31 height 19
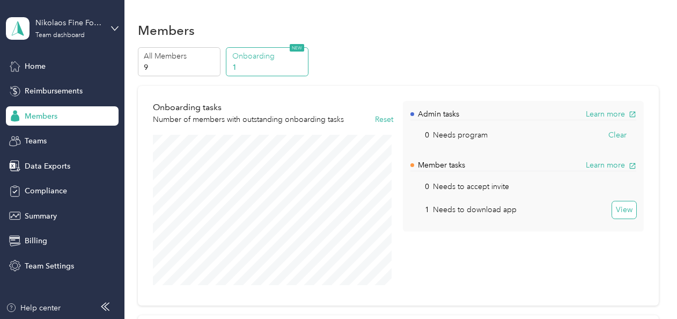
click at [622, 205] on button "View" at bounding box center [624, 209] width 24 height 17
click at [251, 59] on p "Onboarding" at bounding box center [268, 55] width 73 height 11
click at [49, 70] on div "Home" at bounding box center [62, 65] width 113 height 19
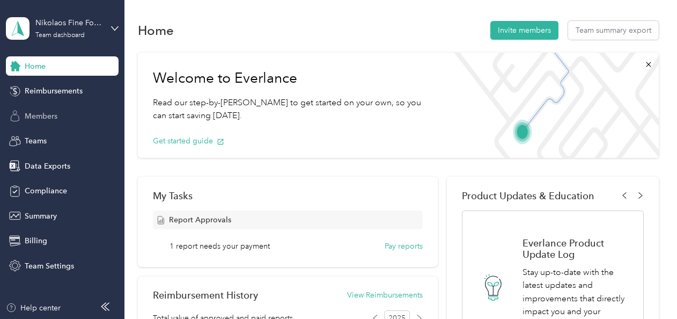
click at [47, 114] on span "Members" at bounding box center [41, 115] width 33 height 11
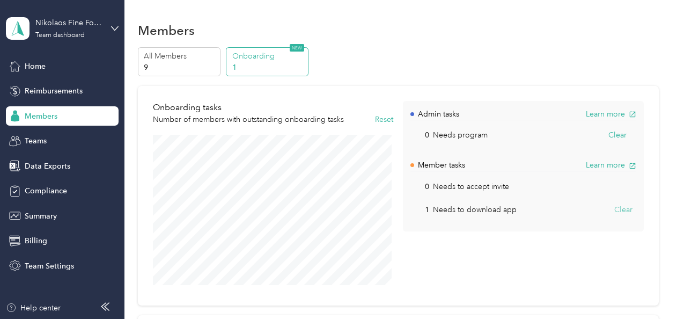
click at [615, 206] on button "Clear" at bounding box center [623, 209] width 26 height 17
click at [615, 209] on button "View" at bounding box center [624, 209] width 24 height 17
click at [615, 209] on button "Clear" at bounding box center [623, 209] width 26 height 17
click at [43, 68] on span "Home" at bounding box center [35, 66] width 21 height 11
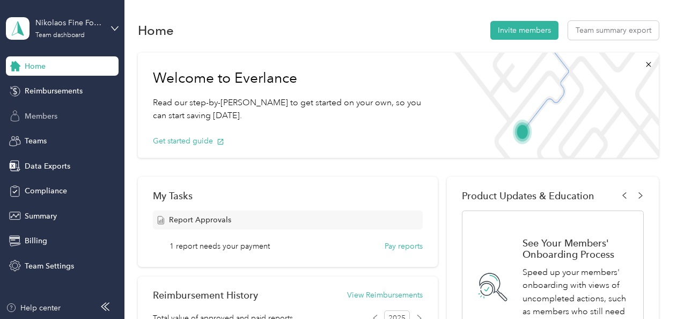
click at [54, 110] on span "Members" at bounding box center [41, 115] width 33 height 11
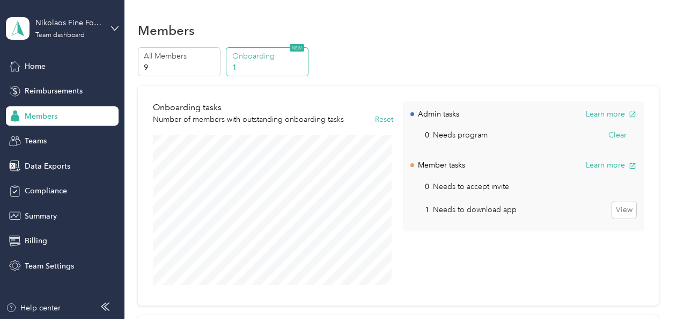
click at [263, 72] on p "1" at bounding box center [268, 67] width 73 height 11
click at [262, 64] on p "1" at bounding box center [268, 67] width 73 height 11
click at [51, 112] on span "Members" at bounding box center [41, 115] width 33 height 11
click at [168, 62] on p "9" at bounding box center [180, 67] width 73 height 11
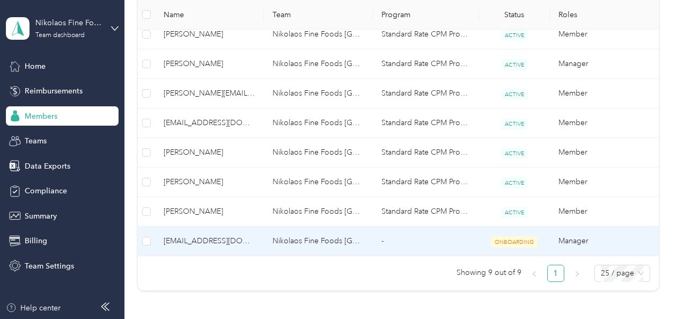
scroll to position [325, 0]
click at [299, 240] on td "Nikolaos Fine Foods [GEOGRAPHIC_DATA]" at bounding box center [318, 240] width 109 height 29
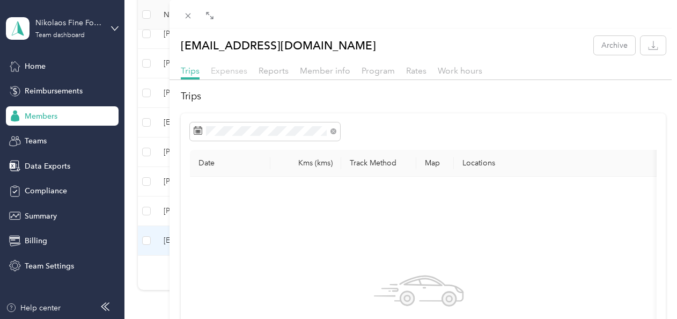
click at [227, 68] on span "Expenses" at bounding box center [229, 70] width 36 height 10
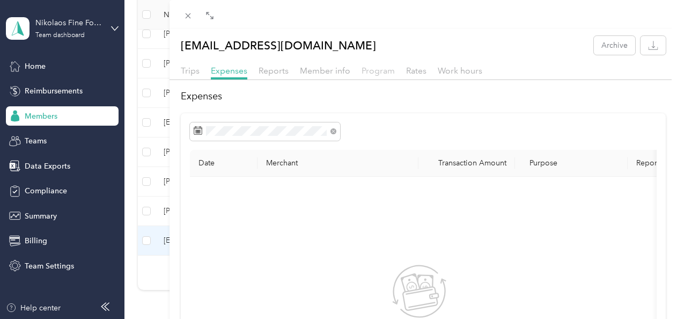
click at [367, 71] on span "Program" at bounding box center [377, 70] width 33 height 10
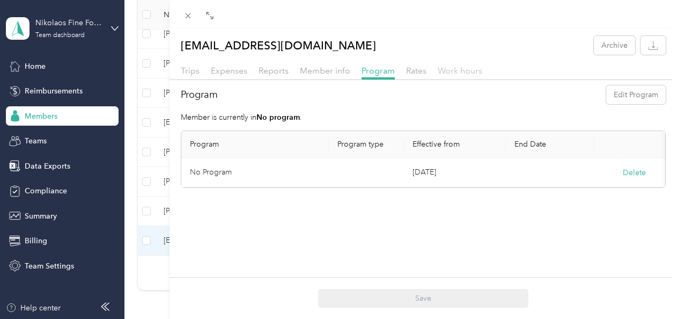
click at [438, 69] on span "Work hours" at bounding box center [460, 70] width 45 height 10
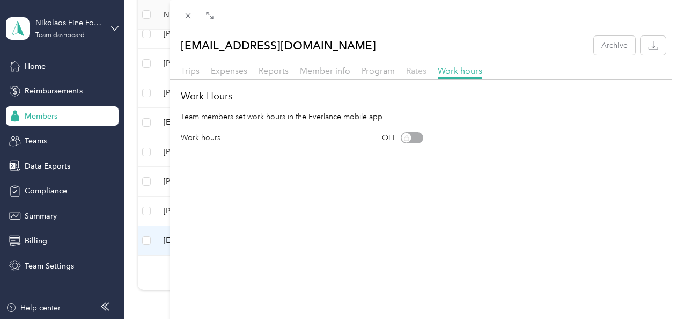
click at [419, 71] on span "Rates" at bounding box center [416, 70] width 20 height 10
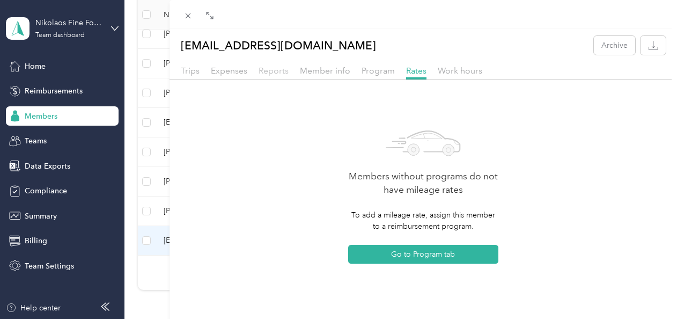
click at [283, 73] on span "Reports" at bounding box center [273, 70] width 30 height 10
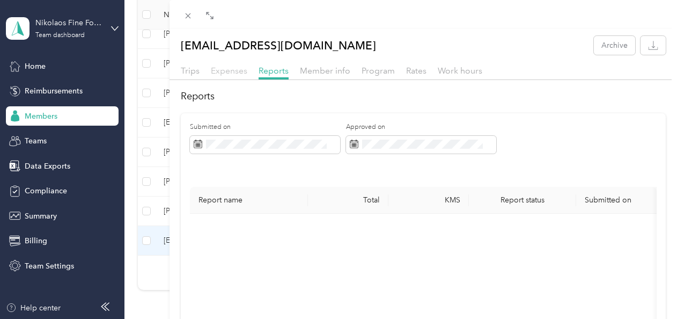
click at [228, 70] on span "Expenses" at bounding box center [229, 70] width 36 height 10
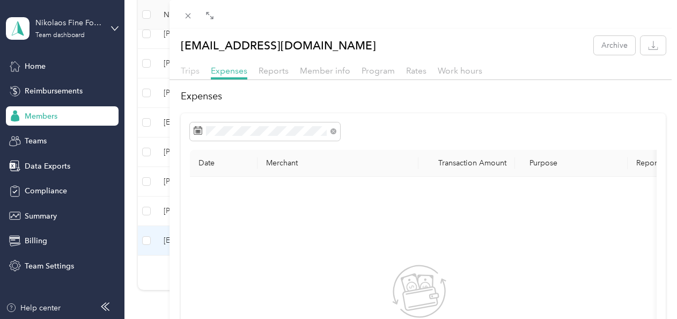
click at [192, 72] on span "Trips" at bounding box center [190, 70] width 19 height 10
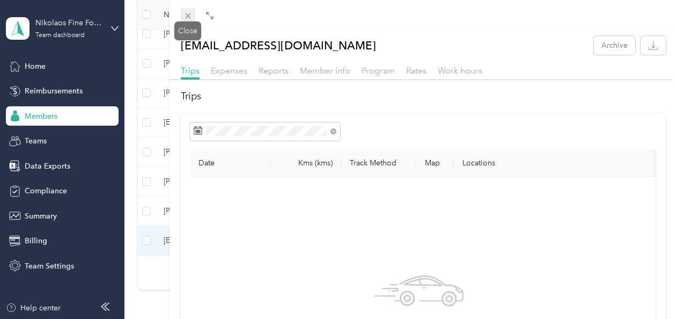
click at [187, 18] on icon at bounding box center [187, 15] width 9 height 9
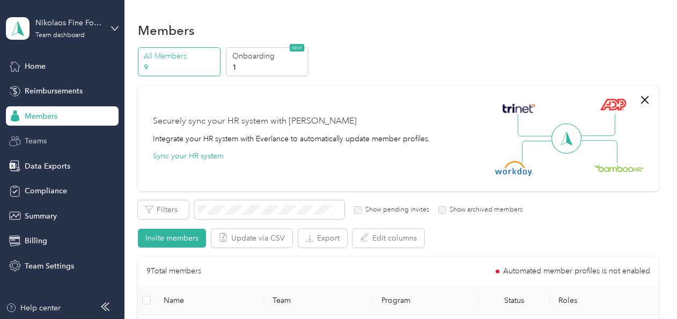
click at [67, 135] on div "Teams" at bounding box center [62, 140] width 113 height 19
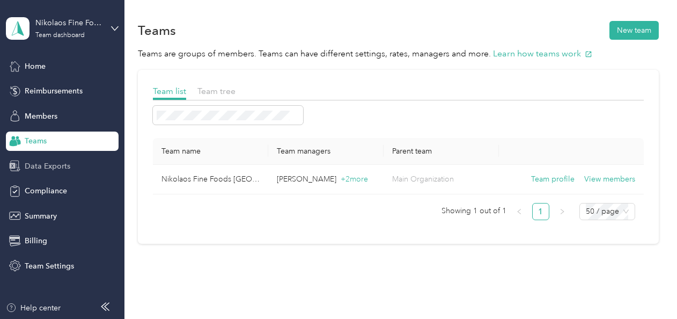
click at [45, 167] on span "Data Exports" at bounding box center [48, 165] width 46 height 11
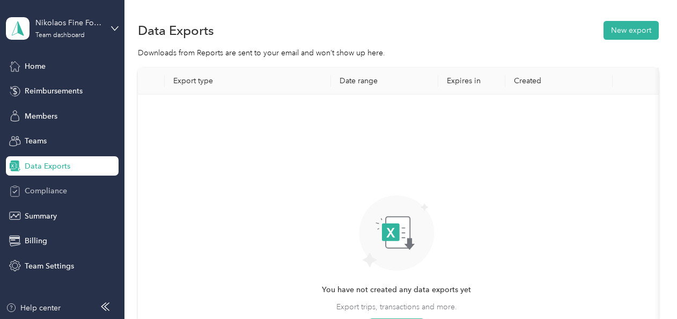
click at [45, 195] on span "Compliance" at bounding box center [46, 190] width 42 height 11
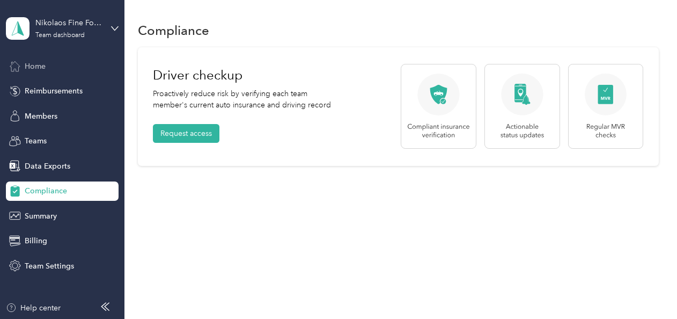
click at [59, 65] on div "Home" at bounding box center [62, 65] width 113 height 19
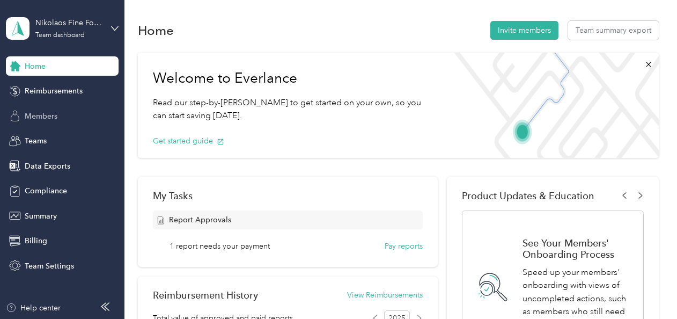
click at [57, 113] on span "Members" at bounding box center [41, 115] width 33 height 11
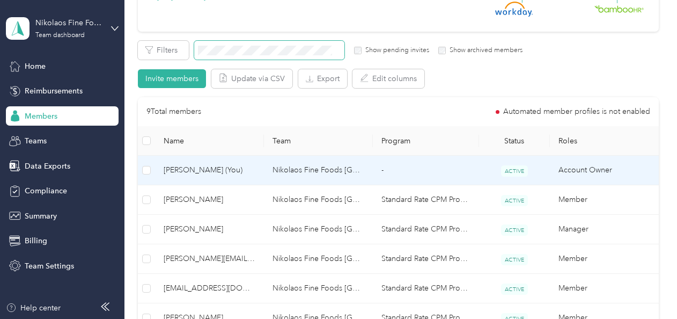
scroll to position [160, 0]
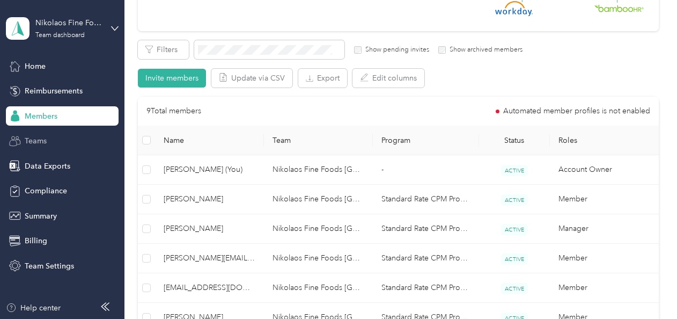
click at [50, 138] on div "Teams" at bounding box center [62, 140] width 113 height 19
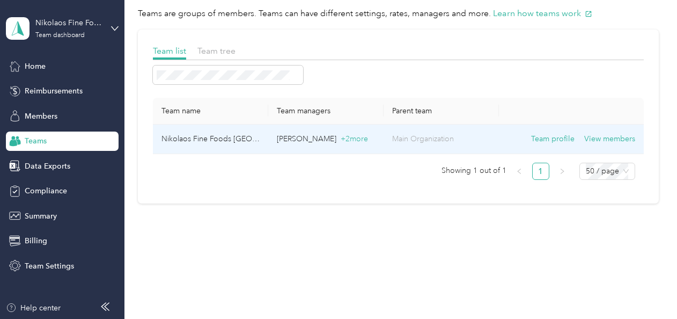
click at [233, 142] on td "Nikolaos Fine Foods [GEOGRAPHIC_DATA]" at bounding box center [210, 138] width 115 height 29
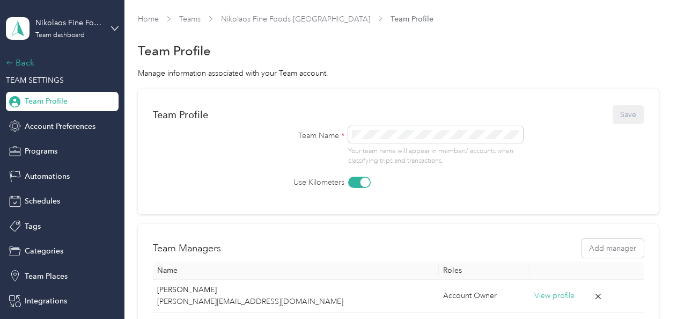
click at [17, 65] on div "Back" at bounding box center [59, 62] width 107 height 13
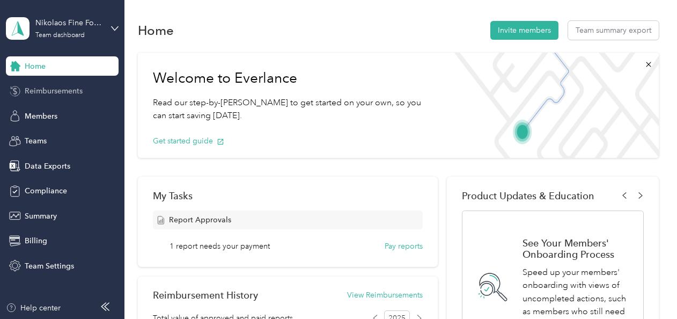
click at [58, 86] on span "Reimbursements" at bounding box center [54, 90] width 58 height 11
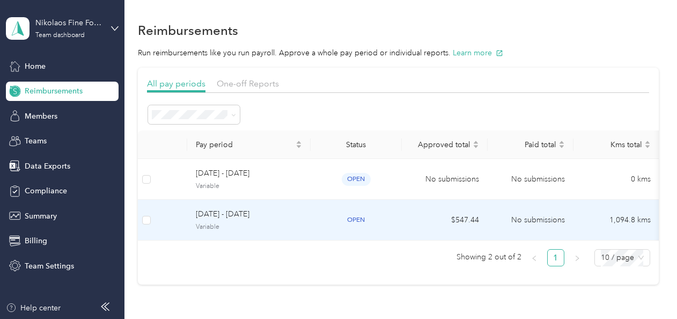
click at [192, 210] on td "[DATE] - [DATE] Variable" at bounding box center [248, 220] width 123 height 41
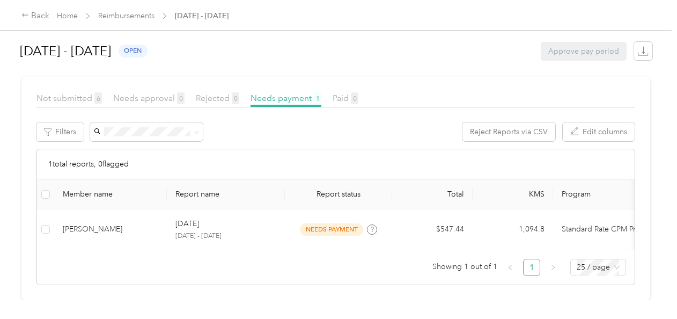
scroll to position [267, 0]
click at [69, 79] on div at bounding box center [338, 76] width 634 height 11
click at [69, 93] on span "Not submitted 6" at bounding box center [68, 98] width 65 height 10
